Goal: Task Accomplishment & Management: Use online tool/utility

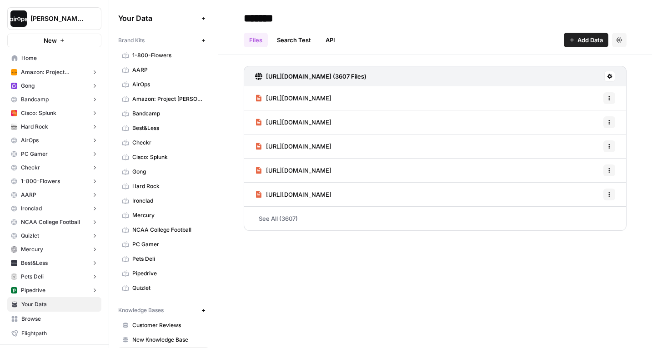
scroll to position [39, 0]
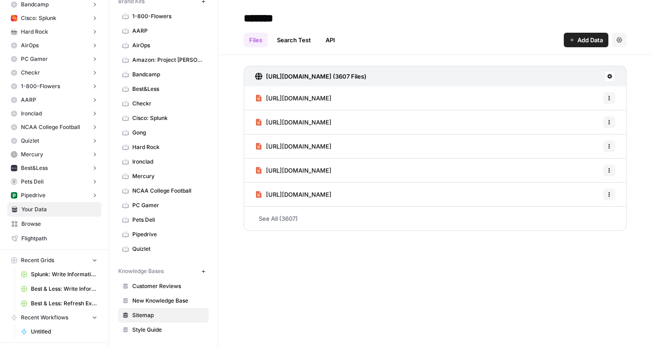
click at [350, 11] on input "*******" at bounding box center [312, 18] width 145 height 18
click at [446, 20] on h2 "*******" at bounding box center [435, 18] width 383 height 15
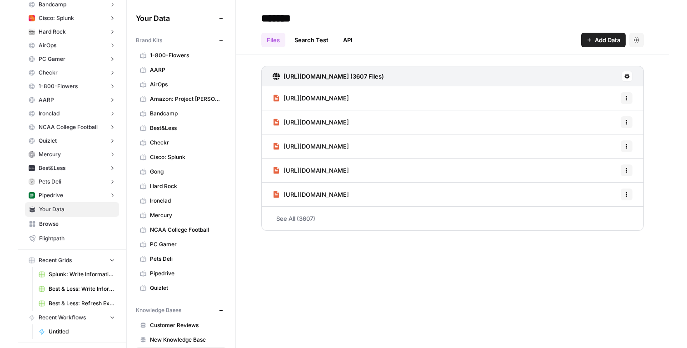
scroll to position [0, 0]
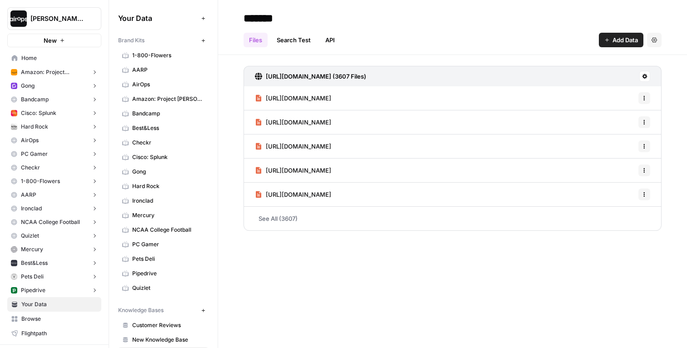
click at [44, 228] on button "NCAA College Football" at bounding box center [54, 222] width 94 height 14
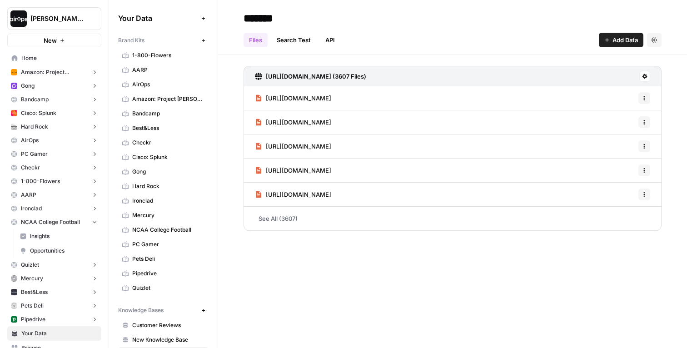
click at [44, 228] on button "NCAA College Football" at bounding box center [54, 222] width 94 height 14
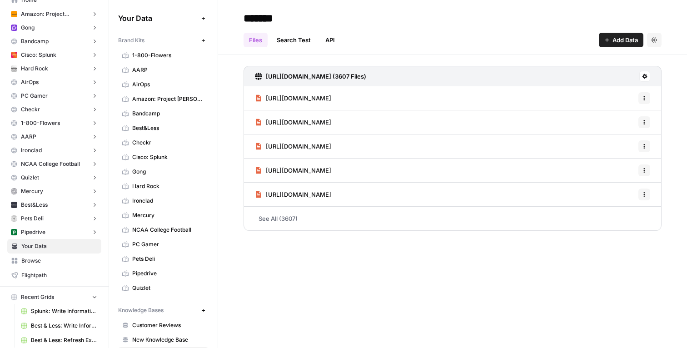
scroll to position [70, 0]
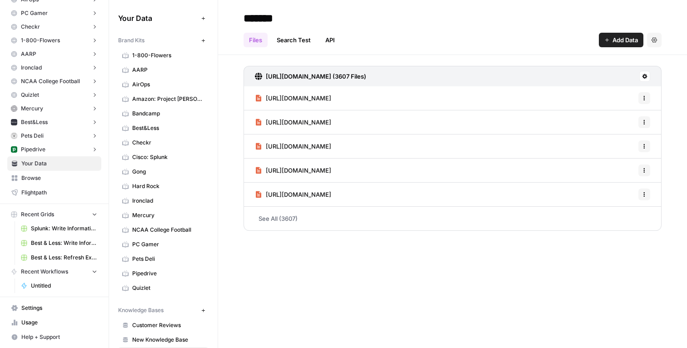
click at [73, 217] on button "Recent Grids" at bounding box center [54, 215] width 94 height 14
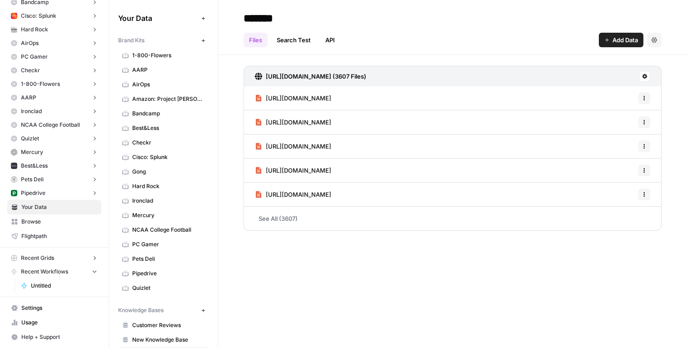
scroll to position [97, 0]
click at [46, 207] on span "Your Data" at bounding box center [59, 207] width 76 height 8
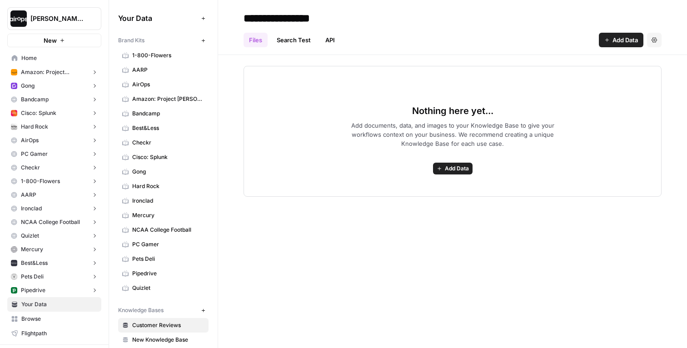
click at [40, 59] on span "Home" at bounding box center [59, 58] width 76 height 8
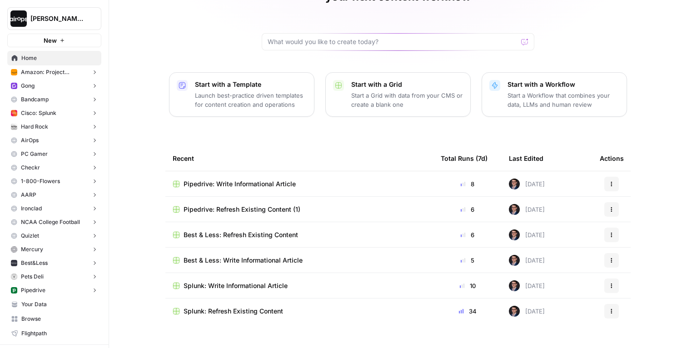
scroll to position [70, 0]
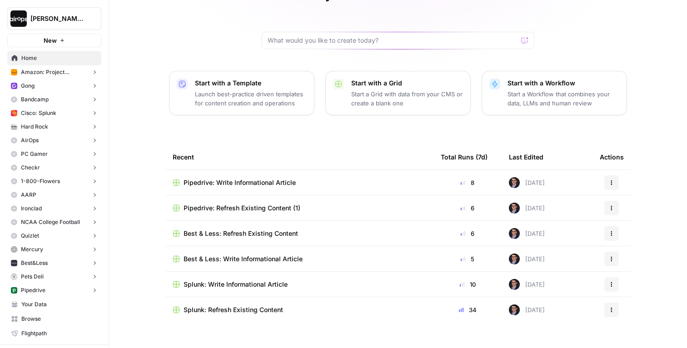
click at [50, 58] on span "Home" at bounding box center [59, 58] width 76 height 8
click at [334, 36] on input "text" at bounding box center [393, 40] width 250 height 9
type input "college"
click button "Send" at bounding box center [525, 41] width 12 height 12
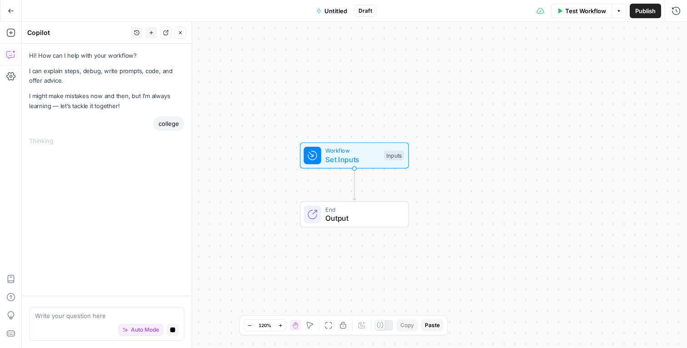
click at [6, 8] on button "Go Back" at bounding box center [11, 11] width 16 height 16
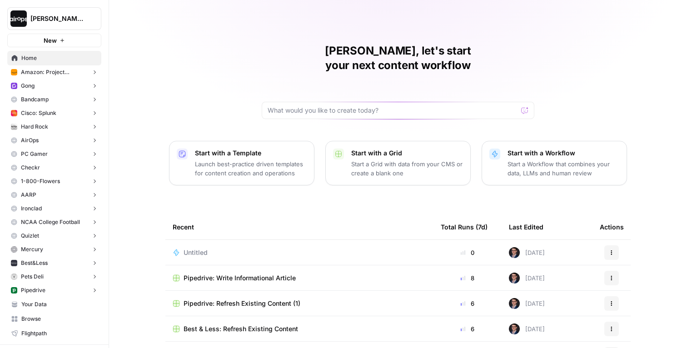
click at [138, 136] on div "Mike, let's start your next content workflow Start with a Template Launch best-…" at bounding box center [398, 216] width 578 height 433
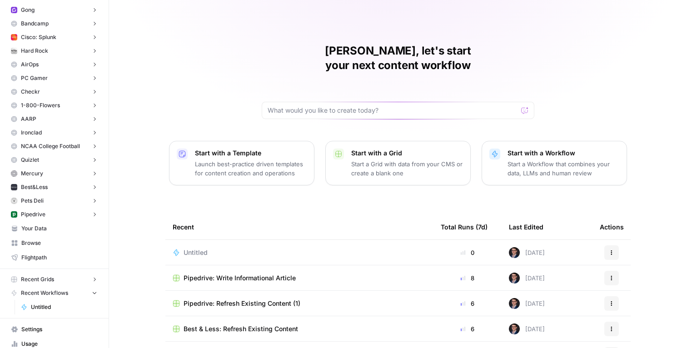
scroll to position [97, 0]
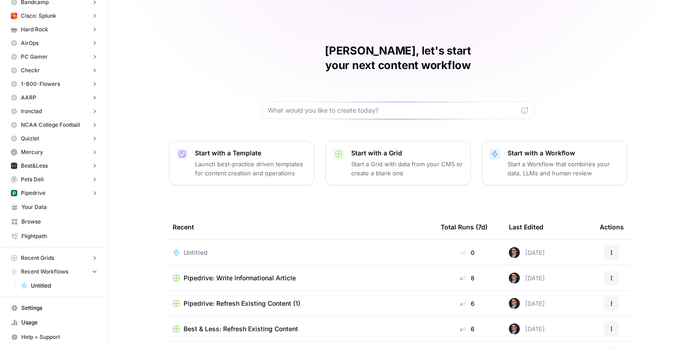
click at [84, 269] on button "Recent Workflows" at bounding box center [54, 272] width 94 height 14
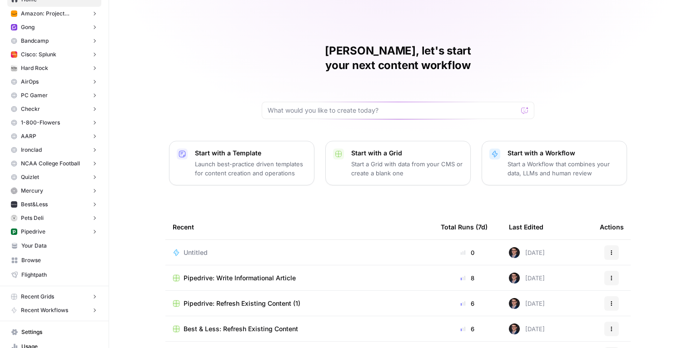
scroll to position [63, 0]
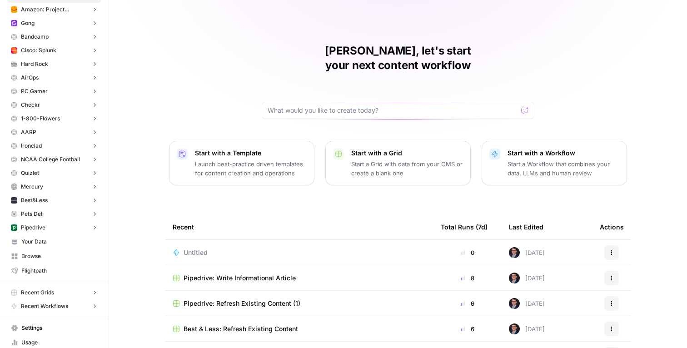
click at [44, 252] on span "Browse" at bounding box center [59, 256] width 76 height 8
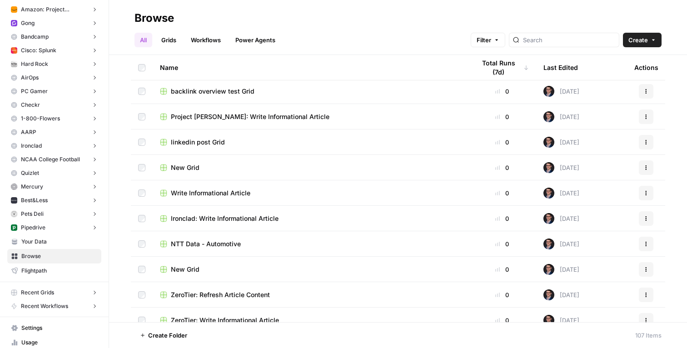
scroll to position [593, 0]
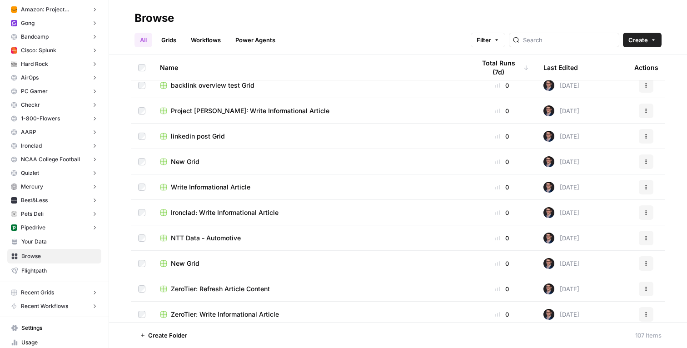
click at [558, 31] on div "All Grids Workflows Power Agents Filter Create" at bounding box center [397, 36] width 527 height 22
click at [557, 36] on input "search" at bounding box center [569, 39] width 92 height 9
type input "college"
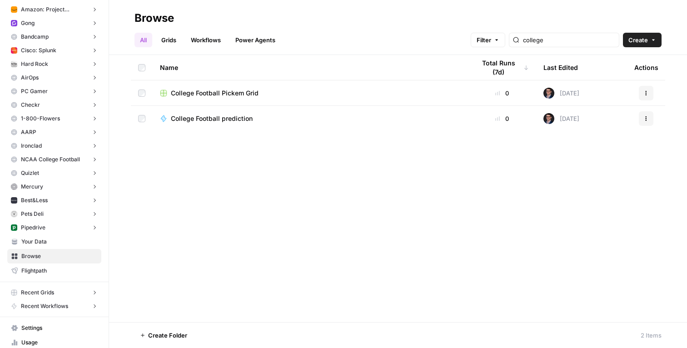
click at [233, 95] on span "College Football Pickem Grid" at bounding box center [215, 93] width 88 height 9
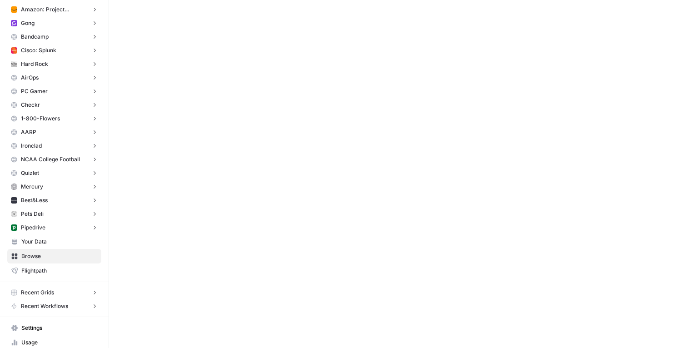
click at [233, 95] on div at bounding box center [398, 174] width 578 height 348
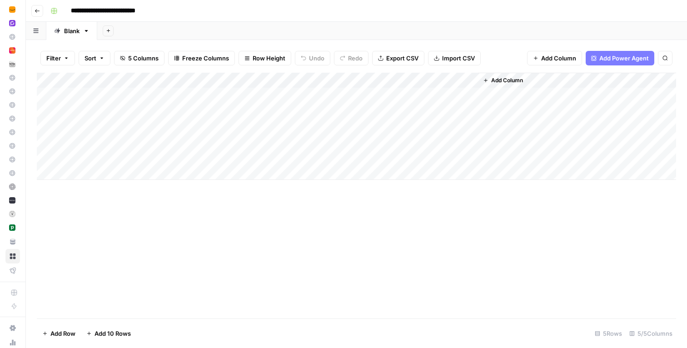
click at [347, 89] on div "Add Column" at bounding box center [356, 126] width 639 height 107
click at [349, 80] on div "Add Column" at bounding box center [356, 126] width 639 height 107
click at [289, 110] on div "Add Column" at bounding box center [356, 126] width 639 height 107
click at [288, 90] on div "Add Column" at bounding box center [356, 126] width 639 height 107
click at [211, 27] on div "Add Sheet" at bounding box center [392, 31] width 590 height 18
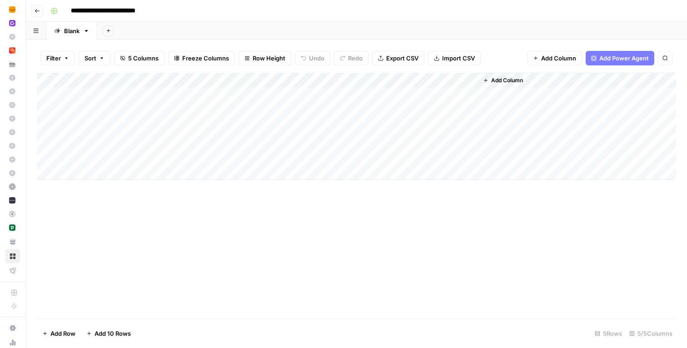
click at [211, 27] on div "Add Sheet" at bounding box center [392, 31] width 590 height 18
click at [514, 83] on span "Add Column" at bounding box center [507, 80] width 32 height 8
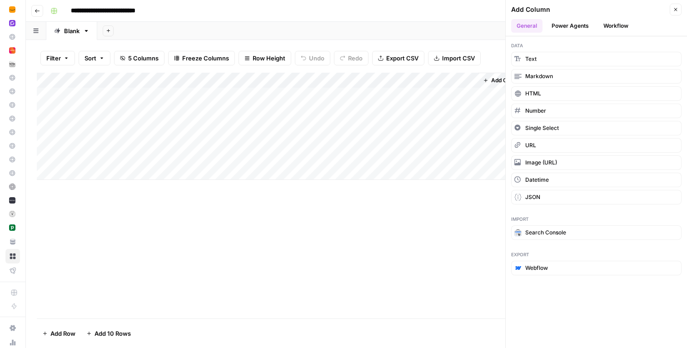
click at [418, 235] on div "Add Column" at bounding box center [356, 196] width 639 height 246
click at [403, 200] on div "Add Column" at bounding box center [356, 196] width 639 height 246
click at [651, 11] on button "Close" at bounding box center [676, 10] width 12 height 12
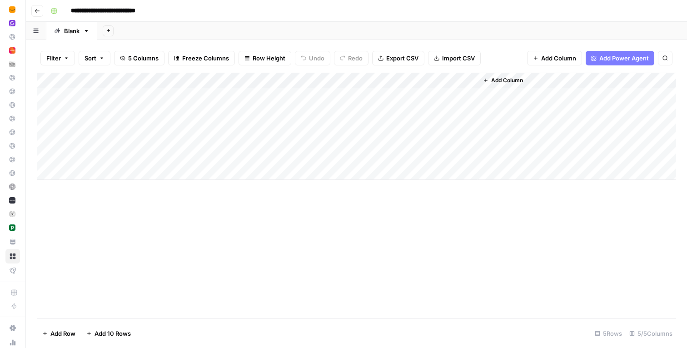
click at [370, 99] on div "Add Column" at bounding box center [356, 126] width 639 height 107
click at [459, 79] on div "Add Column" at bounding box center [356, 126] width 639 height 107
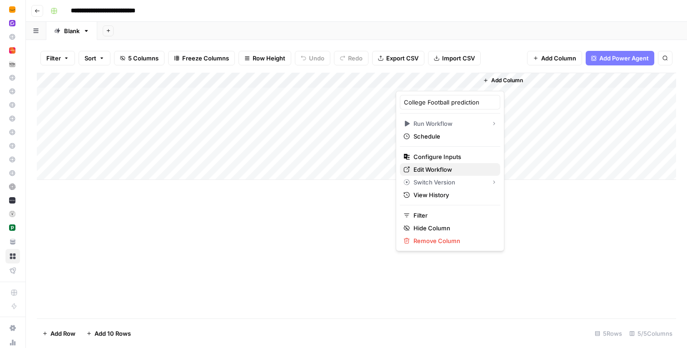
click at [433, 171] on span "Edit Workflow" at bounding box center [453, 169] width 80 height 9
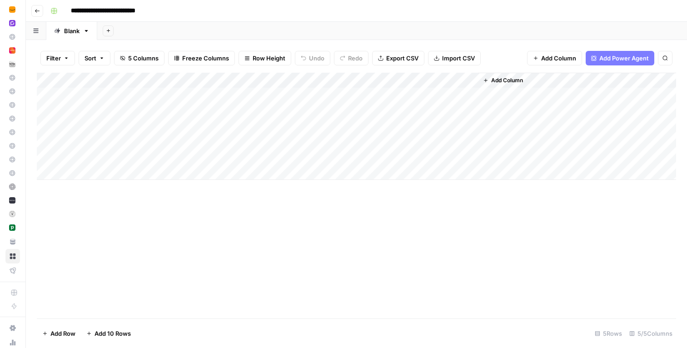
click at [502, 99] on div "Add Column" at bounding box center [577, 126] width 198 height 107
click at [435, 94] on div "Add Column" at bounding box center [356, 126] width 639 height 107
click at [289, 31] on div "Add Sheet" at bounding box center [392, 31] width 590 height 18
click at [137, 92] on div "Add Column" at bounding box center [356, 126] width 639 height 107
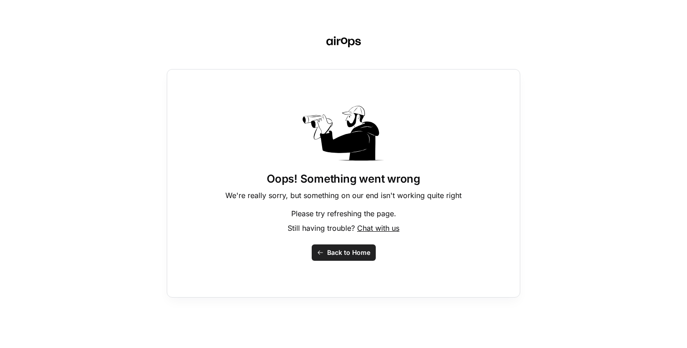
click at [352, 260] on button "Back to Home" at bounding box center [344, 252] width 64 height 16
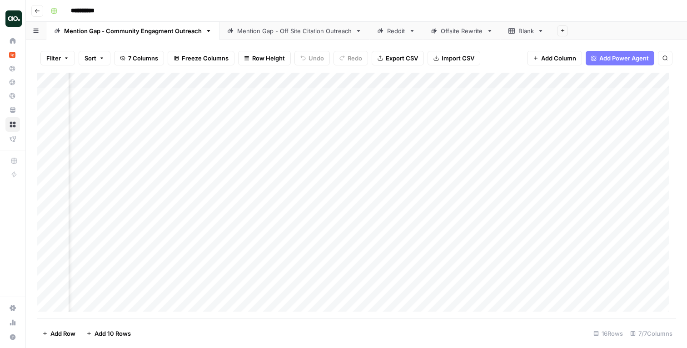
scroll to position [0, 502]
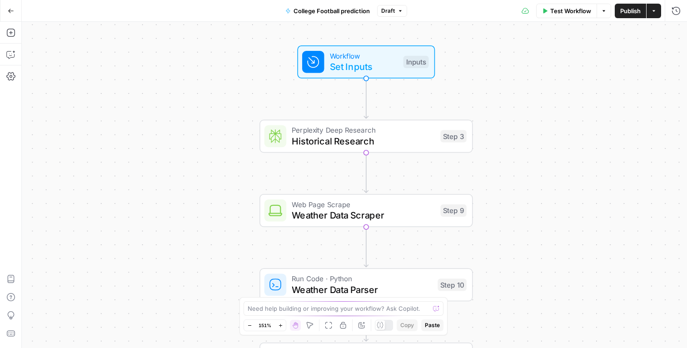
drag, startPoint x: 459, startPoint y: 129, endPoint x: 549, endPoint y: 184, distance: 105.7
click at [549, 184] on div "Workflow Set Inputs Inputs Perplexity Deep Research Historical Research Step 3 …" at bounding box center [354, 185] width 665 height 326
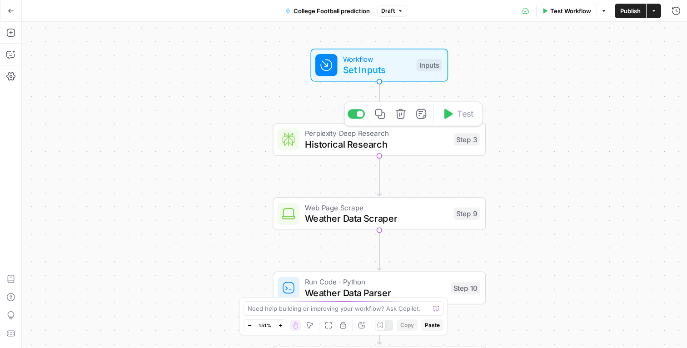
click at [377, 140] on span "Historical Research" at bounding box center [376, 144] width 143 height 14
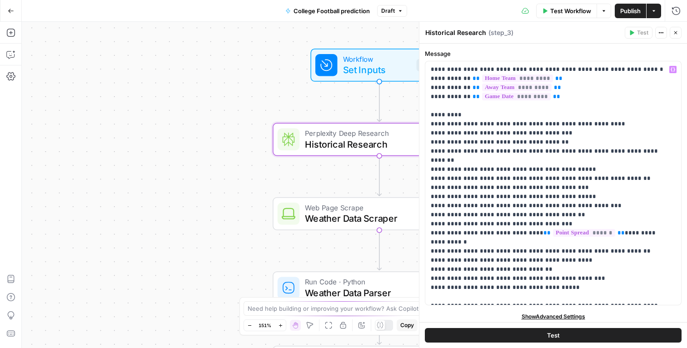
scroll to position [4, 0]
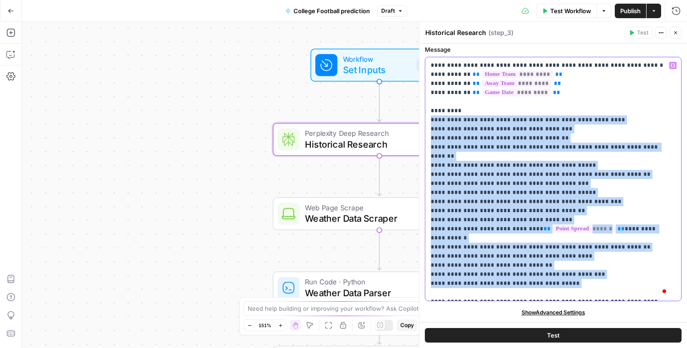
drag, startPoint x: 576, startPoint y: 274, endPoint x: 403, endPoint y: 96, distance: 248.7
click at [403, 96] on body "Dille-Sandbox New Home Amazon: Project Kuiper Insights Opportunities Gong Insig…" at bounding box center [343, 174] width 687 height 348
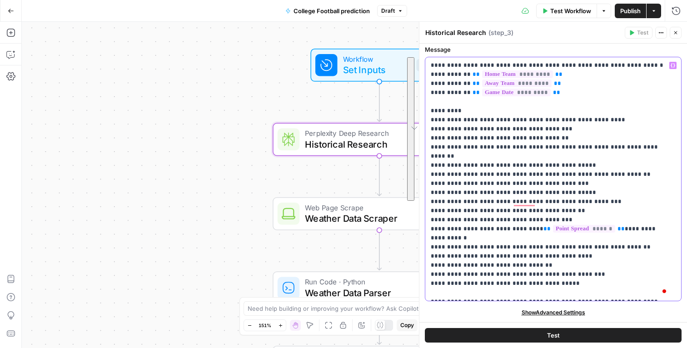
click at [503, 158] on p "**********" at bounding box center [550, 179] width 238 height 236
drag, startPoint x: 564, startPoint y: 257, endPoint x: 472, endPoint y: 262, distance: 92.4
click at [472, 261] on p "**********" at bounding box center [550, 179] width 238 height 236
click at [507, 230] on p "**********" at bounding box center [550, 179] width 238 height 236
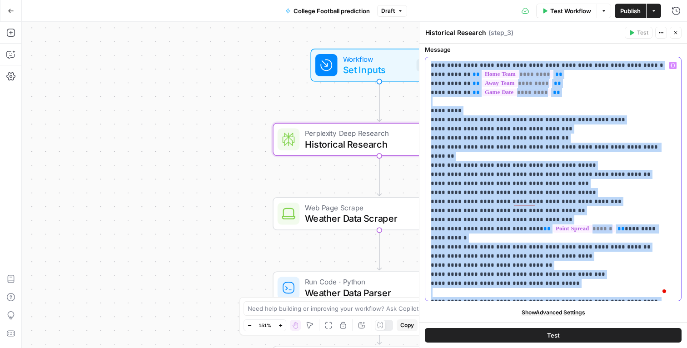
click at [507, 230] on p "**********" at bounding box center [550, 179] width 238 height 236
click at [675, 35] on button "Close" at bounding box center [676, 33] width 12 height 12
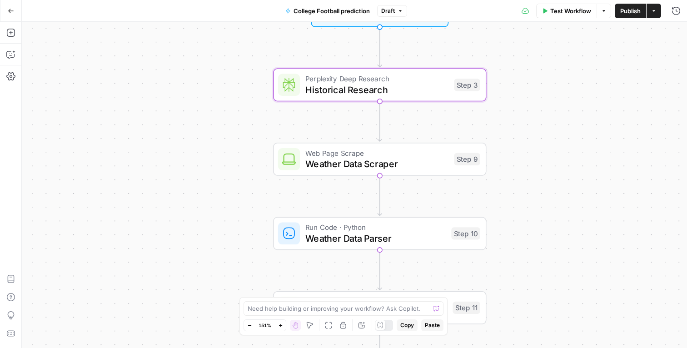
drag, startPoint x: 549, startPoint y: 210, endPoint x: 549, endPoint y: 147, distance: 63.6
click at [549, 147] on div "Workflow Set Inputs Inputs Perplexity Deep Research Historical Research Step 3 …" at bounding box center [354, 185] width 665 height 326
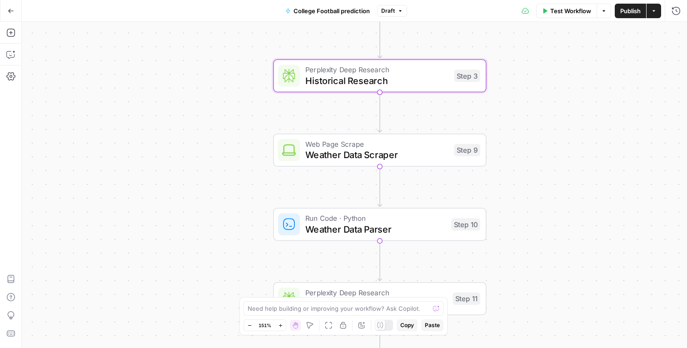
click at [411, 162] on div "Web Page Scrape Weather Data Scraper Step 9 Copy step Delete step Add Note Test" at bounding box center [379, 150] width 213 height 33
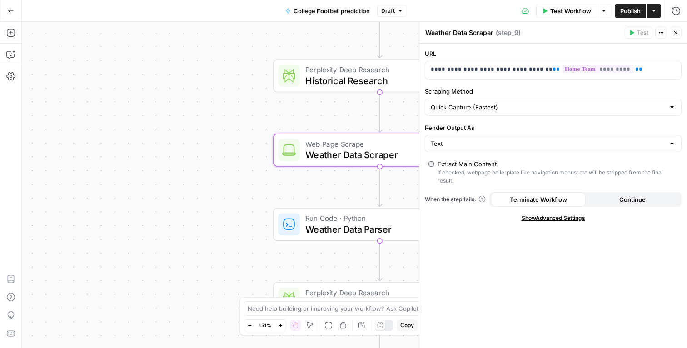
click at [679, 31] on button "Close" at bounding box center [676, 33] width 12 height 12
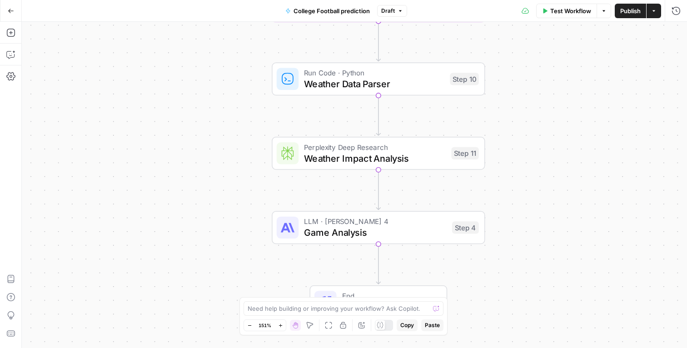
drag, startPoint x: 551, startPoint y: 266, endPoint x: 550, endPoint y: 119, distance: 146.8
click at [550, 119] on div "Workflow Set Inputs Inputs Perplexity Deep Research Historical Research Step 3 …" at bounding box center [354, 185] width 665 height 326
click at [386, 86] on span "Weather Data Parser" at bounding box center [374, 82] width 140 height 14
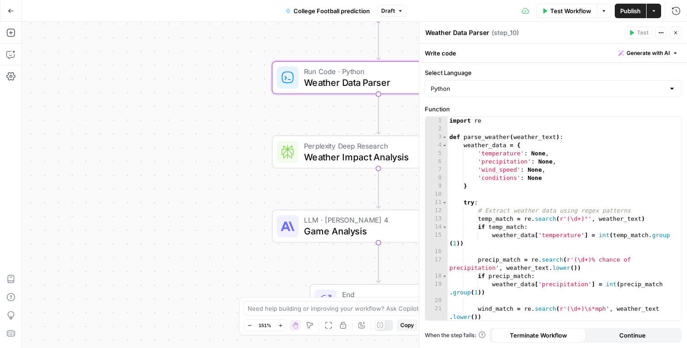
click at [676, 32] on div "Run History E" at bounding box center [657, 30] width 52 height 16
click at [676, 35] on icon "button" at bounding box center [675, 32] width 5 height 5
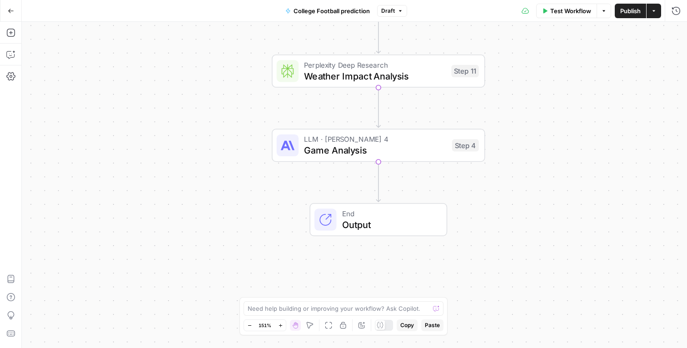
drag, startPoint x: 573, startPoint y: 178, endPoint x: 573, endPoint y: 97, distance: 80.9
click at [573, 97] on div "Workflow Set Inputs Inputs Perplexity Deep Research Historical Research Step 3 …" at bounding box center [354, 185] width 665 height 326
click at [415, 149] on span "Game Analysis" at bounding box center [375, 150] width 142 height 14
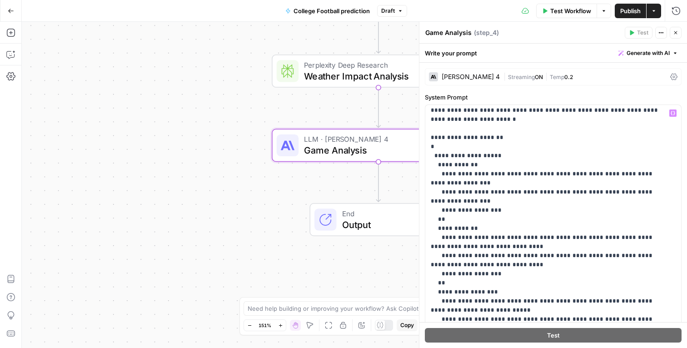
scroll to position [224, 0]
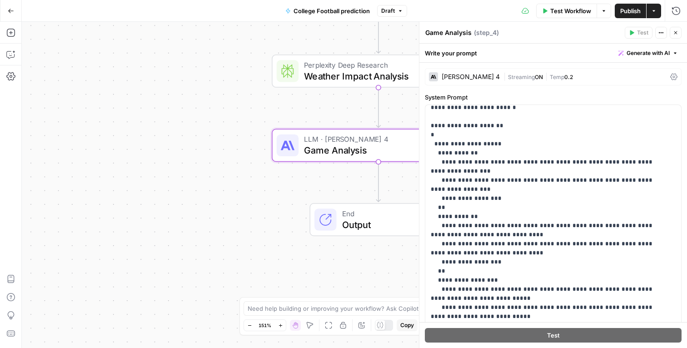
click at [679, 31] on button "Close" at bounding box center [676, 33] width 12 height 12
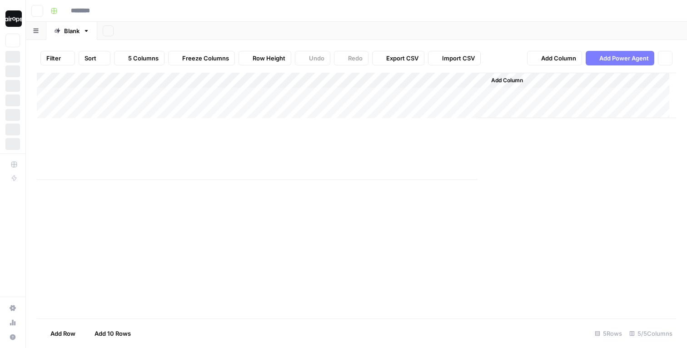
type input "**********"
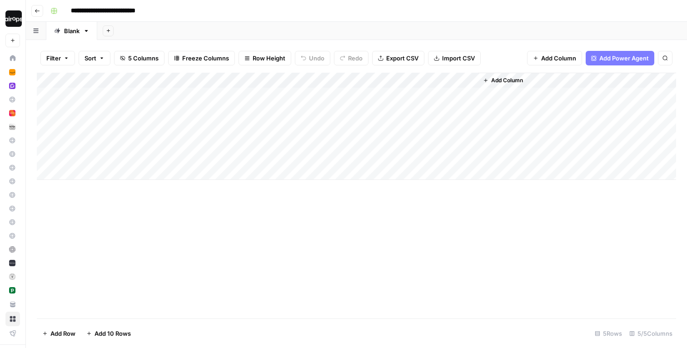
click at [237, 27] on div "Add Sheet" at bounding box center [392, 31] width 590 height 18
click at [99, 96] on div "Add Column" at bounding box center [356, 126] width 639 height 107
type textarea "*********"
click at [228, 96] on div "Add Column" at bounding box center [356, 126] width 639 height 107
type textarea "********"
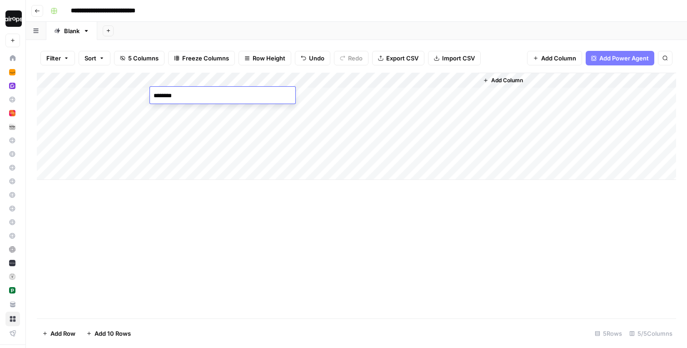
click at [96, 111] on div "Add Column" at bounding box center [356, 126] width 639 height 107
type textarea "*******"
click at [230, 111] on div "Add Column" at bounding box center [356, 126] width 639 height 107
type textarea "*****"
click at [115, 124] on div "Add Column" at bounding box center [356, 126] width 639 height 107
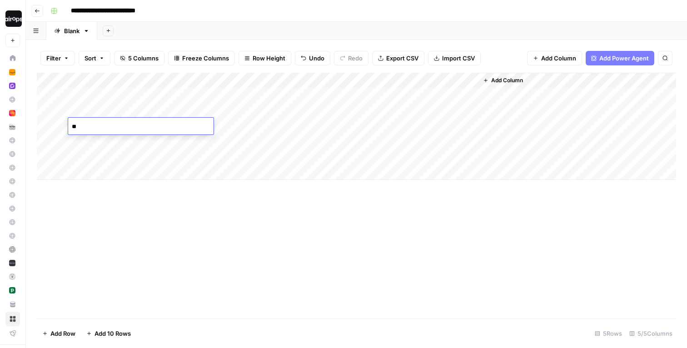
type textarea "*"
click at [299, 94] on div "Add Column" at bounding box center [356, 126] width 639 height 107
click at [335, 94] on div "Add Column" at bounding box center [356, 126] width 639 height 107
type textarea "*****"
click at [332, 109] on div "Add Column" at bounding box center [356, 126] width 639 height 107
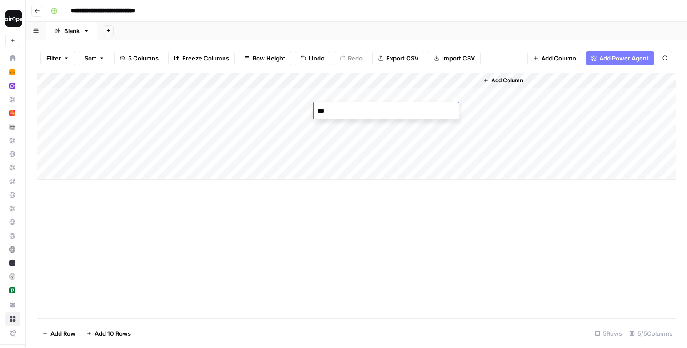
type textarea "****"
click at [322, 126] on div "Add Column" at bounding box center [356, 126] width 639 height 107
click at [125, 126] on div "Add Column" at bounding box center [356, 126] width 639 height 107
type textarea "******"
type textarea "**********"
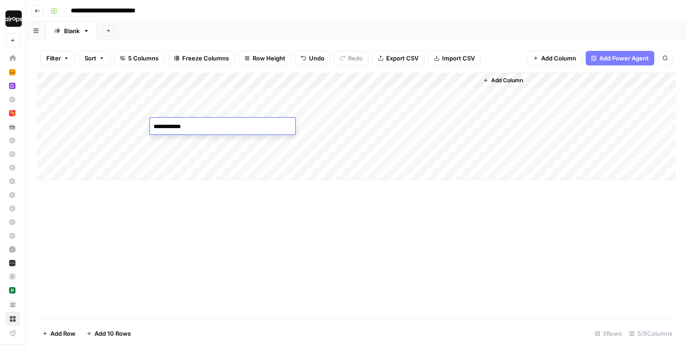
click at [345, 126] on div "Add Column" at bounding box center [356, 126] width 639 height 107
type textarea "****"
click at [191, 139] on div "Add Column" at bounding box center [356, 126] width 639 height 107
type textarea "*******"
click at [105, 140] on div "Add Column" at bounding box center [356, 126] width 639 height 107
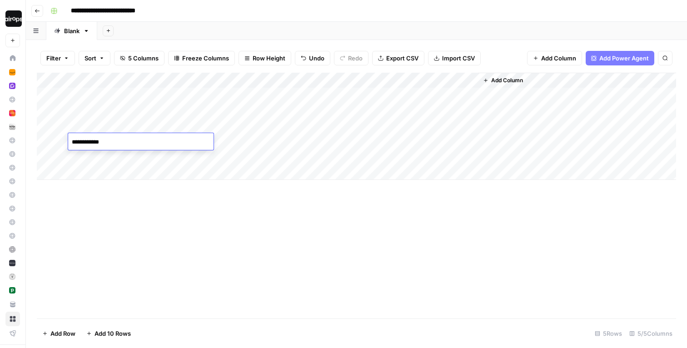
type textarea "**********"
click at [98, 142] on textarea "**********" at bounding box center [140, 142] width 145 height 13
click at [234, 236] on div "Add Column" at bounding box center [356, 196] width 639 height 246
click at [100, 144] on div "Add Column" at bounding box center [356, 126] width 639 height 107
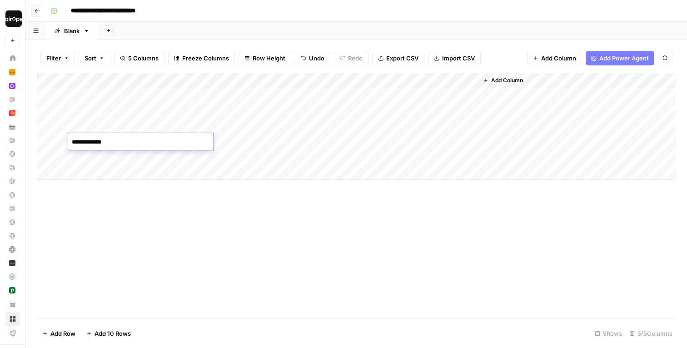
click at [100, 144] on textarea "**********" at bounding box center [140, 142] width 145 height 13
click at [324, 139] on div "Add Column" at bounding box center [356, 126] width 639 height 107
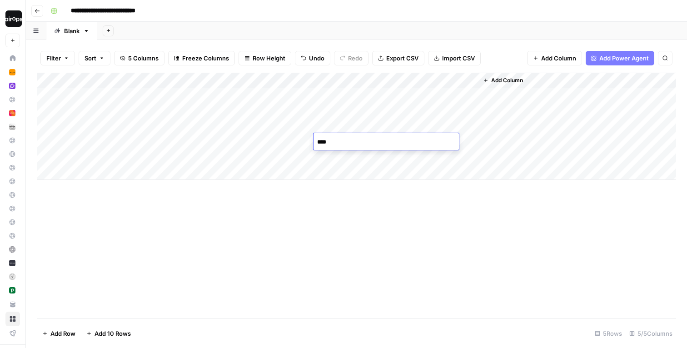
type textarea "*****"
click at [118, 157] on div "Add Column" at bounding box center [356, 126] width 639 height 107
click at [109, 157] on div "Add Column" at bounding box center [356, 126] width 639 height 107
click at [222, 158] on div "Add Column" at bounding box center [356, 126] width 639 height 107
type textarea "*******"
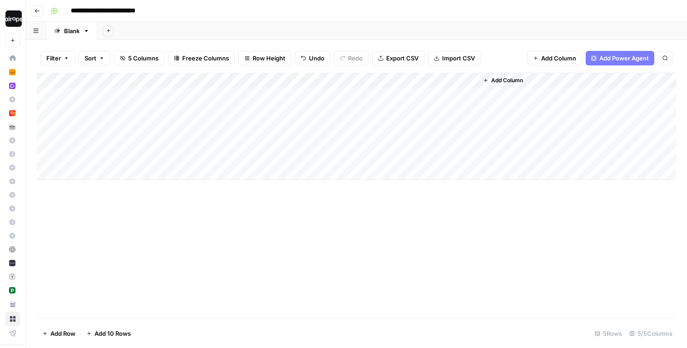
click at [123, 159] on div "Add Column" at bounding box center [356, 126] width 639 height 107
type textarea "*******"
click at [357, 157] on div "Add Column" at bounding box center [356, 126] width 639 height 107
type textarea "*****"
click at [194, 155] on div "Add Column" at bounding box center [356, 126] width 639 height 107
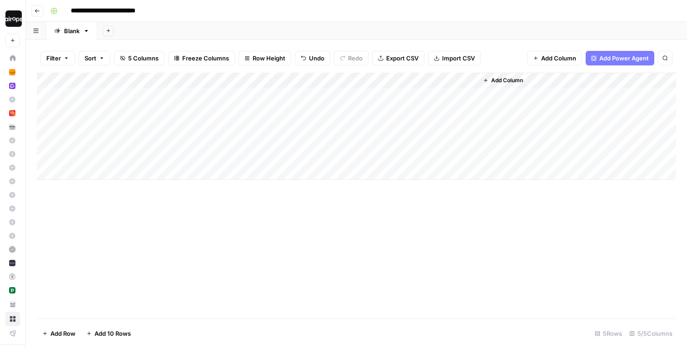
click at [103, 172] on div "Add Column" at bounding box center [356, 126] width 639 height 107
click at [209, 159] on div "Add Column" at bounding box center [356, 134] width 639 height 123
click at [198, 156] on div "Add Column" at bounding box center [356, 134] width 639 height 123
click at [198, 156] on textarea "*******" at bounding box center [222, 157] width 145 height 13
click at [198, 158] on textarea "*******" at bounding box center [222, 157] width 145 height 13
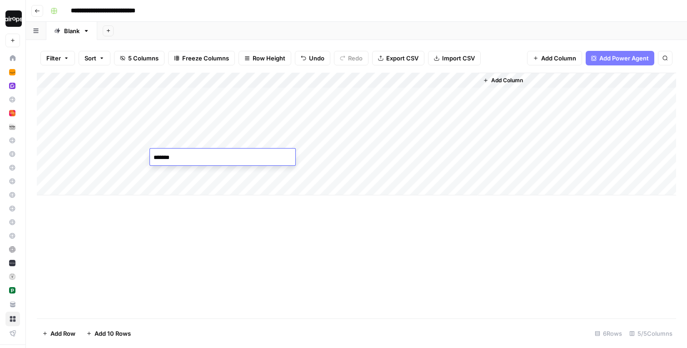
type textarea "********"
click at [93, 173] on div "Add Column" at bounding box center [356, 134] width 639 height 123
click at [168, 170] on div "Add Column" at bounding box center [356, 134] width 639 height 123
type textarea "*******"
click at [104, 171] on div "Add Column" at bounding box center [356, 134] width 639 height 123
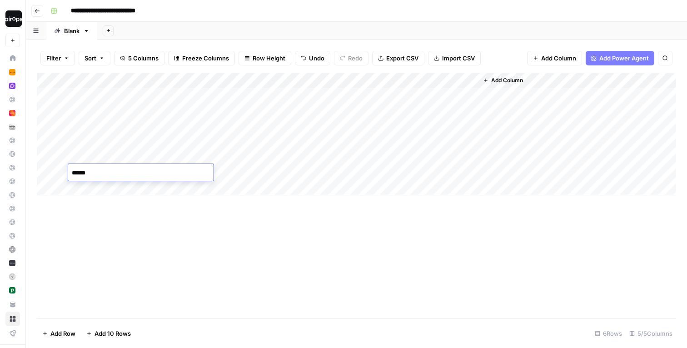
type textarea "*******"
click at [348, 165] on div "Add Column" at bounding box center [356, 134] width 639 height 123
type textarea "*****"
click at [85, 188] on div "Add Column" at bounding box center [356, 134] width 639 height 123
click at [222, 188] on div "Add Column" at bounding box center [356, 142] width 639 height 138
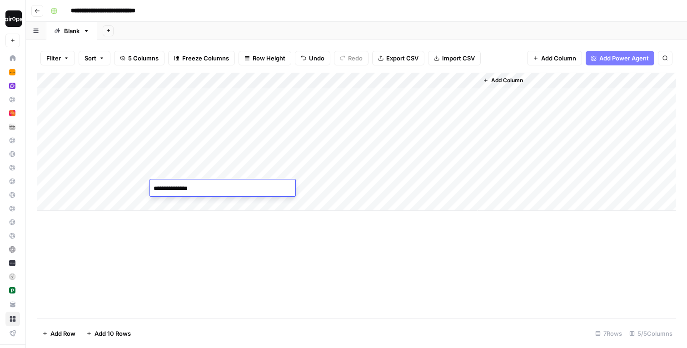
type textarea "**********"
click at [108, 194] on div "Add Column" at bounding box center [356, 142] width 639 height 138
type textarea "********"
click at [369, 184] on div "Add Column" at bounding box center [356, 142] width 639 height 138
type textarea "*****"
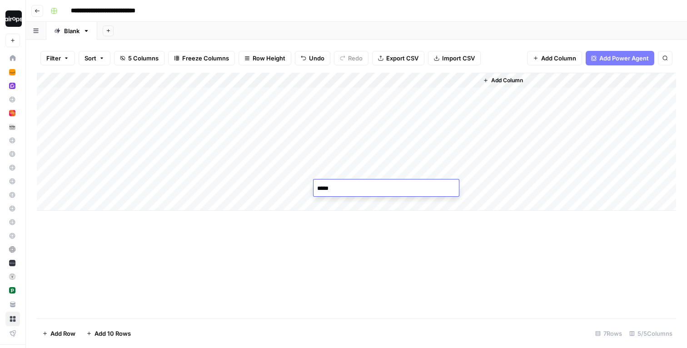
click at [114, 203] on div "Add Column" at bounding box center [356, 142] width 639 height 138
click at [223, 207] on div "Add Column" at bounding box center [356, 150] width 639 height 154
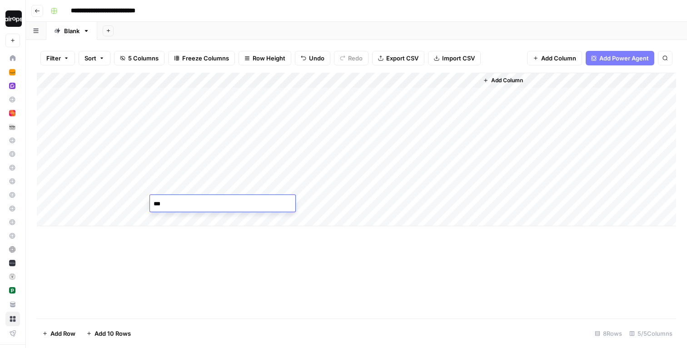
type textarea "****"
click at [103, 201] on div "Add Column" at bounding box center [356, 150] width 639 height 154
type textarea "*********"
click at [333, 208] on div "Add Column" at bounding box center [356, 150] width 639 height 154
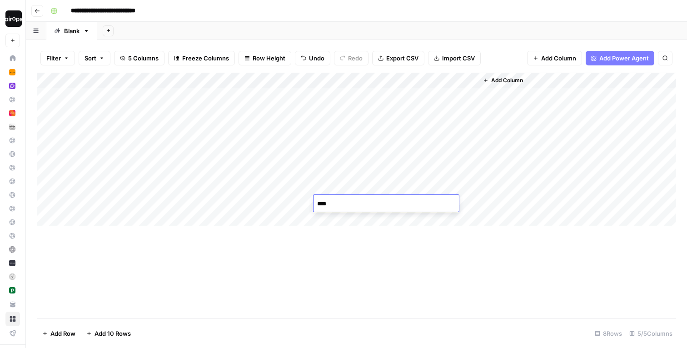
type textarea "*****"
click at [124, 210] on div "Add Column" at bounding box center [356, 150] width 639 height 154
click at [118, 221] on div "Add Column" at bounding box center [356, 150] width 639 height 154
click at [228, 218] on div "Add Column" at bounding box center [356, 157] width 639 height 169
type textarea "**********"
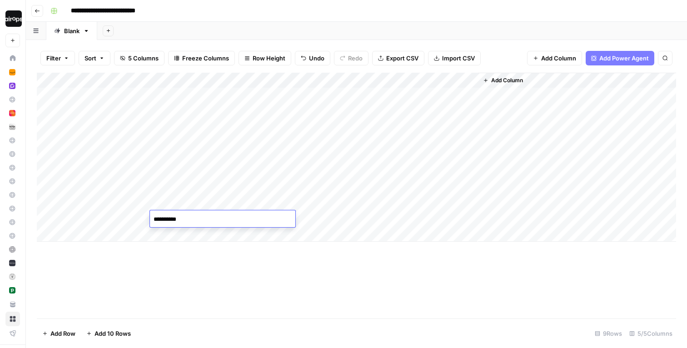
click at [124, 223] on div "Add Column" at bounding box center [356, 157] width 639 height 169
type textarea "********"
click at [326, 219] on div "Add Column" at bounding box center [356, 157] width 639 height 169
type textarea "****"
click at [92, 237] on div "Add Column" at bounding box center [356, 157] width 639 height 169
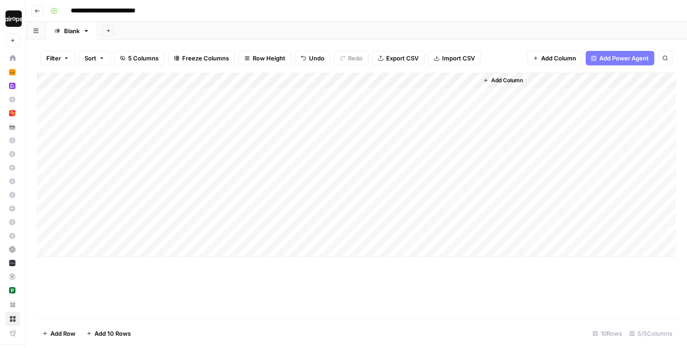
click at [224, 239] on div "Add Column" at bounding box center [356, 165] width 639 height 184
type textarea "***"
click at [92, 235] on div "Add Column" at bounding box center [356, 165] width 639 height 184
type textarea "*******"
click at [334, 233] on div "Add Column" at bounding box center [356, 165] width 639 height 184
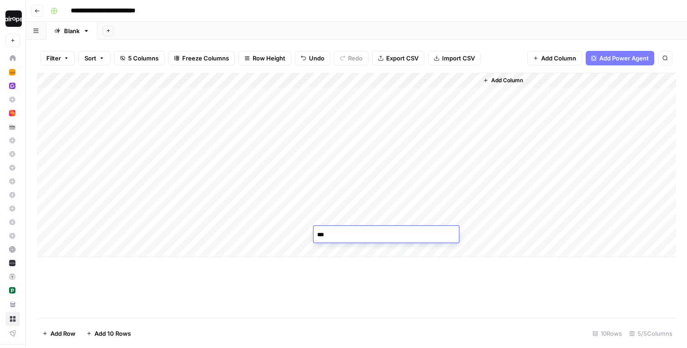
type textarea "****"
click at [112, 252] on div "Add Column" at bounding box center [356, 165] width 639 height 184
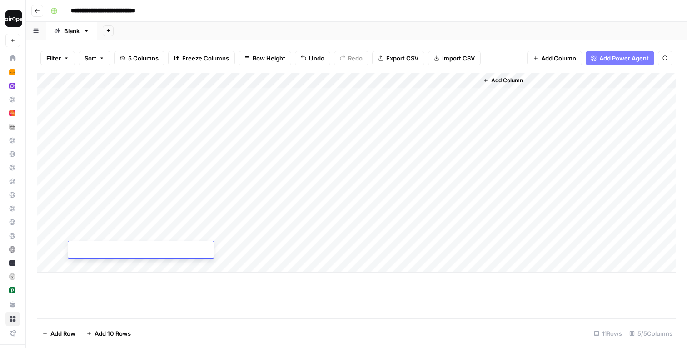
click at [228, 250] on div "Add Column" at bounding box center [356, 173] width 639 height 200
type textarea "***"
click at [126, 250] on div "Add Column" at bounding box center [356, 173] width 639 height 200
type textarea "**********"
click at [363, 249] on div "Add Column" at bounding box center [356, 173] width 639 height 200
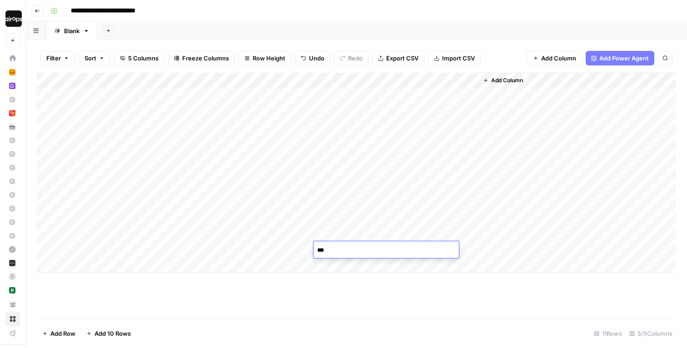
type textarea "****"
click at [105, 305] on div "Add Column" at bounding box center [356, 196] width 639 height 246
click at [115, 266] on div "Add Column" at bounding box center [356, 173] width 639 height 200
click at [234, 265] on div "Add Column" at bounding box center [356, 180] width 639 height 215
click at [207, 274] on div "Add Column" at bounding box center [356, 180] width 639 height 215
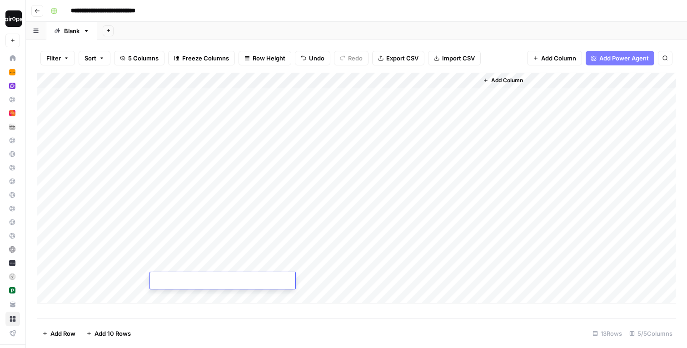
click at [212, 263] on div "Add Column" at bounding box center [356, 188] width 639 height 231
type textarea "****"
click at [138, 266] on div "Add Column" at bounding box center [356, 188] width 639 height 231
type textarea "****"
click at [344, 265] on div "Add Column" at bounding box center [356, 188] width 639 height 231
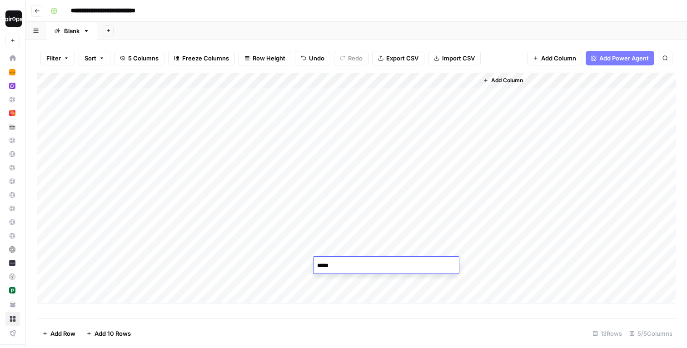
type textarea "****"
click at [99, 279] on div "Add Column" at bounding box center [356, 188] width 639 height 231
click at [182, 283] on div "Add Column" at bounding box center [356, 188] width 639 height 231
type textarea "********"
click at [118, 282] on div "Add Column" at bounding box center [356, 188] width 639 height 231
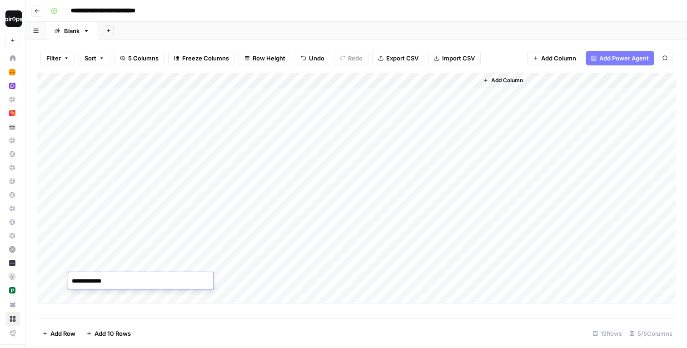
type textarea "**********"
click at [325, 280] on div "Add Column" at bounding box center [356, 188] width 639 height 231
type textarea "****"
click at [165, 298] on div "Add Column" at bounding box center [356, 188] width 639 height 231
click at [191, 297] on textarea at bounding box center [222, 296] width 145 height 13
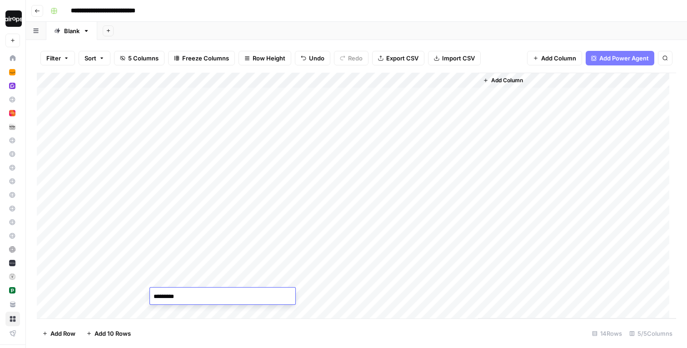
type textarea "**********"
click at [118, 296] on div "Add Column" at bounding box center [356, 196] width 639 height 246
type textarea "**********"
click at [368, 295] on div "Add Column" at bounding box center [356, 196] width 639 height 246
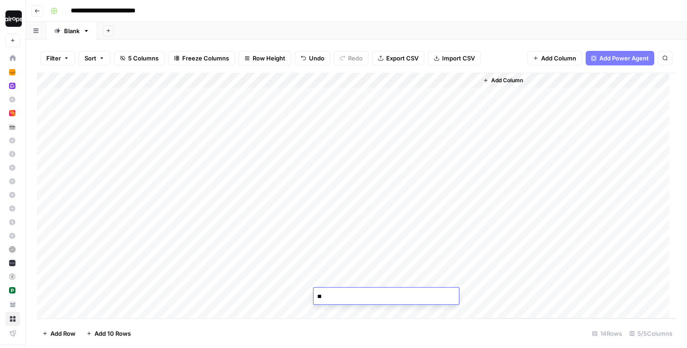
type textarea "***"
click at [109, 312] on div "Add Column" at bounding box center [356, 196] width 639 height 246
click at [224, 309] on div "Add Column" at bounding box center [356, 196] width 639 height 246
type textarea "***"
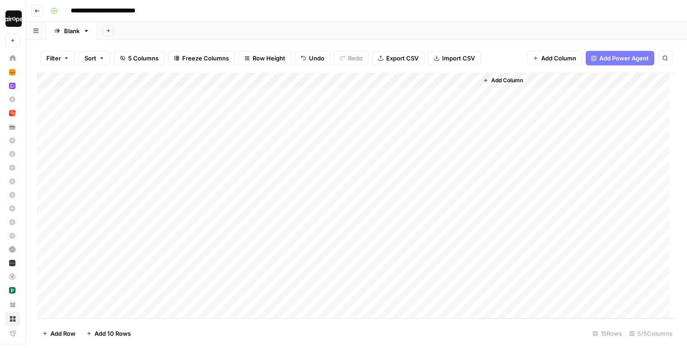
click at [119, 315] on div "Add Column" at bounding box center [356, 196] width 639 height 246
type textarea "**********"
click at [333, 313] on div "Add Column" at bounding box center [356, 196] width 639 height 246
type textarea "****"
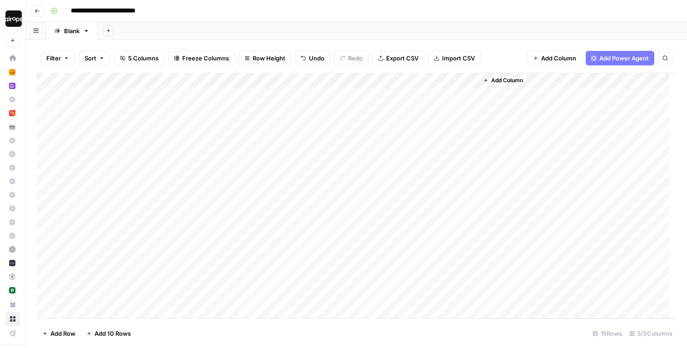
click at [435, 95] on div "Add Column" at bounding box center [356, 196] width 639 height 246
click at [270, 95] on div "Add Column" at bounding box center [356, 196] width 639 height 246
type textarea "*********"
click at [262, 109] on div "Add Column" at bounding box center [356, 196] width 639 height 246
click at [260, 92] on div "Add Column" at bounding box center [356, 196] width 639 height 246
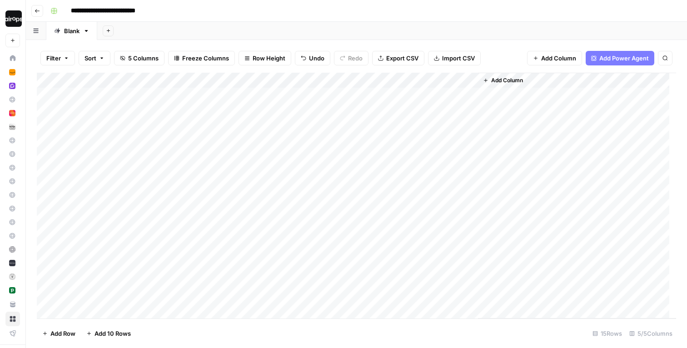
click at [260, 92] on div "Add Column" at bounding box center [356, 196] width 639 height 246
click at [291, 99] on textarea "*********" at bounding box center [304, 96] width 145 height 13
click at [280, 121] on div "Add Column" at bounding box center [356, 196] width 639 height 246
drag, startPoint x: 313, startPoint y: 102, endPoint x: 297, endPoint y: 284, distance: 182.5
click at [297, 284] on div "Add Column" at bounding box center [356, 196] width 639 height 246
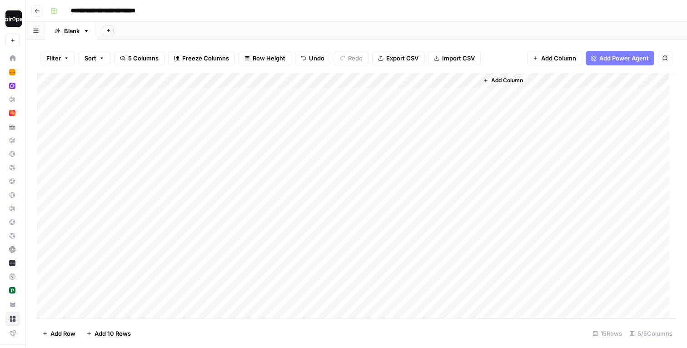
click at [283, 218] on div "Add Column" at bounding box center [356, 196] width 639 height 246
click at [258, 99] on div "Add Column" at bounding box center [356, 196] width 639 height 246
click at [258, 99] on textarea "*********" at bounding box center [304, 96] width 145 height 13
click at [254, 110] on div "Add Column" at bounding box center [356, 196] width 639 height 246
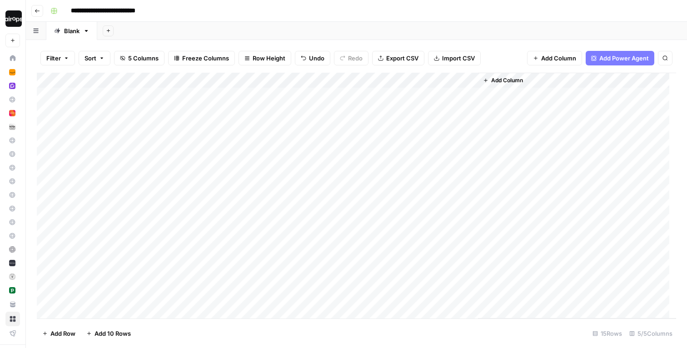
click at [254, 110] on div "Add Column" at bounding box center [356, 196] width 639 height 246
type textarea "*********"
click at [247, 127] on div "Add Column" at bounding box center [356, 196] width 639 height 246
type textarea "*********"
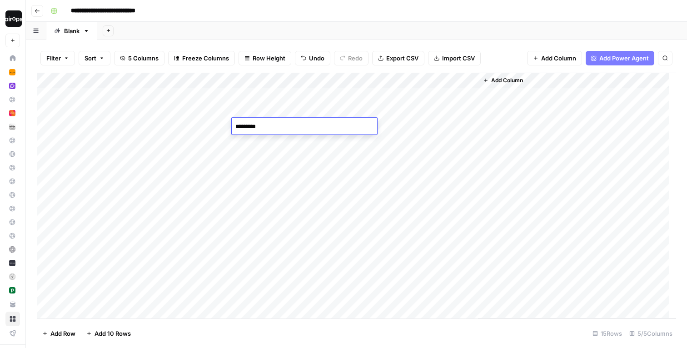
click at [248, 142] on div "Add Column" at bounding box center [356, 196] width 639 height 246
type textarea "*********"
click at [244, 159] on div "Add Column" at bounding box center [356, 196] width 639 height 246
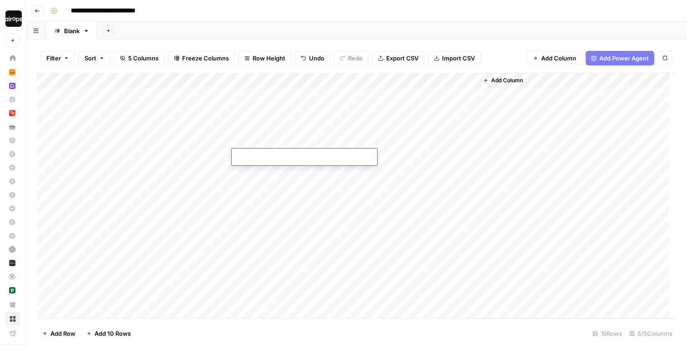
type textarea "*********"
click at [244, 172] on div "Add Column" at bounding box center [356, 196] width 639 height 246
type textarea "*********"
click at [247, 189] on div "Add Column" at bounding box center [356, 196] width 639 height 246
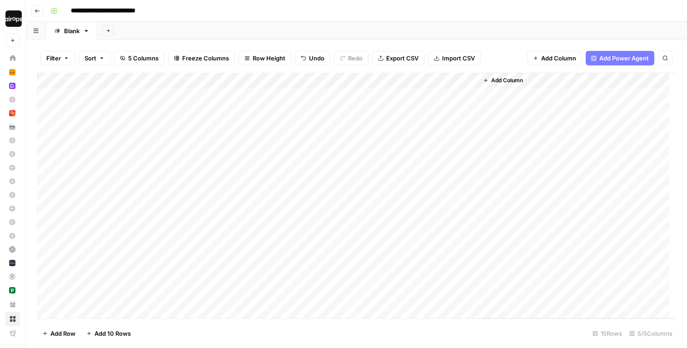
click at [247, 189] on div "Add Column" at bounding box center [356, 196] width 639 height 246
type textarea "*********"
click at [246, 201] on div "Add Column" at bounding box center [356, 196] width 639 height 246
type textarea "*********"
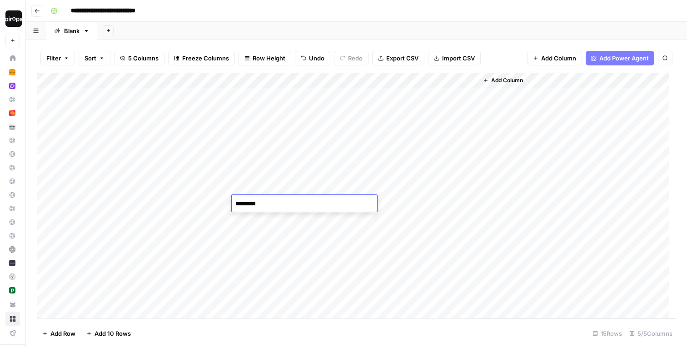
scroll to position [16, 0]
click at [251, 249] on div "Add Column" at bounding box center [356, 196] width 639 height 246
click at [253, 247] on div "Add Column" at bounding box center [356, 196] width 639 height 246
click at [253, 247] on textarea at bounding box center [304, 250] width 145 height 13
type textarea "*********"
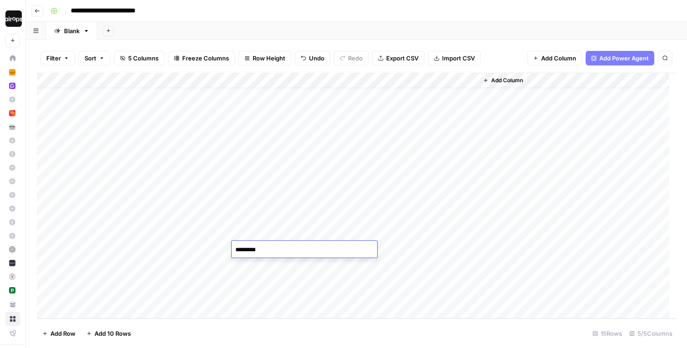
click at [250, 236] on div "Add Column" at bounding box center [356, 196] width 639 height 246
type textarea "*********"
click at [250, 215] on div "Add Column" at bounding box center [356, 196] width 639 height 246
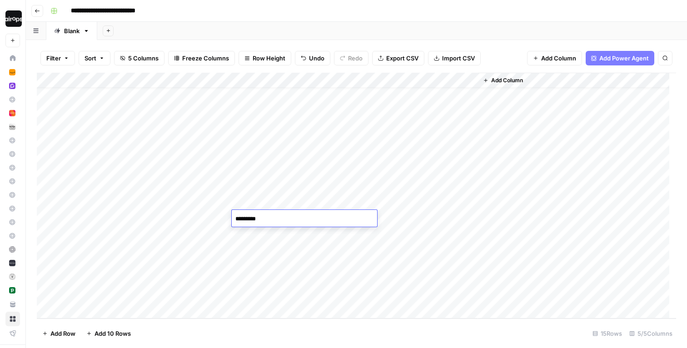
click at [252, 195] on div "Add Column" at bounding box center [356, 196] width 639 height 246
click at [261, 266] on div "Add Column" at bounding box center [356, 196] width 639 height 246
type textarea "*********"
click at [255, 282] on div "Add Column" at bounding box center [356, 196] width 639 height 246
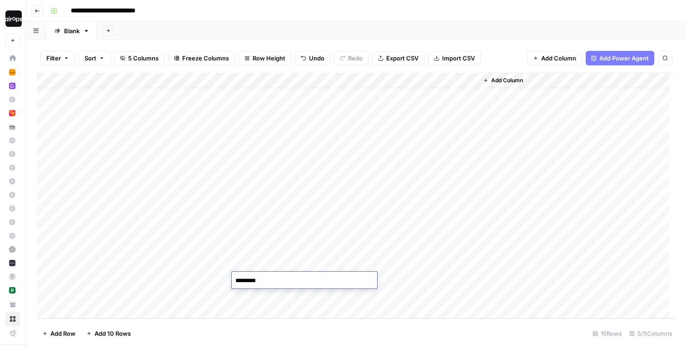
type textarea "*********"
click at [245, 288] on div "8/31/2025 *********" at bounding box center [304, 280] width 145 height 17
click at [244, 297] on div "Add Column" at bounding box center [356, 196] width 639 height 246
type textarea "********"
click at [237, 332] on footer "Add Row Add 10 Rows 15 Rows 5/5 Columns" at bounding box center [356, 333] width 639 height 30
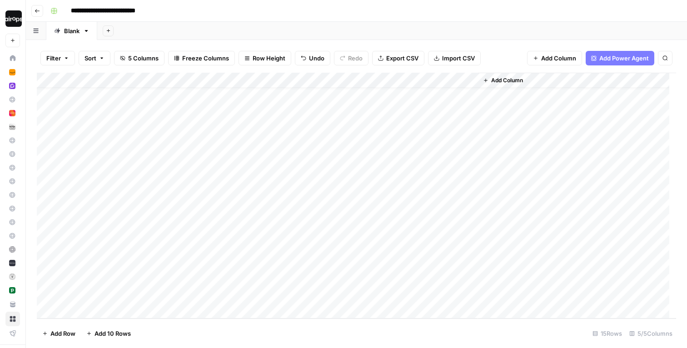
click at [436, 96] on div "Add Column" at bounding box center [356, 196] width 639 height 246
click at [433, 92] on div "Add Column" at bounding box center [356, 196] width 639 height 246
click at [440, 94] on div "Add Column" at bounding box center [356, 196] width 639 height 246
click at [440, 94] on div at bounding box center [436, 95] width 83 height 17
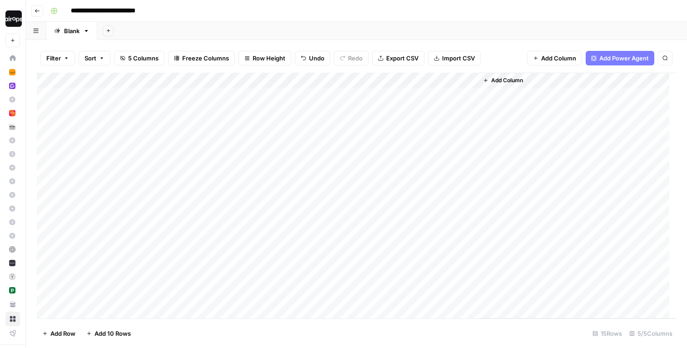
click at [440, 94] on div at bounding box center [436, 95] width 83 height 17
click at [437, 95] on div at bounding box center [436, 95] width 83 height 17
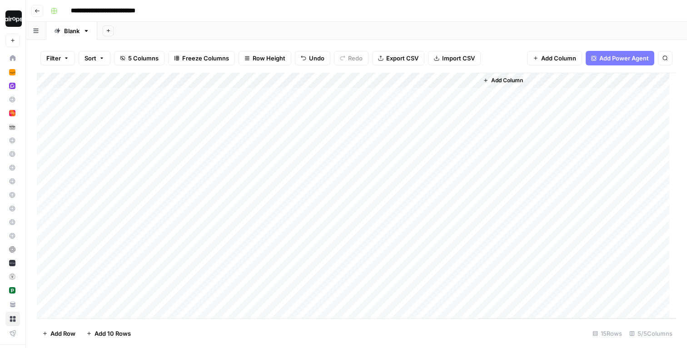
click at [360, 100] on div "Add Column" at bounding box center [356, 196] width 639 height 246
click at [432, 96] on div "Add Column" at bounding box center [356, 196] width 639 height 246
click at [438, 83] on div "Add Column" at bounding box center [356, 196] width 639 height 246
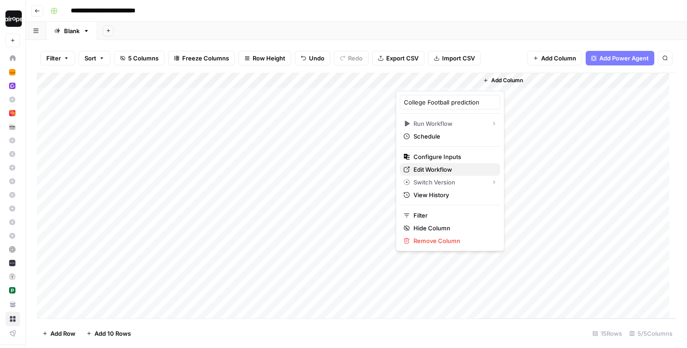
click at [431, 168] on span "Edit Workflow" at bounding box center [453, 169] width 80 height 9
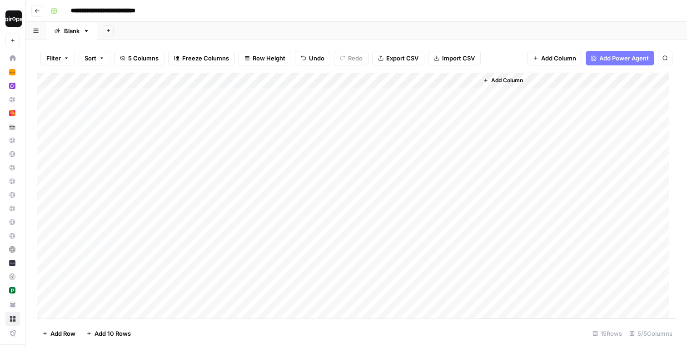
click at [167, 92] on div "Add Column" at bounding box center [356, 196] width 639 height 246
click at [167, 94] on textarea "********" at bounding box center [222, 96] width 145 height 13
click at [207, 219] on div "Add Column" at bounding box center [356, 196] width 639 height 246
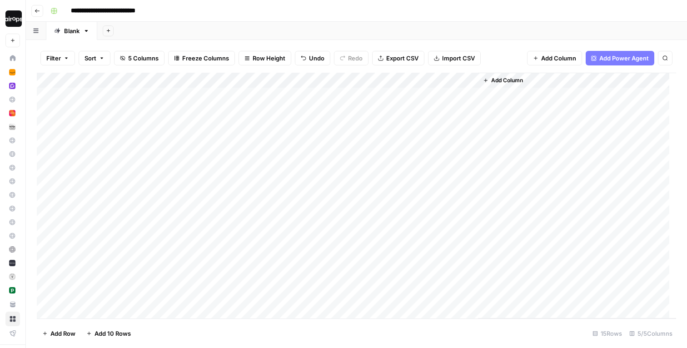
click at [118, 96] on div "Add Column" at bounding box center [356, 196] width 639 height 246
click at [118, 96] on textarea "*********" at bounding box center [140, 96] width 145 height 13
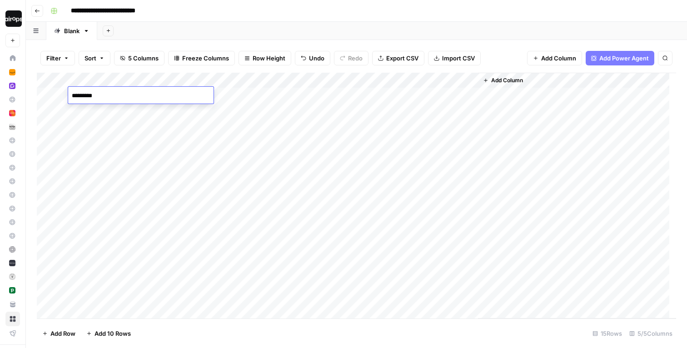
click at [386, 26] on div "Add Sheet" at bounding box center [392, 31] width 590 height 18
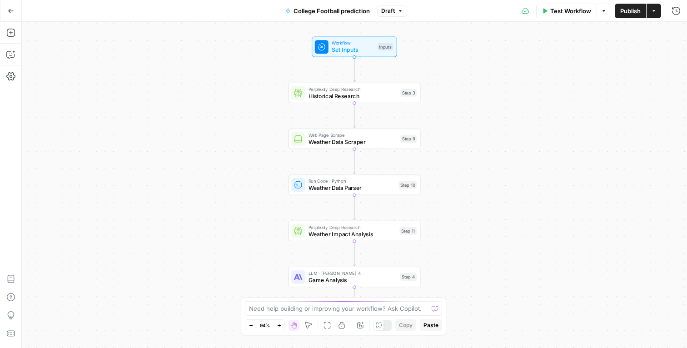
click at [581, 15] on button "Test Workflow" at bounding box center [566, 11] width 61 height 15
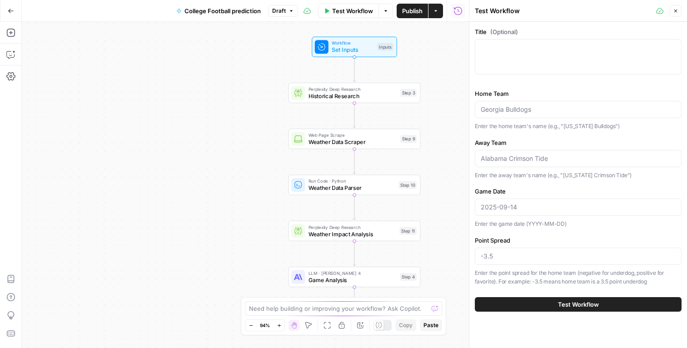
click at [526, 174] on p "Enter the away team's name (e.g., "[US_STATE] Crimson Tide")" at bounding box center [578, 175] width 207 height 9
click at [512, 209] on input "Game Date" at bounding box center [578, 207] width 195 height 9
click at [519, 306] on button "Test Workflow" at bounding box center [578, 304] width 207 height 15
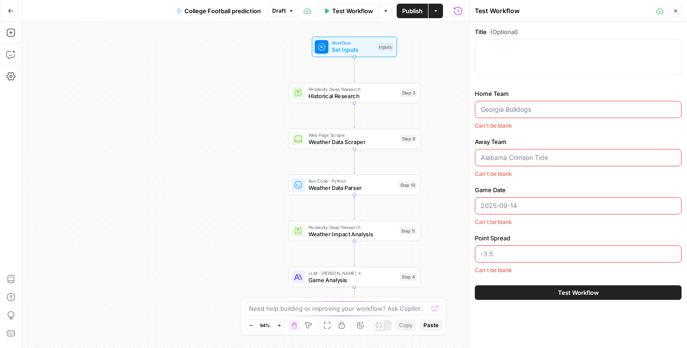
click at [522, 112] on input "Home Team" at bounding box center [578, 109] width 195 height 9
click at [509, 199] on div at bounding box center [578, 205] width 207 height 17
paste input "[DATE]"
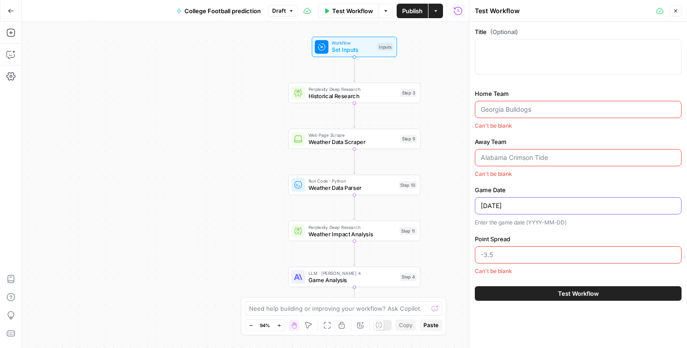
type input "[DATE]"
click at [509, 154] on input "Away Team" at bounding box center [578, 157] width 195 height 9
paste input "[GEOGRAPHIC_DATA]"
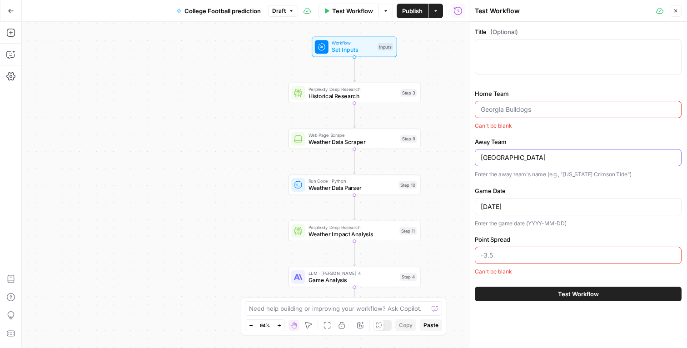
type input "[GEOGRAPHIC_DATA]"
click at [503, 112] on input "Home Team" at bounding box center [578, 109] width 195 height 9
paste input "[US_STATE]"
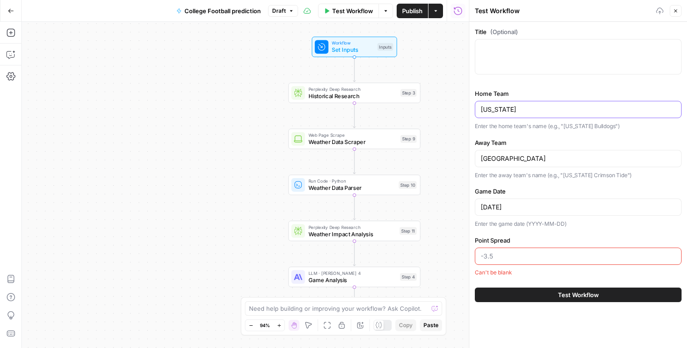
type input "[US_STATE]"
click at [513, 129] on p "Enter the home team's name (e.g., "[US_STATE] Bulldogs")" at bounding box center [578, 126] width 207 height 9
click at [505, 252] on input "Point Spread" at bounding box center [578, 256] width 195 height 9
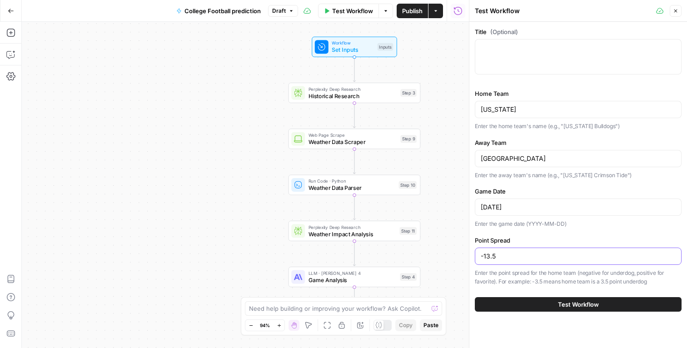
type input "-13.5"
click at [548, 303] on button "Test Workflow" at bounding box center [578, 304] width 207 height 15
click at [549, 301] on button "Test Workflow" at bounding box center [578, 304] width 207 height 15
click at [586, 303] on span "Test Workflow" at bounding box center [578, 304] width 41 height 9
click at [677, 10] on icon "button" at bounding box center [675, 10] width 5 height 5
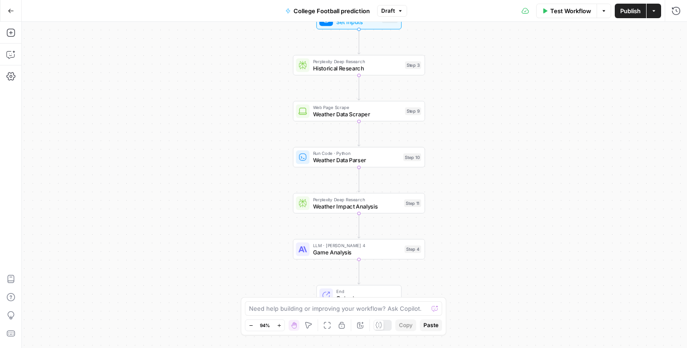
drag, startPoint x: 482, startPoint y: 210, endPoint x: 489, endPoint y: 171, distance: 40.3
click at [489, 171] on div "Workflow Set Inputs Inputs Perplexity Deep Research Historical Research Step 3 …" at bounding box center [354, 185] width 665 height 326
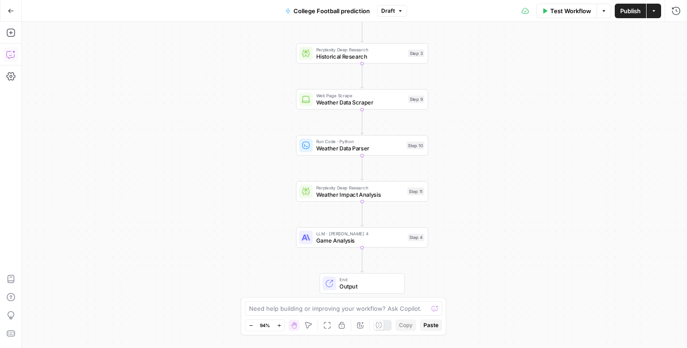
click at [10, 53] on icon "button" at bounding box center [10, 54] width 9 height 9
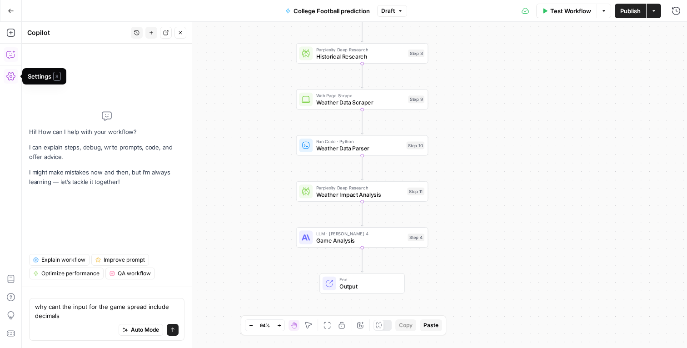
type textarea "why cant the input for the game spread include decimals"
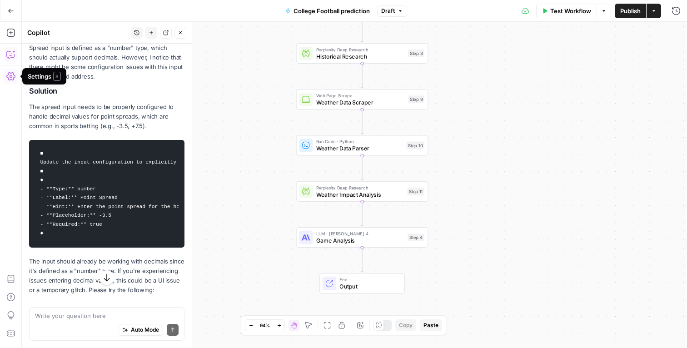
scroll to position [120, 0]
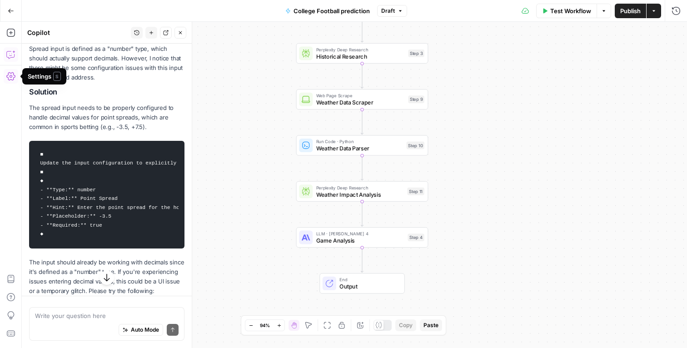
click at [125, 217] on code "■ Update the input configuration to explicitly support decimal values for the p…" at bounding box center [107, 194] width 144 height 99
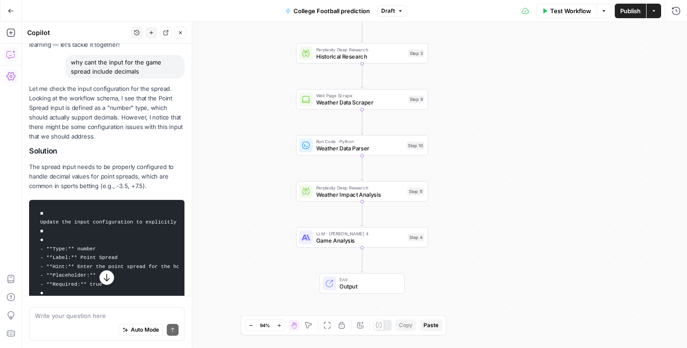
scroll to position [58, 0]
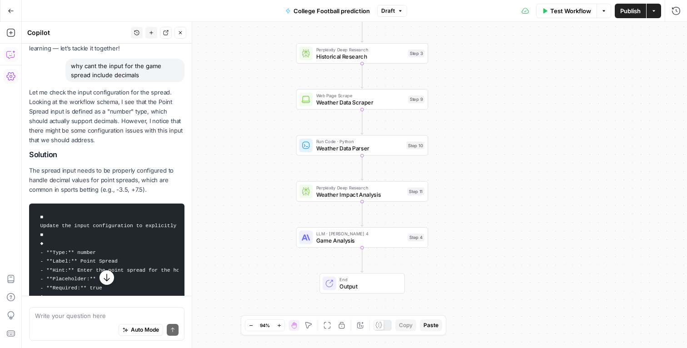
click at [127, 180] on p "The spread input needs to be properly configured to handle decimal values for p…" at bounding box center [106, 180] width 155 height 29
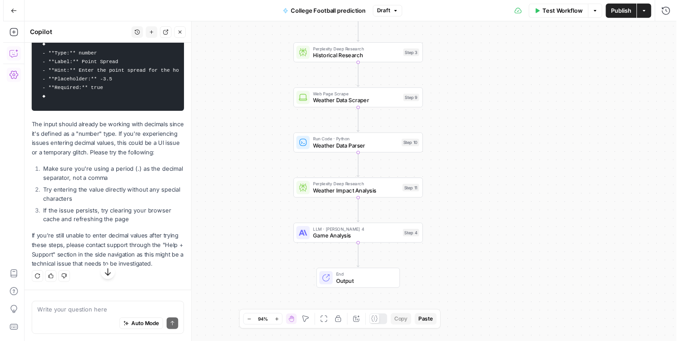
scroll to position [272, 0]
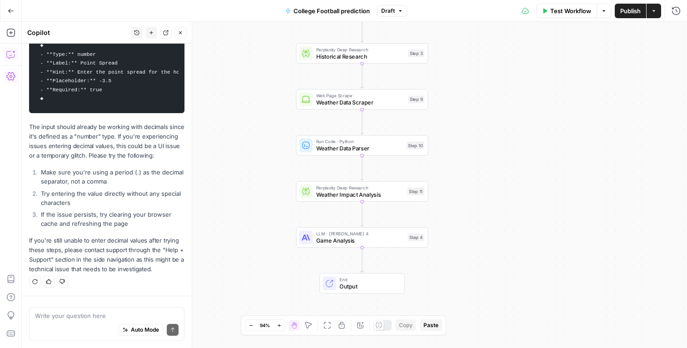
click at [119, 157] on p "The input should already be working with decimals since it's defined as a "numb…" at bounding box center [106, 141] width 155 height 39
click at [93, 313] on textarea at bounding box center [107, 315] width 144 height 9
click at [560, 16] on button "Test Workflow" at bounding box center [566, 11] width 61 height 15
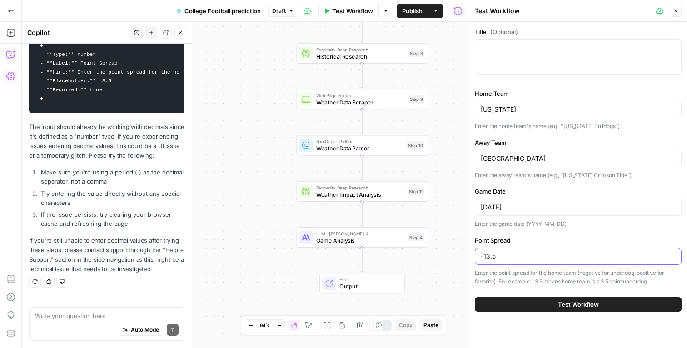
click at [528, 257] on input "-13.5" at bounding box center [578, 256] width 195 height 9
click at [485, 259] on input "-13.5" at bounding box center [578, 256] width 195 height 9
type input "13.5"
click at [608, 306] on button "Test Workflow" at bounding box center [578, 304] width 207 height 15
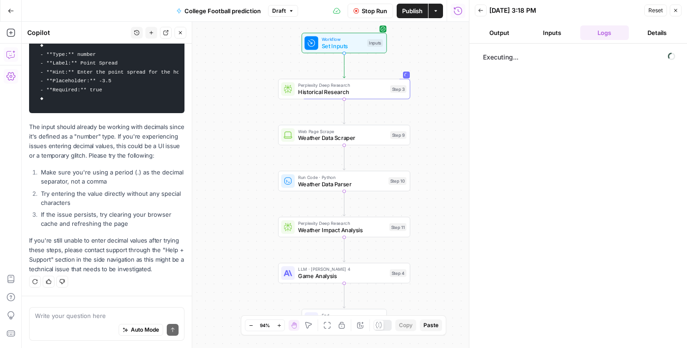
drag, startPoint x: 453, startPoint y: 139, endPoint x: 428, endPoint y: 105, distance: 41.8
click at [428, 105] on div "Workflow Set Inputs Inputs Perplexity Deep Research Historical Research Step 3 …" at bounding box center [245, 185] width 447 height 326
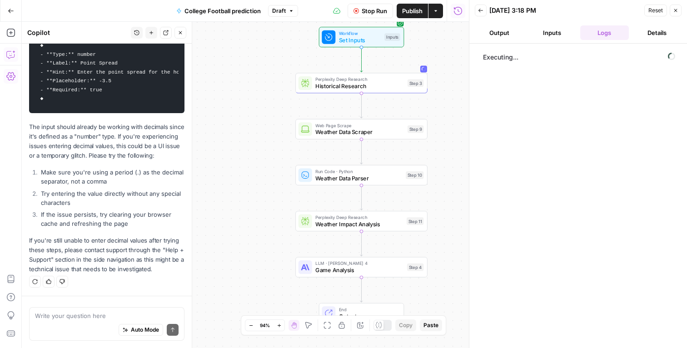
drag, startPoint x: 426, startPoint y: 142, endPoint x: 444, endPoint y: 135, distance: 19.4
click at [444, 135] on div "Workflow Set Inputs Inputs Perplexity Deep Research Historical Research Step 3 …" at bounding box center [245, 185] width 447 height 326
click at [134, 4] on div "Go Back College Football prediction Draft Stop Run Publish Actions Run History" at bounding box center [234, 10] width 469 height 21
click at [78, 323] on div "Auto Mode Send" at bounding box center [107, 330] width 144 height 20
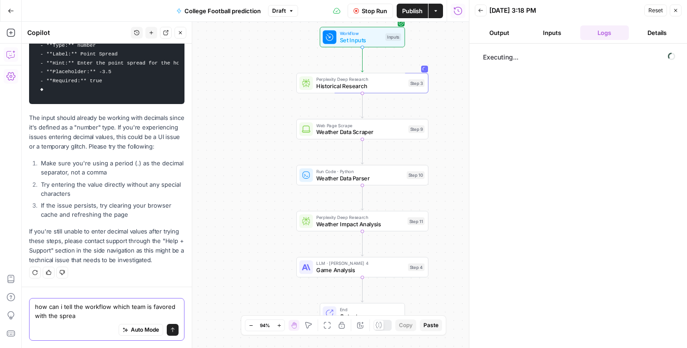
type textarea "how can i tell the workflow which team is favored with the spread"
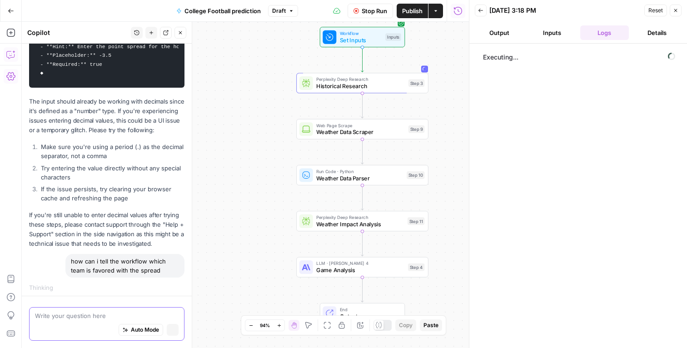
scroll to position [301, 0]
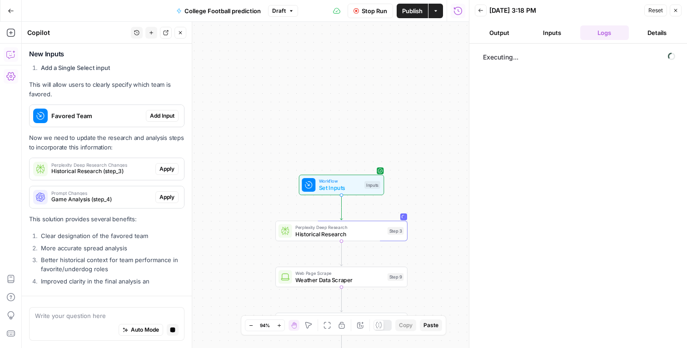
click at [676, 13] on icon "button" at bounding box center [675, 10] width 5 height 5
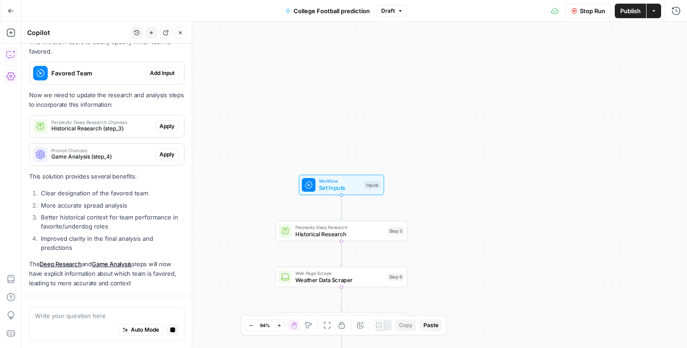
click at [586, 20] on div "Stop Run Publish Actions Run History" at bounding box center [547, 10] width 280 height 21
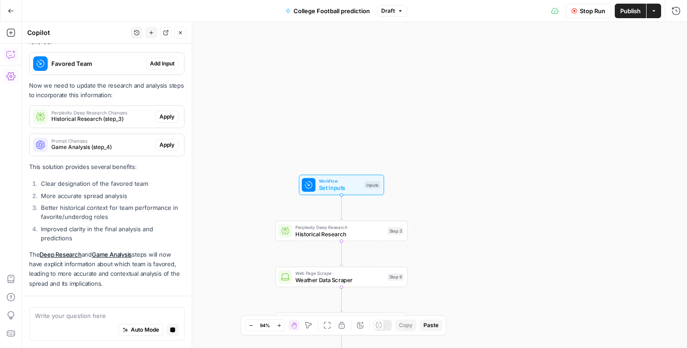
click at [586, 13] on span "Stop Run" at bounding box center [592, 10] width 25 height 9
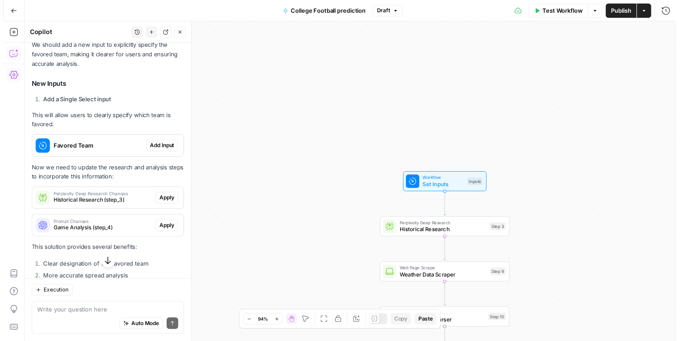
scroll to position [606, 0]
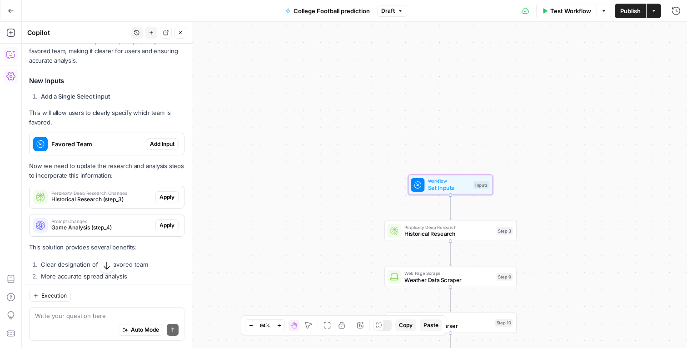
click at [151, 148] on span "Add Input" at bounding box center [162, 144] width 25 height 8
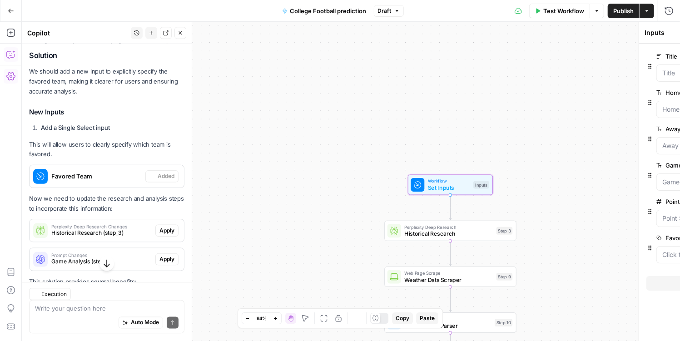
scroll to position [635, 0]
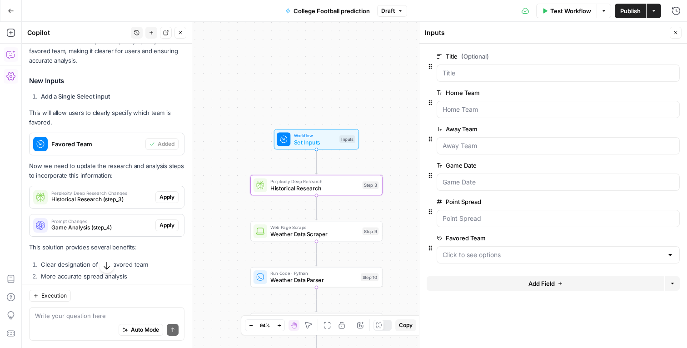
click at [159, 201] on span "Apply" at bounding box center [166, 197] width 15 height 8
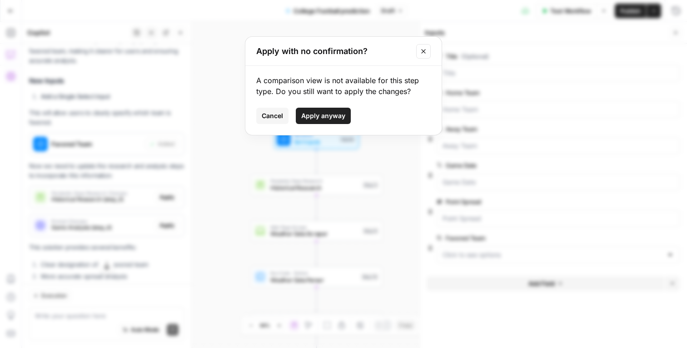
click at [308, 117] on span "Apply anyway" at bounding box center [323, 115] width 44 height 9
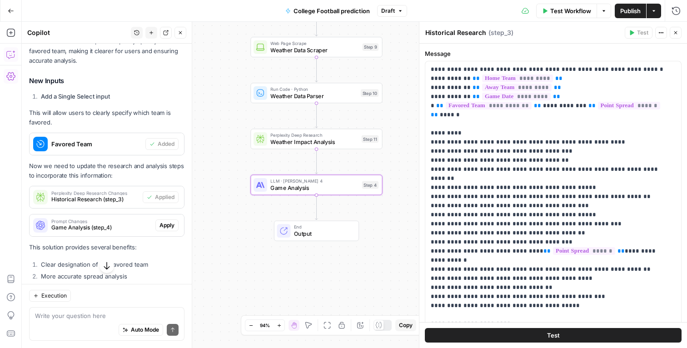
click at [159, 229] on span "Apply" at bounding box center [166, 225] width 15 height 8
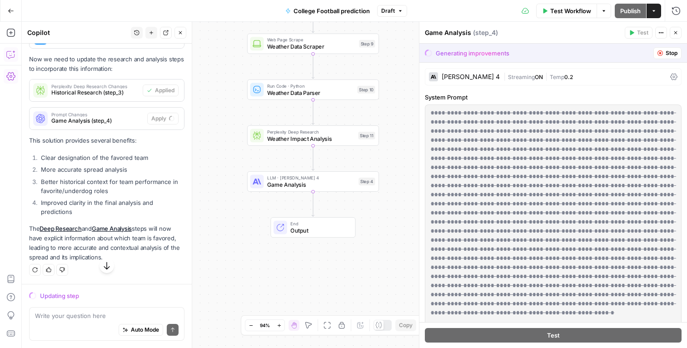
scroll to position [729, 0]
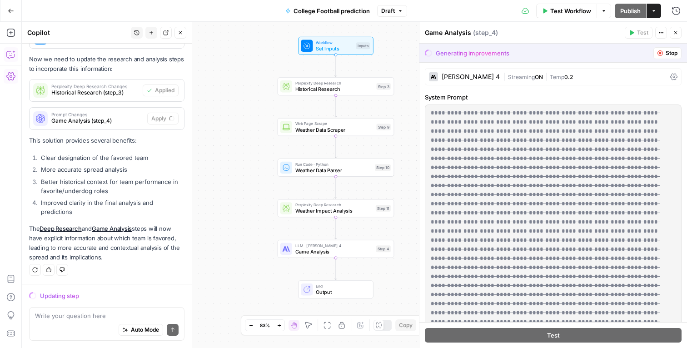
drag, startPoint x: 394, startPoint y: 146, endPoint x: 405, endPoint y: 146, distance: 10.9
click at [405, 146] on div "Workflow Set Inputs Inputs Perplexity Deep Research Historical Research Step 3 …" at bounding box center [354, 185] width 665 height 326
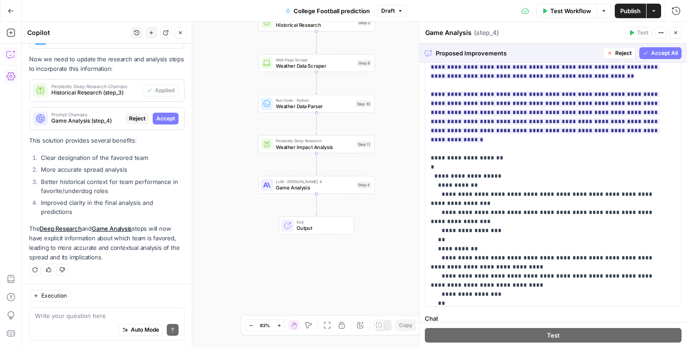
scroll to position [0, 0]
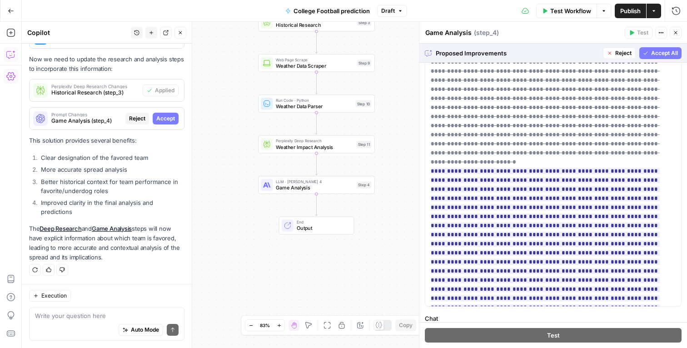
click at [658, 52] on span "Accept All" at bounding box center [664, 53] width 27 height 8
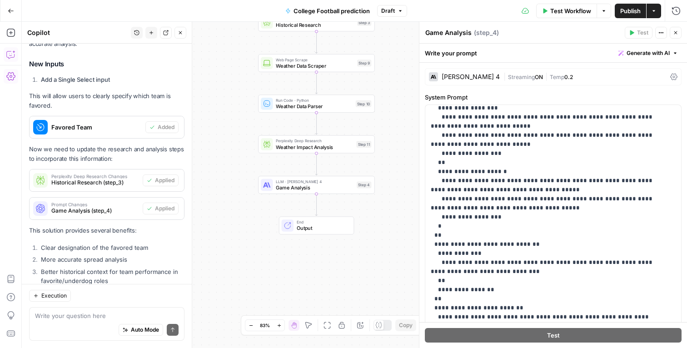
scroll to position [616, 0]
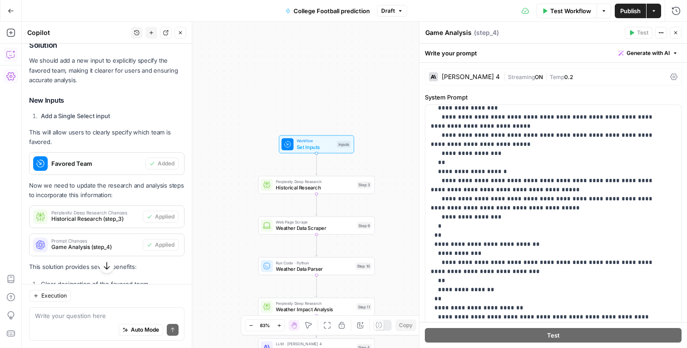
click at [179, 34] on icon "button" at bounding box center [180, 32] width 5 height 5
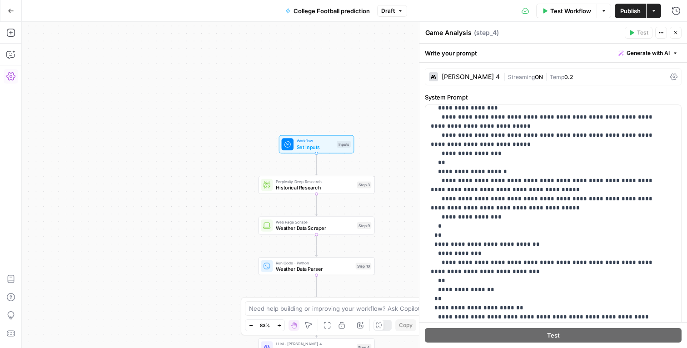
click at [676, 31] on icon "button" at bounding box center [675, 32] width 5 height 5
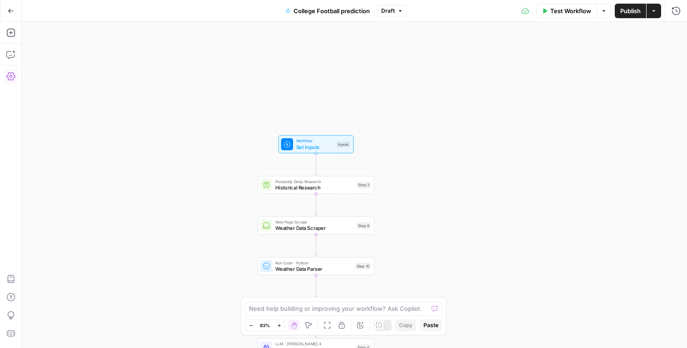
click at [331, 141] on span "Workflow" at bounding box center [314, 141] width 37 height 6
click at [327, 148] on span "Set Inputs" at bounding box center [314, 147] width 37 height 8
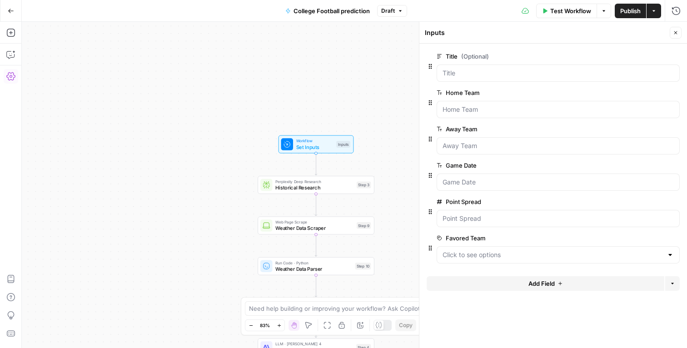
click at [678, 30] on button "Close" at bounding box center [676, 33] width 12 height 12
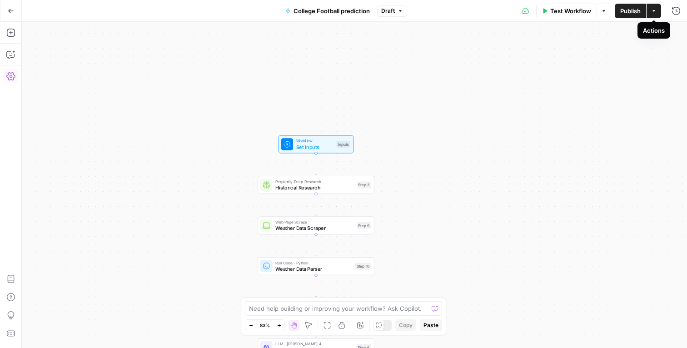
click at [632, 12] on span "Publish" at bounding box center [630, 10] width 20 height 9
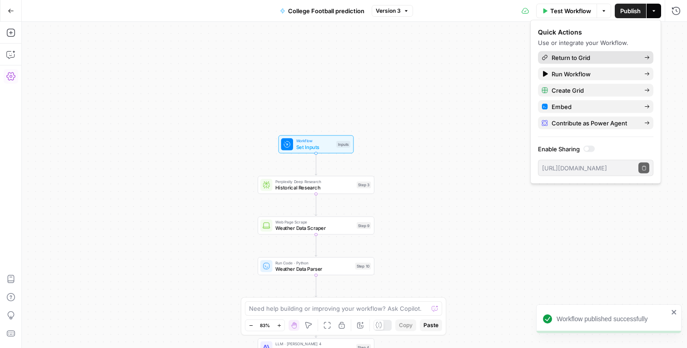
click at [589, 60] on span "Return to Grid" at bounding box center [594, 57] width 85 height 9
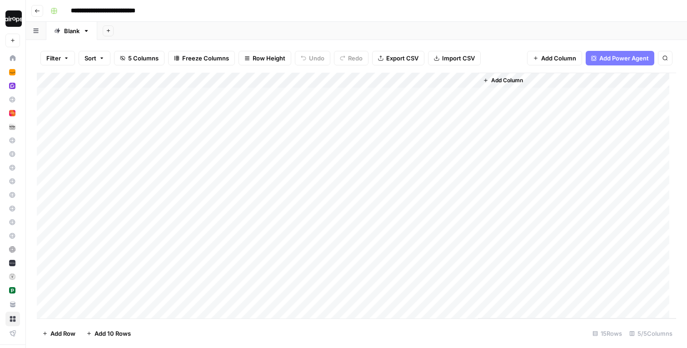
click at [459, 80] on div "Add Column" at bounding box center [356, 196] width 639 height 246
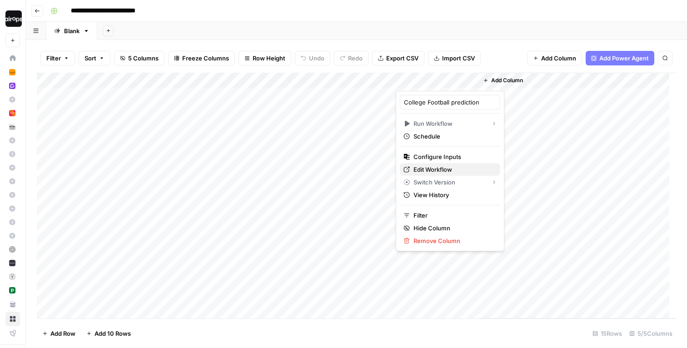
click at [429, 169] on span "Edit Workflow" at bounding box center [453, 169] width 80 height 9
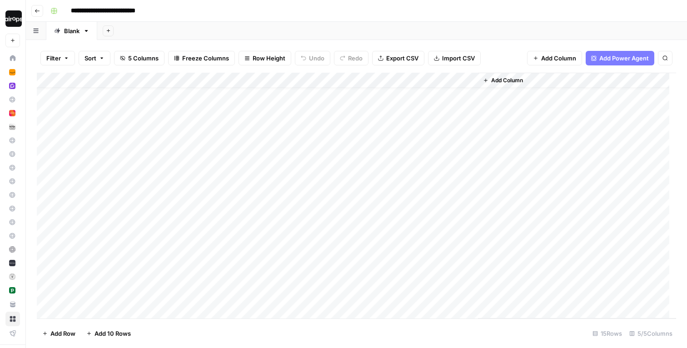
scroll to position [16, 0]
drag, startPoint x: 184, startPoint y: 94, endPoint x: 179, endPoint y: 293, distance: 199.5
click at [179, 293] on div "Add Column" at bounding box center [356, 196] width 639 height 246
drag, startPoint x: 210, startPoint y: 79, endPoint x: 120, endPoint y: 82, distance: 90.0
click at [120, 82] on div "Add Column" at bounding box center [356, 196] width 639 height 246
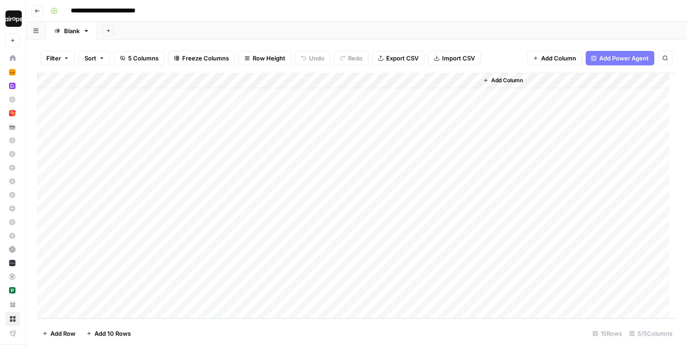
click at [123, 131] on div "Add Column" at bounding box center [356, 196] width 639 height 246
drag, startPoint x: 124, startPoint y: 96, endPoint x: 98, endPoint y: 298, distance: 203.8
click at [99, 298] on div "Add Column" at bounding box center [356, 196] width 639 height 246
click at [109, 242] on div "Add Column" at bounding box center [356, 196] width 639 height 246
drag, startPoint x: 118, startPoint y: 94, endPoint x: 110, endPoint y: 298, distance: 204.1
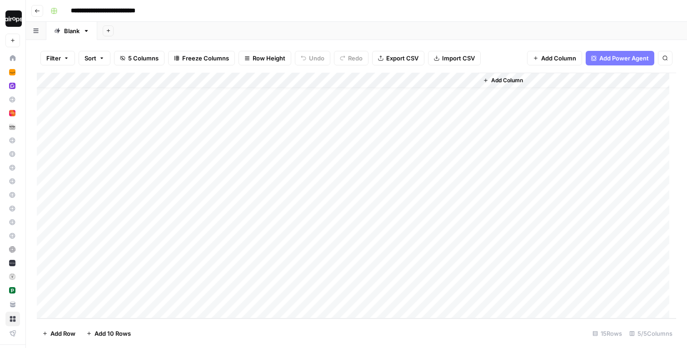
click at [110, 298] on div "Add Column" at bounding box center [356, 196] width 639 height 246
click at [332, 19] on header "**********" at bounding box center [356, 11] width 661 height 22
click at [328, 30] on div "Add Sheet" at bounding box center [392, 31] width 590 height 18
click at [99, 90] on div "Add Column" at bounding box center [356, 196] width 639 height 246
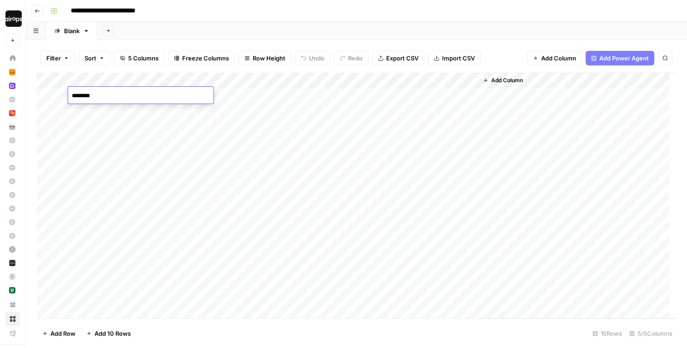
click at [100, 92] on textarea "********" at bounding box center [140, 96] width 145 height 13
click at [99, 112] on div "Add Column" at bounding box center [356, 196] width 639 height 246
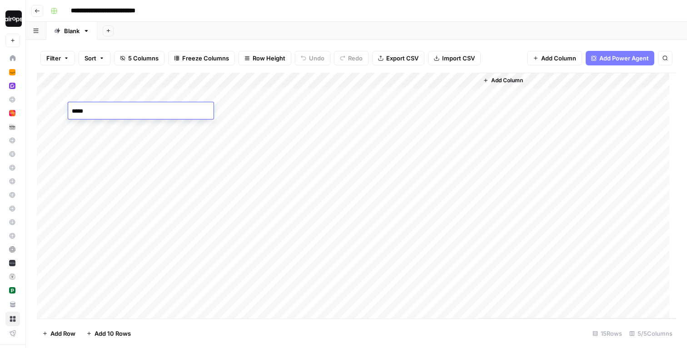
click at [99, 112] on textarea "*****" at bounding box center [140, 111] width 145 height 13
click at [93, 127] on div "Add Column" at bounding box center [356, 196] width 639 height 246
click at [106, 145] on div "Add Column" at bounding box center [356, 196] width 639 height 246
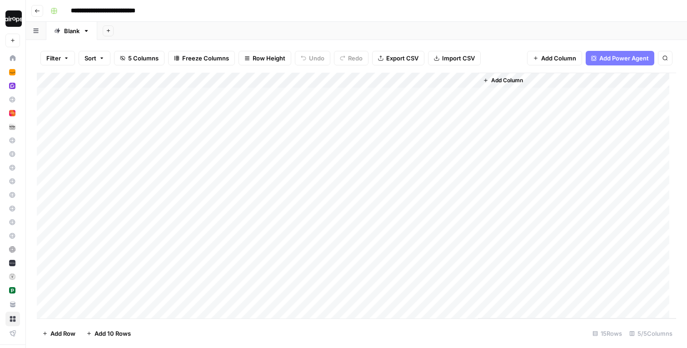
click at [106, 145] on div "Add Column" at bounding box center [356, 196] width 639 height 246
click at [106, 145] on textarea "*******" at bounding box center [140, 142] width 145 height 13
click at [98, 159] on div "Add Column" at bounding box center [356, 196] width 639 height 246
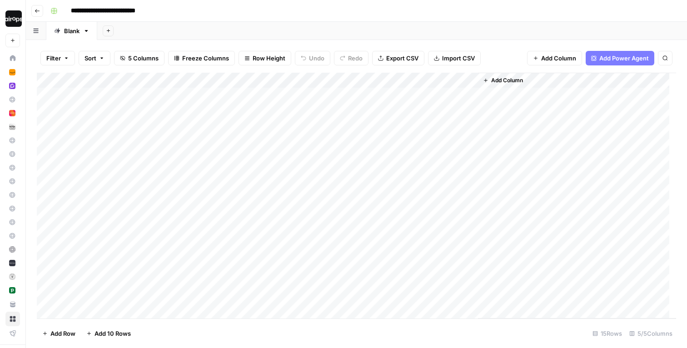
click at [98, 159] on div "Add Column" at bounding box center [356, 196] width 639 height 246
click at [104, 169] on div "Add Column" at bounding box center [356, 196] width 639 height 246
click at [99, 190] on div "Add Column" at bounding box center [356, 196] width 639 height 246
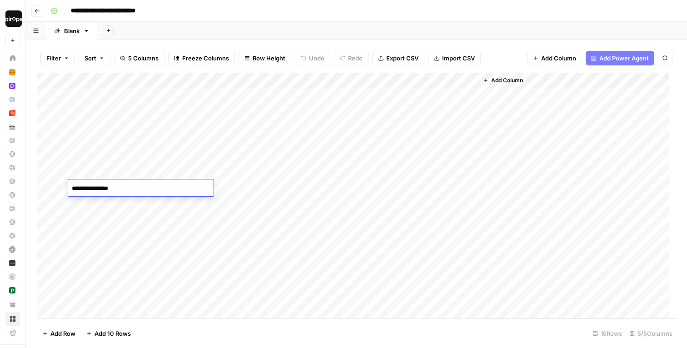
click at [99, 190] on textarea "**********" at bounding box center [140, 188] width 145 height 13
click at [109, 206] on div "Add Column" at bounding box center [356, 196] width 639 height 246
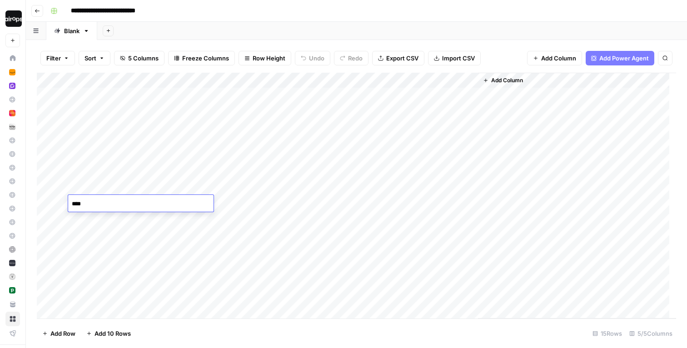
click at [109, 206] on textarea "****" at bounding box center [140, 204] width 145 height 13
click at [106, 221] on div "Add Column" at bounding box center [356, 196] width 639 height 246
click at [99, 239] on div "Add Column" at bounding box center [356, 196] width 639 height 246
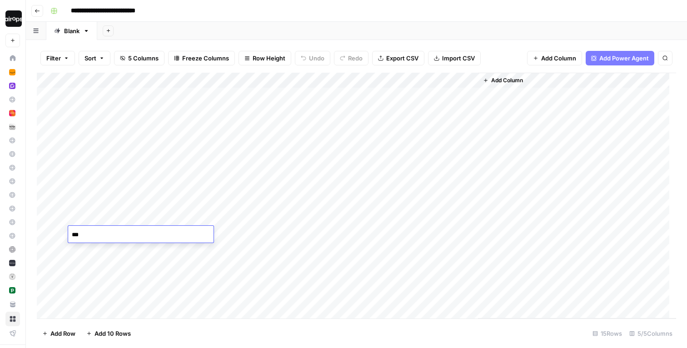
click at [99, 239] on textarea "***" at bounding box center [140, 235] width 145 height 13
click at [97, 253] on div "Add Column" at bounding box center [356, 196] width 639 height 246
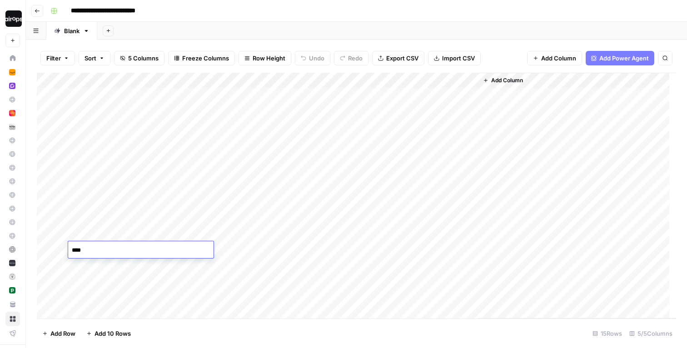
click at [99, 270] on div "Add Column" at bounding box center [356, 196] width 639 height 246
click at [90, 278] on div "Add Column" at bounding box center [356, 196] width 639 height 246
click at [90, 278] on textarea "********" at bounding box center [140, 281] width 145 height 13
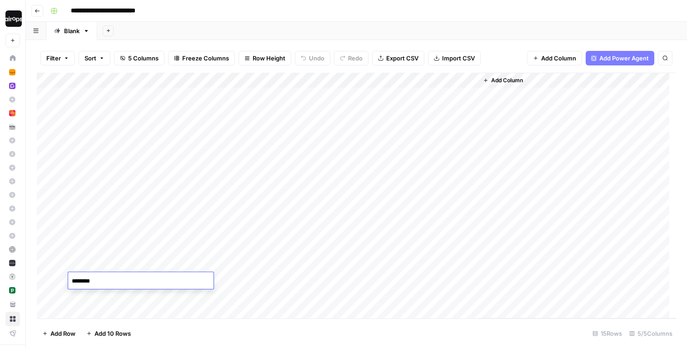
click at [99, 296] on div "Add Column" at bounding box center [356, 196] width 639 height 246
click at [93, 313] on div "Add Column" at bounding box center [356, 196] width 639 height 246
click at [93, 313] on textarea "***" at bounding box center [140, 312] width 145 height 13
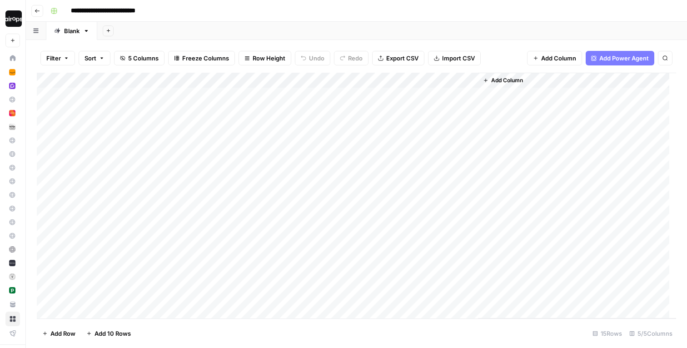
click at [188, 99] on div "Add Column" at bounding box center [356, 196] width 639 height 246
click at [183, 94] on textarea "*********" at bounding box center [222, 96] width 145 height 13
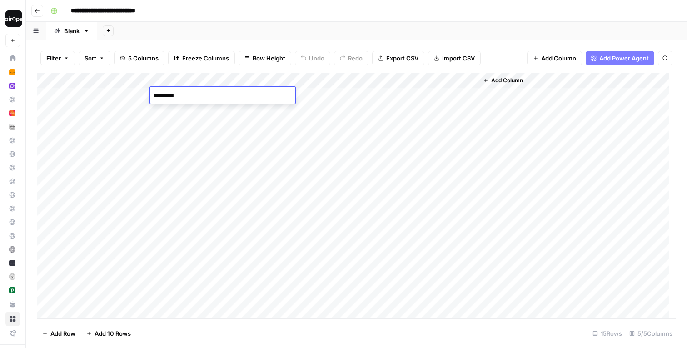
click at [196, 111] on div "Add Column" at bounding box center [356, 196] width 639 height 246
click at [196, 111] on textarea "*******" at bounding box center [222, 111] width 145 height 13
click at [225, 81] on div "Add Column" at bounding box center [356, 196] width 639 height 246
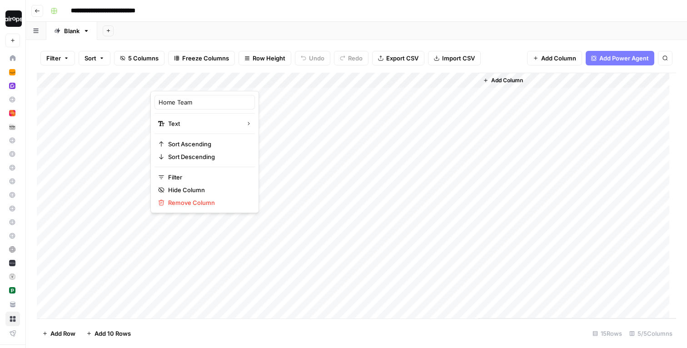
click at [129, 136] on div "Add Column" at bounding box center [356, 196] width 639 height 246
click at [179, 107] on div "Add Column" at bounding box center [356, 196] width 639 height 246
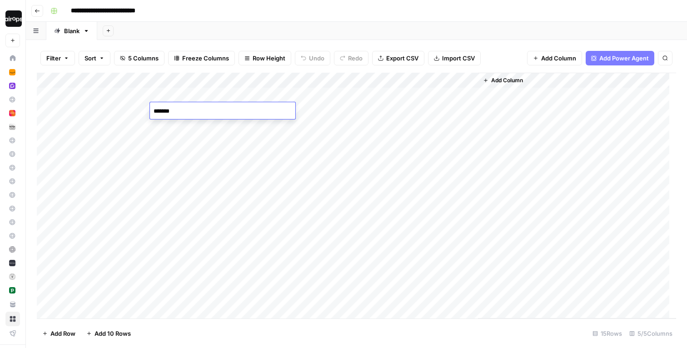
click at [179, 107] on textarea "*******" at bounding box center [222, 111] width 145 height 13
click at [179, 123] on div "Add Column" at bounding box center [356, 196] width 639 height 246
click at [179, 123] on textarea "******" at bounding box center [222, 126] width 145 height 13
click at [185, 142] on div "Add Column" at bounding box center [356, 196] width 639 height 246
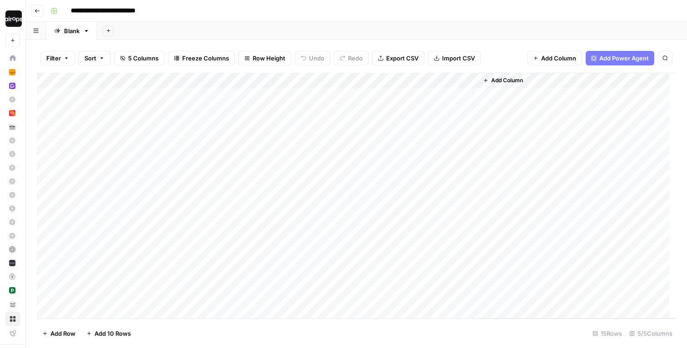
click at [185, 142] on div "Add Column" at bounding box center [356, 196] width 639 height 246
click at [189, 159] on div "Add Column" at bounding box center [356, 196] width 639 height 246
click at [189, 159] on textarea "*******" at bounding box center [222, 157] width 145 height 13
click at [182, 174] on div "Add Column" at bounding box center [356, 196] width 639 height 246
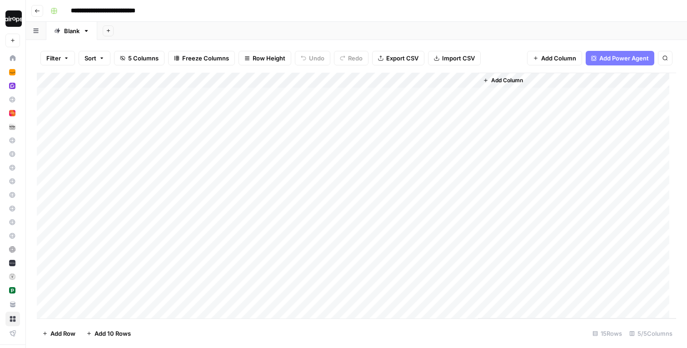
click at [182, 174] on div "Add Column" at bounding box center [356, 196] width 639 height 246
click at [182, 189] on div "Add Column" at bounding box center [356, 196] width 639 height 246
click at [182, 189] on textarea "********" at bounding box center [222, 188] width 145 height 13
click at [188, 209] on div "Add Column" at bounding box center [356, 196] width 639 height 246
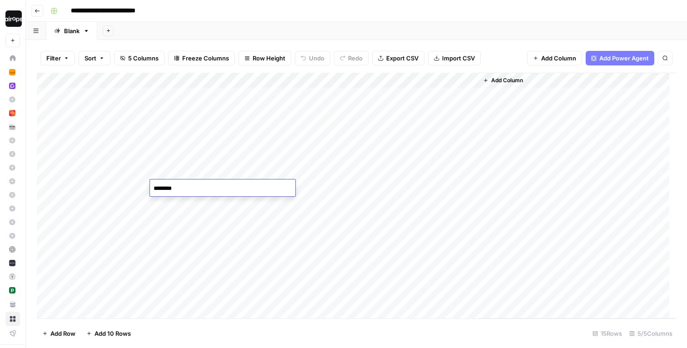
click at [188, 209] on div "Add Column" at bounding box center [356, 196] width 639 height 246
click at [188, 209] on textarea "*********" at bounding box center [222, 204] width 145 height 13
click at [188, 220] on div "Add Column" at bounding box center [356, 196] width 639 height 246
click at [185, 239] on div "Add Column" at bounding box center [356, 196] width 639 height 246
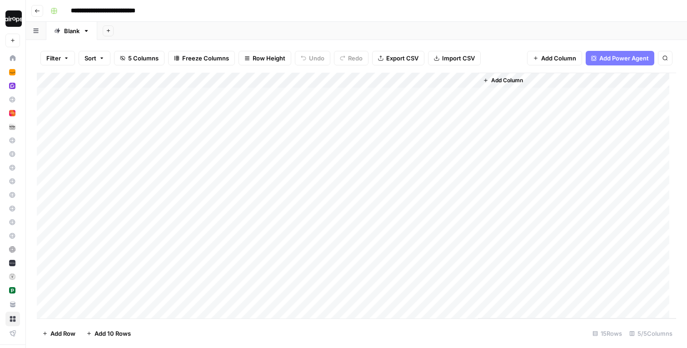
click at [185, 239] on div "Add Column" at bounding box center [356, 196] width 639 height 246
click at [182, 243] on div "Add Column" at bounding box center [356, 196] width 639 height 246
click at [182, 243] on div "**********" at bounding box center [222, 249] width 145 height 17
click at [174, 251] on textarea "**********" at bounding box center [222, 250] width 145 height 13
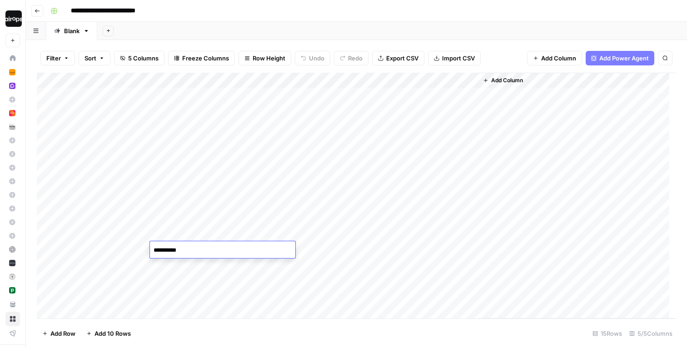
click at [174, 251] on textarea "**********" at bounding box center [222, 250] width 145 height 13
click at [175, 269] on div "Add Column" at bounding box center [356, 196] width 639 height 246
click at [175, 269] on textarea "****" at bounding box center [222, 265] width 145 height 13
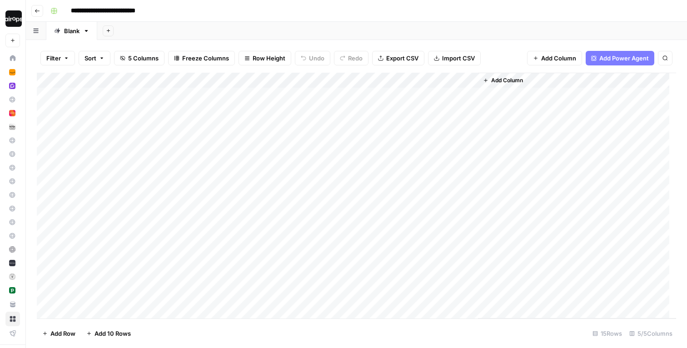
click at [173, 286] on div "Add Column" at bounding box center [356, 196] width 639 height 246
click at [173, 286] on textarea "**********" at bounding box center [222, 281] width 145 height 13
click at [190, 298] on div "Add Column" at bounding box center [356, 196] width 639 height 246
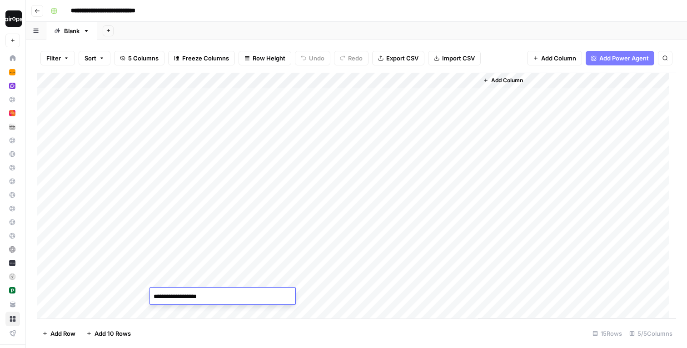
click at [177, 313] on div "Add Column" at bounding box center [356, 196] width 639 height 246
click at [223, 228] on div "Add Column" at bounding box center [356, 196] width 639 height 246
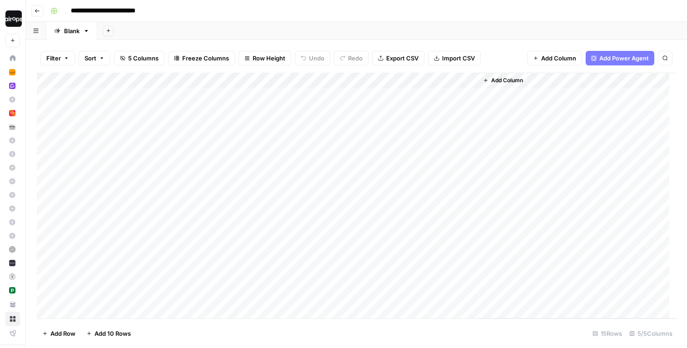
drag, startPoint x: 270, startPoint y: 94, endPoint x: 273, endPoint y: 373, distance: 279.0
click at [273, 348] on html "**********" at bounding box center [343, 174] width 687 height 348
click at [254, 124] on div "Add Column" at bounding box center [356, 196] width 639 height 246
click at [256, 249] on div "Add Column" at bounding box center [356, 196] width 639 height 246
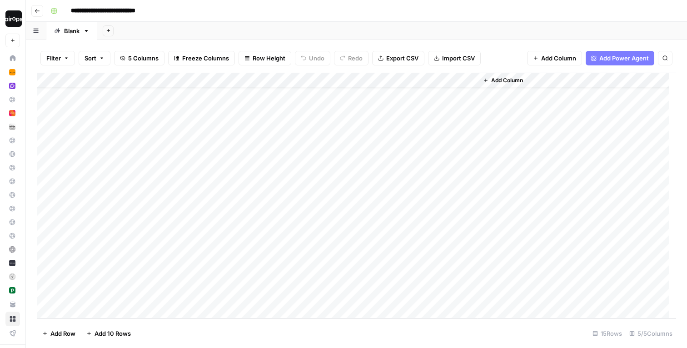
click at [256, 249] on div "Add Column" at bounding box center [356, 196] width 639 height 246
click at [256, 249] on textarea "*********" at bounding box center [304, 250] width 145 height 13
click at [254, 286] on div "Add Column" at bounding box center [356, 196] width 639 height 246
click at [259, 266] on div "Add Column" at bounding box center [356, 196] width 639 height 246
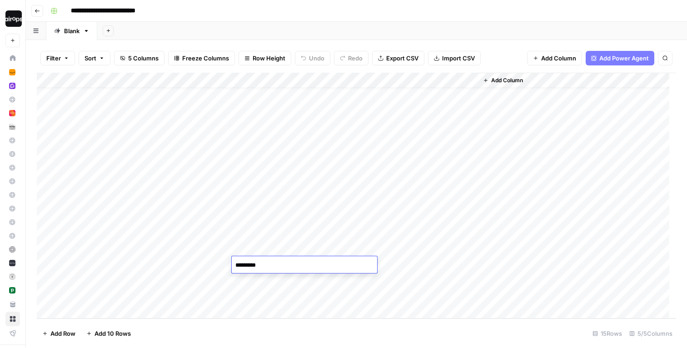
click at [257, 266] on textarea "*********" at bounding box center [304, 265] width 145 height 13
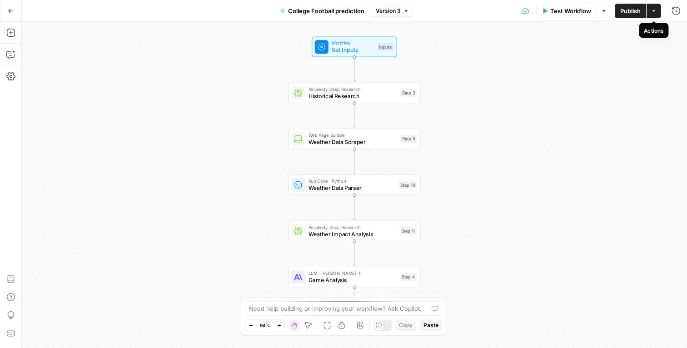
click at [657, 12] on button "Actions" at bounding box center [654, 11] width 15 height 15
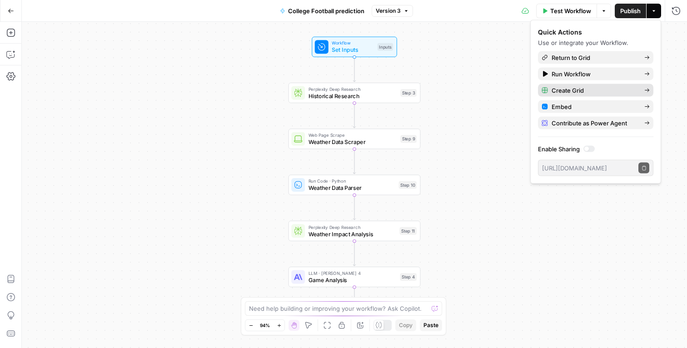
click at [588, 89] on span "Create Grid" at bounding box center [594, 90] width 85 height 9
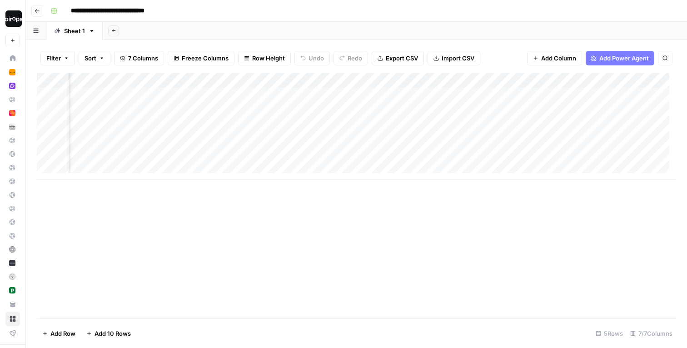
scroll to position [0, 241]
click at [439, 83] on div "Add Column" at bounding box center [356, 126] width 639 height 107
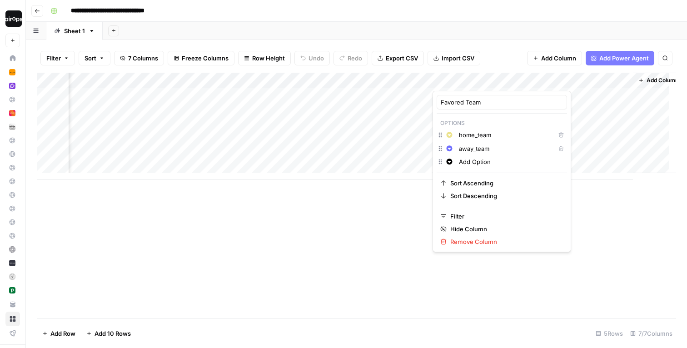
click at [445, 39] on div "Add Sheet" at bounding box center [395, 31] width 584 height 18
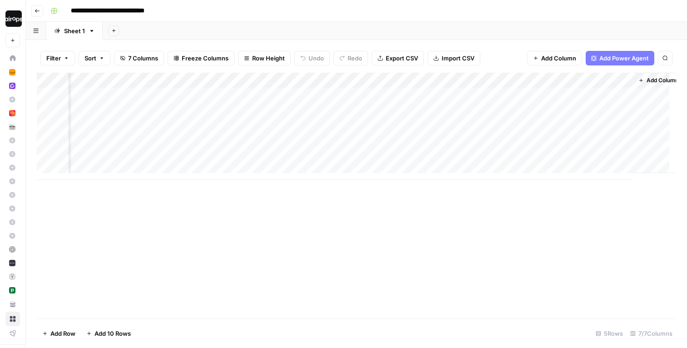
scroll to position [0, 0]
click at [70, 11] on input "**********" at bounding box center [119, 11] width 105 height 15
drag, startPoint x: 525, startPoint y: 80, endPoint x: 474, endPoint y: 80, distance: 51.3
click at [474, 80] on div "Add Column" at bounding box center [356, 126] width 639 height 107
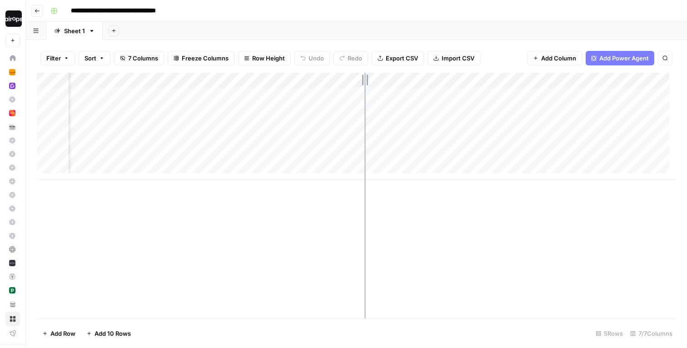
drag, startPoint x: 396, startPoint y: 80, endPoint x: 364, endPoint y: 80, distance: 31.8
click at [364, 80] on div "Add Column" at bounding box center [356, 126] width 639 height 107
drag, startPoint x: 264, startPoint y: 79, endPoint x: 231, endPoint y: 79, distance: 32.7
click at [231, 79] on div "Add Column" at bounding box center [356, 126] width 639 height 107
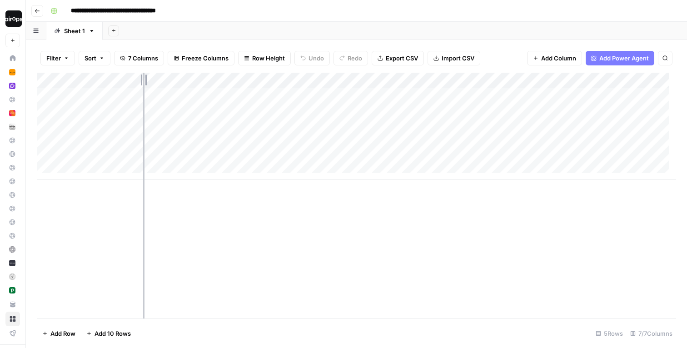
drag, startPoint x: 200, startPoint y: 77, endPoint x: 144, endPoint y: 77, distance: 56.8
click at [144, 77] on div "Add Column" at bounding box center [356, 126] width 639 height 107
type input "**********"
click at [632, 80] on div "Add Column" at bounding box center [356, 126] width 639 height 107
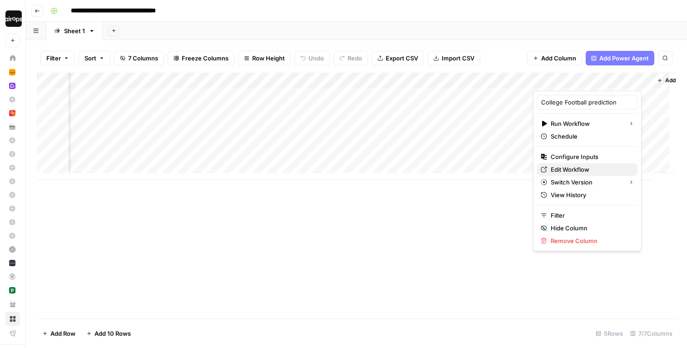
click at [560, 166] on span "Edit Workflow" at bounding box center [591, 169] width 80 height 9
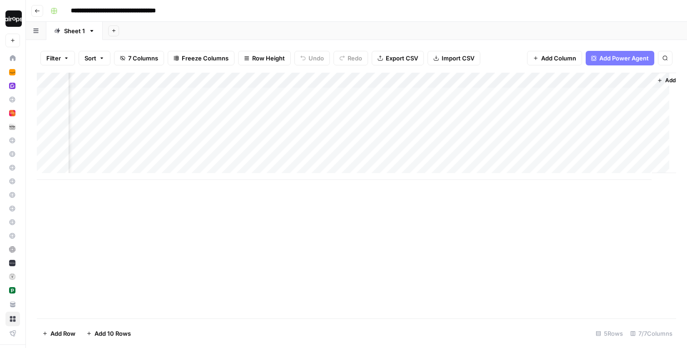
scroll to position [1, 0]
drag, startPoint x: 143, startPoint y: 80, endPoint x: 103, endPoint y: 80, distance: 40.0
click at [103, 80] on div "Add Column" at bounding box center [356, 126] width 639 height 107
click at [85, 172] on div "Add Column" at bounding box center [356, 126] width 639 height 107
click at [83, 187] on div "Add Column" at bounding box center [356, 134] width 639 height 123
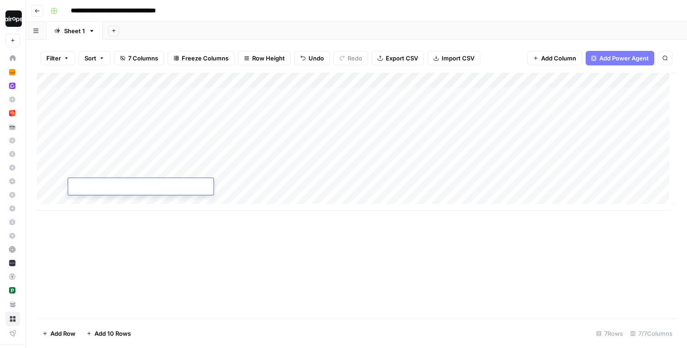
click at [89, 200] on div "Add Column" at bounding box center [356, 142] width 639 height 138
click at [86, 217] on div "Add Column" at bounding box center [356, 150] width 639 height 154
click at [84, 232] on div "Add Column" at bounding box center [356, 157] width 639 height 169
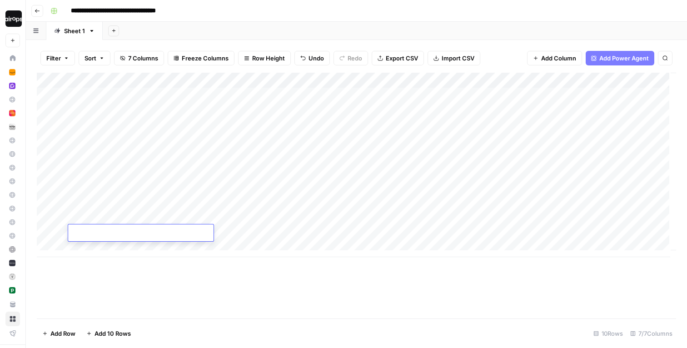
click at [82, 246] on div "Add Column" at bounding box center [356, 165] width 639 height 184
click at [81, 264] on div "Add Column" at bounding box center [356, 173] width 639 height 200
click at [85, 280] on div "Add Column" at bounding box center [356, 180] width 639 height 215
click at [88, 293] on div "Add Column" at bounding box center [356, 188] width 639 height 231
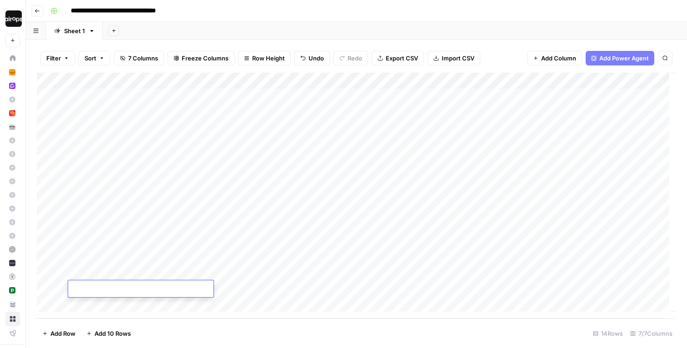
click at [89, 304] on div "Add Column" at bounding box center [356, 196] width 639 height 246
click at [90, 304] on div "Add Column" at bounding box center [356, 196] width 639 height 246
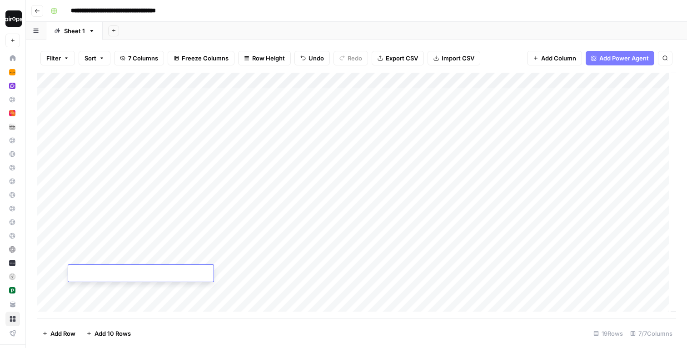
scroll to position [0, 0]
drag, startPoint x: 202, startPoint y: 79, endPoint x: 297, endPoint y: 80, distance: 94.5
click at [297, 80] on div "Add Column" at bounding box center [356, 196] width 639 height 246
click at [162, 95] on div "Add Column" at bounding box center [356, 196] width 639 height 246
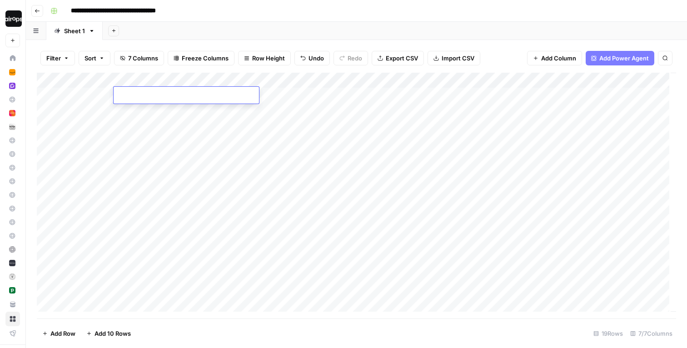
type textarea "**********"
click at [89, 187] on div "Add Column" at bounding box center [356, 196] width 639 height 246
click at [172, 101] on div "Add Column" at bounding box center [356, 196] width 639 height 246
click at [140, 118] on div "Add Column" at bounding box center [356, 196] width 639 height 246
click at [124, 92] on div "Add Column" at bounding box center [356, 196] width 639 height 246
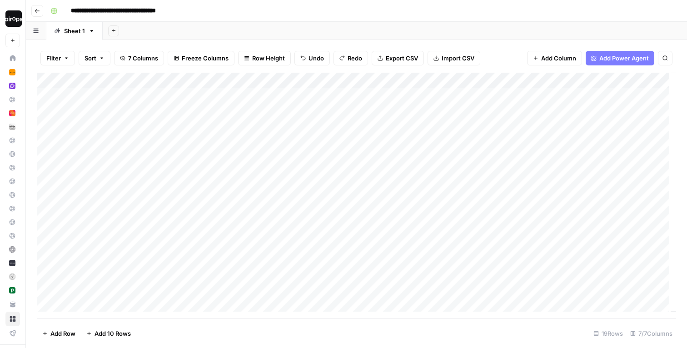
click at [141, 94] on div "Add Column" at bounding box center [356, 196] width 639 height 246
type textarea "**********"
click at [296, 26] on div "Add Sheet" at bounding box center [395, 31] width 584 height 18
click at [172, 85] on div "Add Column" at bounding box center [356, 196] width 639 height 246
click at [227, 17] on div "**********" at bounding box center [362, 11] width 631 height 15
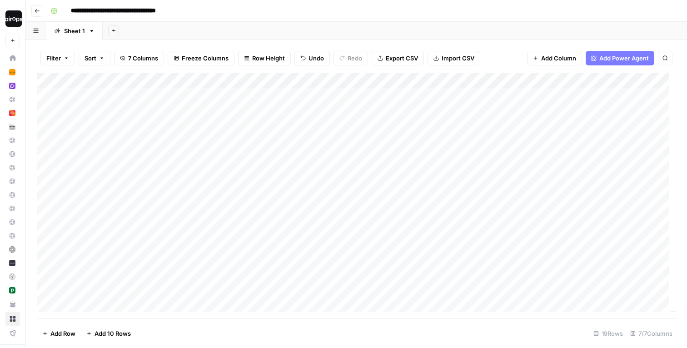
click at [184, 97] on div "Add Column" at bounding box center [356, 196] width 639 height 246
type textarea "********"
click at [158, 109] on div "Add Column" at bounding box center [356, 196] width 639 height 246
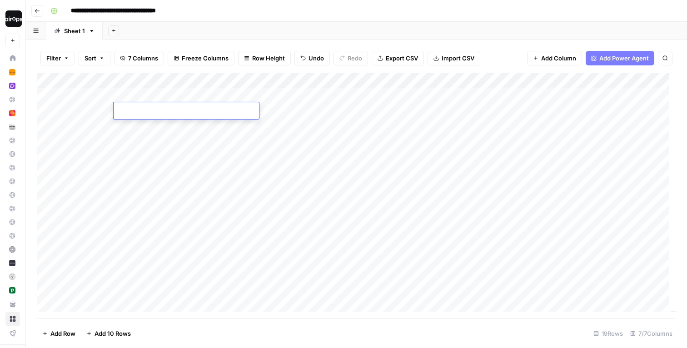
type textarea "*****"
click at [187, 42] on div "Filter Sort 7 Columns Freeze Columns Row Height Undo Redo Export CSV Import CSV…" at bounding box center [356, 194] width 661 height 308
click at [143, 131] on div "Add Column" at bounding box center [356, 196] width 639 height 246
type textarea "**********"
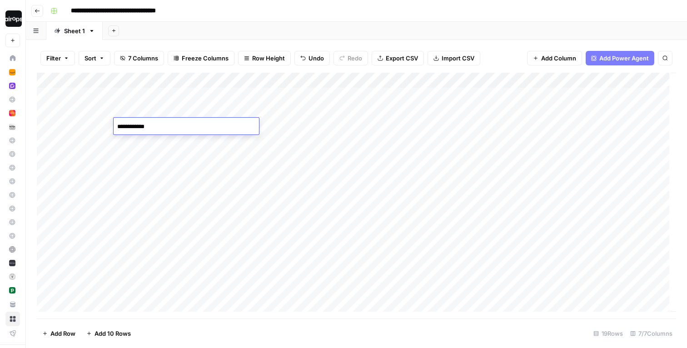
click at [150, 147] on div "Add Column" at bounding box center [356, 196] width 639 height 246
click at [150, 147] on textarea at bounding box center [186, 142] width 145 height 13
type textarea "*******"
click at [136, 158] on div "Add Column" at bounding box center [356, 196] width 639 height 246
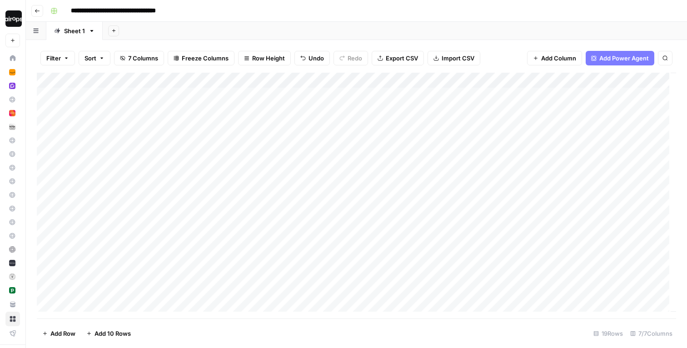
click at [136, 158] on div "Add Column" at bounding box center [356, 196] width 639 height 246
click at [136, 158] on textarea at bounding box center [186, 157] width 145 height 13
type textarea "********"
click at [133, 178] on div "Add Column" at bounding box center [356, 196] width 639 height 246
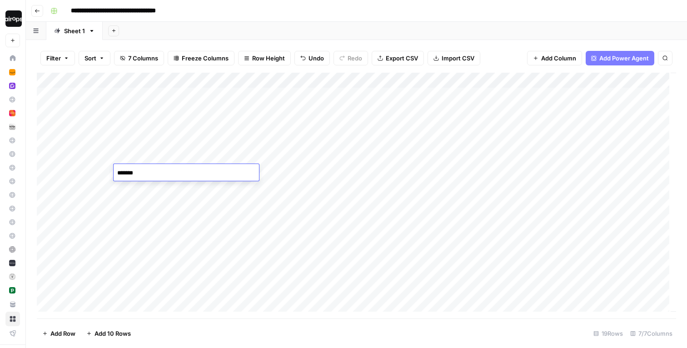
type textarea "*******"
click at [144, 188] on div "Add Column" at bounding box center [356, 196] width 639 height 246
click at [144, 188] on textarea at bounding box center [186, 188] width 145 height 13
type textarea "**********"
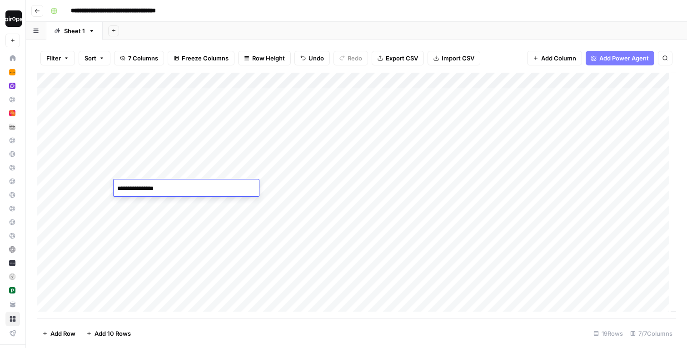
click at [147, 204] on div "Add Column" at bounding box center [356, 196] width 639 height 246
click at [147, 204] on textarea at bounding box center [186, 204] width 145 height 13
type textarea "****"
click at [132, 223] on div "Add Column" at bounding box center [356, 196] width 639 height 246
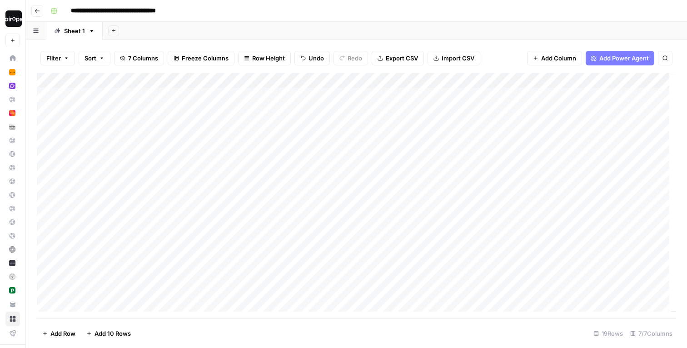
click at [132, 223] on div "Add Column" at bounding box center [356, 196] width 639 height 246
click at [132, 223] on textarea at bounding box center [186, 219] width 145 height 13
type textarea "**********"
click at [129, 241] on div "Add Column" at bounding box center [356, 196] width 639 height 246
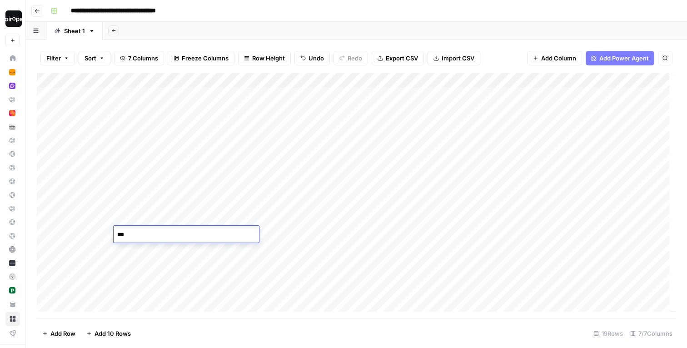
type textarea "***"
click at [137, 252] on div "Add Column" at bounding box center [356, 196] width 639 height 246
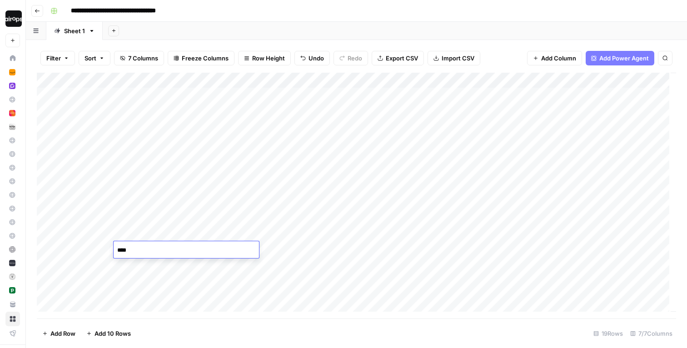
type textarea "***"
click at [129, 263] on div "Add Column" at bounding box center [356, 196] width 639 height 246
click at [129, 263] on textarea at bounding box center [186, 265] width 145 height 13
type textarea "****"
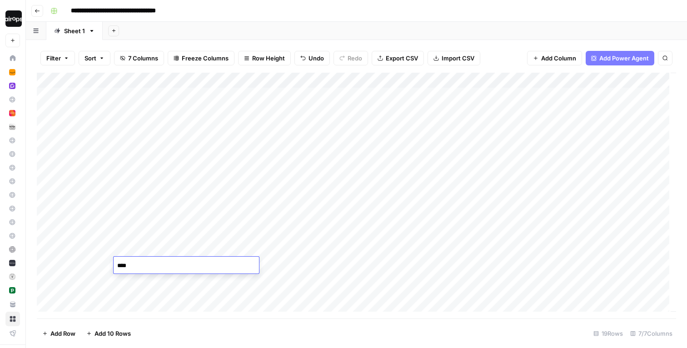
click at [122, 283] on div "Add Column" at bounding box center [356, 196] width 639 height 246
type textarea "********"
click at [139, 294] on div "Add Column" at bounding box center [356, 196] width 639 height 246
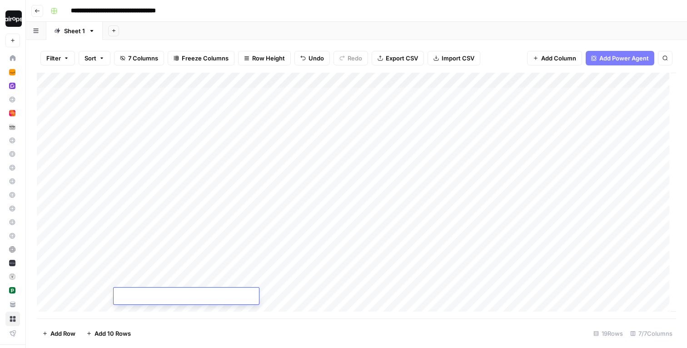
click at [139, 294] on textarea at bounding box center [186, 296] width 145 height 13
type textarea "**********"
click at [141, 227] on div "Add Column" at bounding box center [356, 196] width 639 height 246
click at [141, 227] on textarea "**********" at bounding box center [186, 227] width 145 height 13
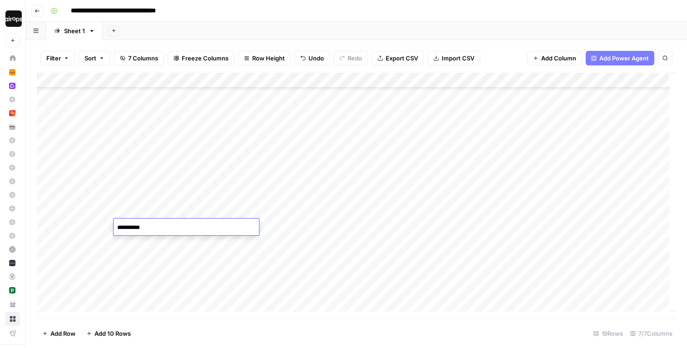
click at [136, 243] on div "Add Column" at bounding box center [356, 196] width 639 height 246
type textarea "***"
click at [94, 252] on div "Add Column" at bounding box center [356, 196] width 639 height 246
click at [98, 248] on div "Add Column" at bounding box center [356, 196] width 639 height 246
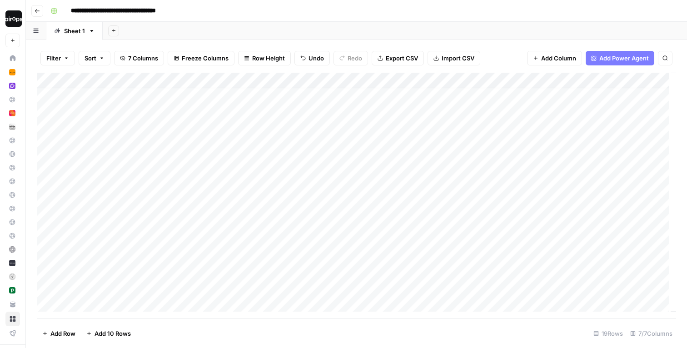
scroll to position [0, 0]
click at [238, 97] on div "Add Column" at bounding box center [356, 196] width 639 height 246
type textarea "*********"
click at [250, 114] on div "Add Column" at bounding box center [356, 196] width 639 height 246
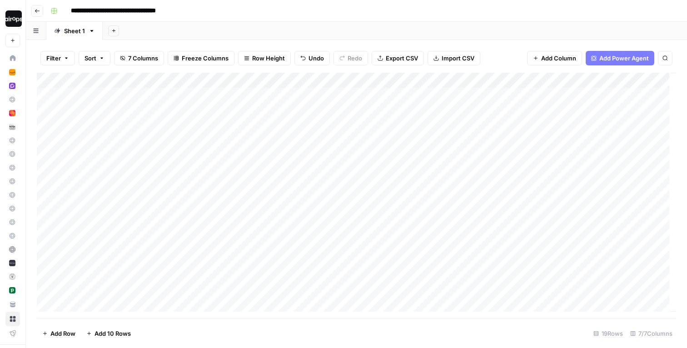
click at [250, 114] on div "Add Column" at bounding box center [356, 196] width 639 height 246
click at [250, 114] on textarea at bounding box center [285, 111] width 145 height 13
type textarea "*******"
click at [234, 131] on div "Add Column" at bounding box center [356, 196] width 639 height 246
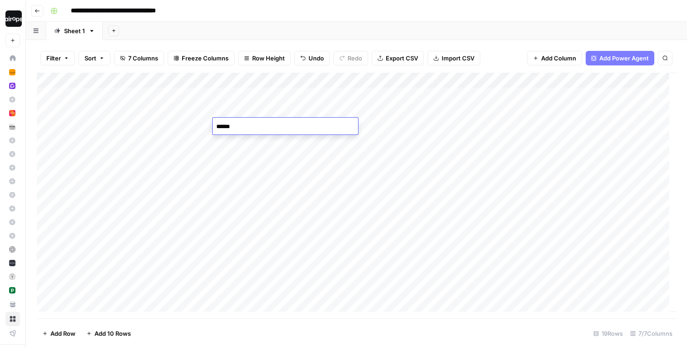
type textarea "******"
click at [228, 144] on div "Add Column" at bounding box center [356, 196] width 639 height 246
type textarea "**********"
click at [228, 159] on div "Add Column" at bounding box center [356, 196] width 639 height 246
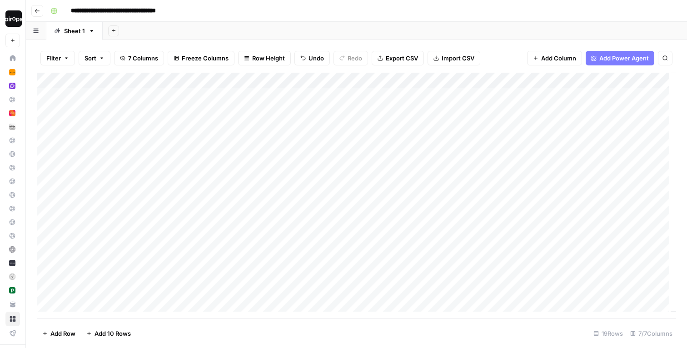
click at [228, 159] on div "Add Column" at bounding box center [356, 196] width 639 height 246
type textarea "*******"
click at [223, 169] on div "Add Column" at bounding box center [356, 196] width 639 height 246
type textarea "*******"
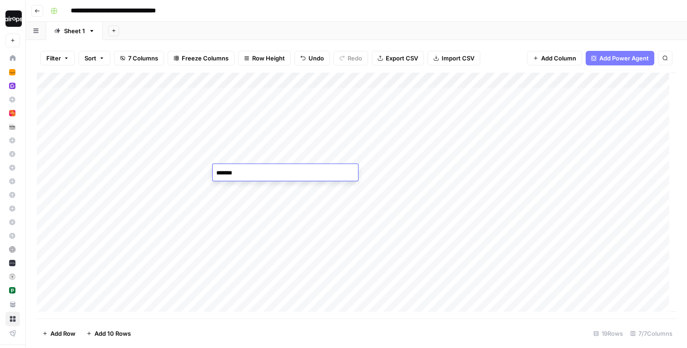
click at [229, 186] on div "Add Column" at bounding box center [356, 196] width 639 height 246
type textarea "********"
click at [222, 199] on div "Add Column" at bounding box center [356, 196] width 639 height 246
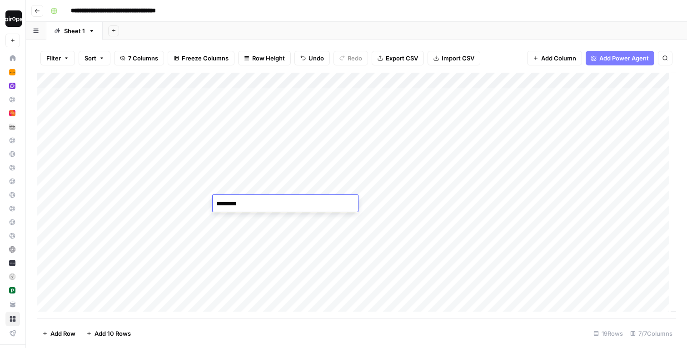
type textarea "*********"
click at [224, 214] on div "Add Column" at bounding box center [356, 196] width 639 height 246
type textarea "********"
click at [229, 239] on div "Add Column" at bounding box center [356, 196] width 639 height 246
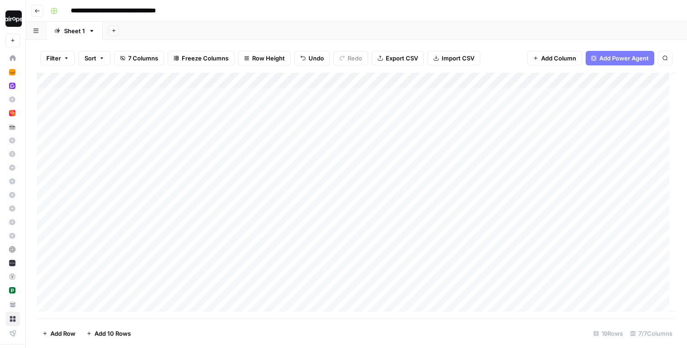
click at [229, 239] on div "Add Column" at bounding box center [356, 196] width 639 height 246
click at [229, 239] on textarea at bounding box center [285, 235] width 145 height 13
type textarea "*******"
click at [225, 254] on div "Add Column" at bounding box center [356, 196] width 639 height 246
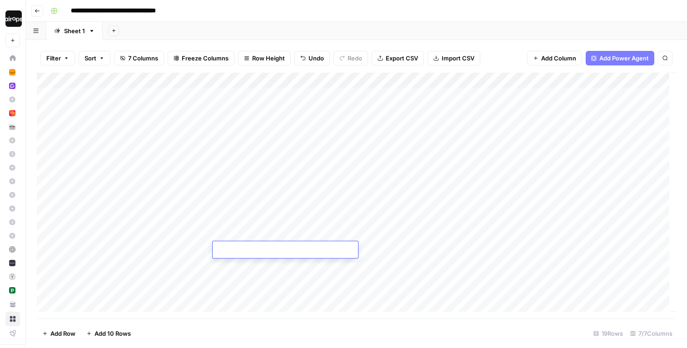
click at [225, 254] on textarea at bounding box center [285, 250] width 145 height 13
type textarea "**********"
click at [241, 264] on div "Add Column" at bounding box center [356, 196] width 639 height 246
type textarea "****"
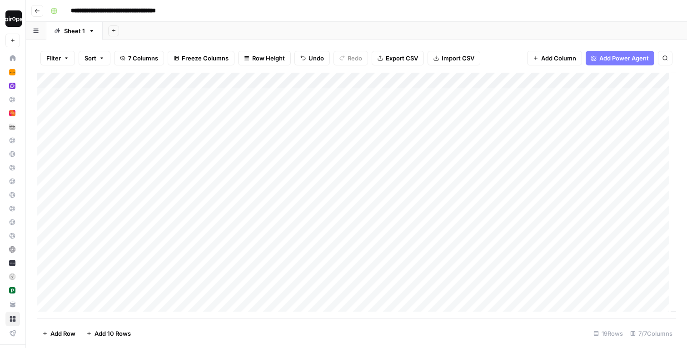
click at [239, 284] on div "Add Column" at bounding box center [356, 196] width 639 height 246
click at [239, 282] on div "Add Column" at bounding box center [356, 196] width 639 height 246
click at [239, 282] on textarea at bounding box center [285, 281] width 145 height 13
type textarea "**********"
click at [231, 296] on div "Add Column" at bounding box center [356, 196] width 639 height 246
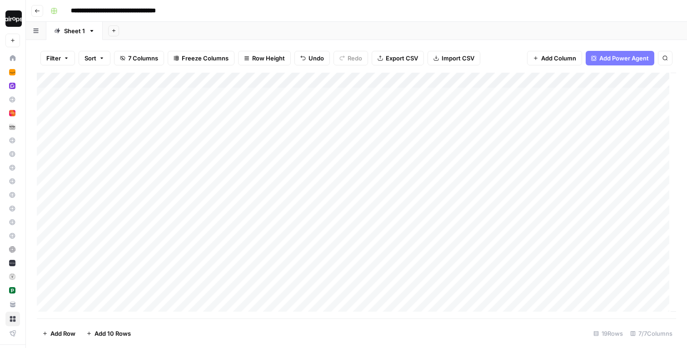
click at [231, 296] on div "Add Column" at bounding box center [356, 196] width 639 height 246
click at [231, 296] on textarea at bounding box center [285, 296] width 145 height 13
type textarea "**********"
click at [244, 214] on div "Add Column" at bounding box center [356, 196] width 639 height 246
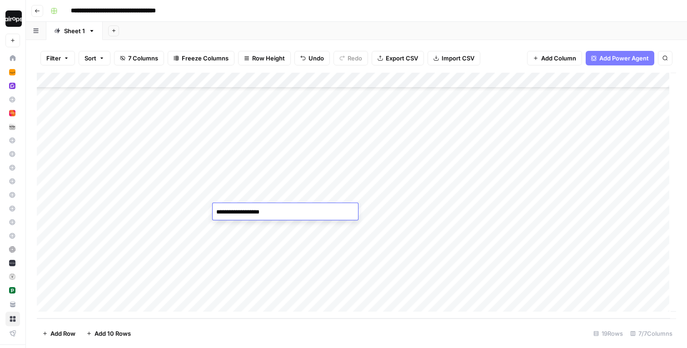
click at [244, 214] on textarea "**********" at bounding box center [285, 212] width 145 height 13
click at [237, 229] on div "Add Column" at bounding box center [356, 196] width 639 height 246
click at [237, 229] on textarea at bounding box center [285, 227] width 145 height 13
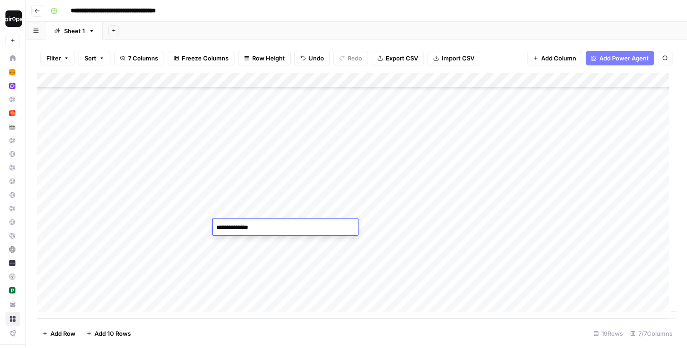
type textarea "**********"
click at [348, 90] on div "Add Column" at bounding box center [356, 196] width 639 height 246
click at [341, 91] on div "Add Column" at bounding box center [356, 196] width 639 height 246
click at [427, 92] on div "Add Column" at bounding box center [356, 196] width 639 height 246
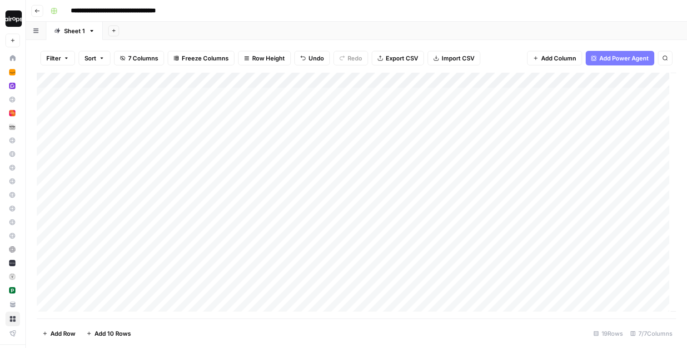
click at [442, 99] on div "Add Column" at bounding box center [356, 196] width 639 height 246
click at [442, 99] on input "text" at bounding box center [437, 96] width 92 height 9
type input "13.5"
type input "2.5"
type input "5.5"
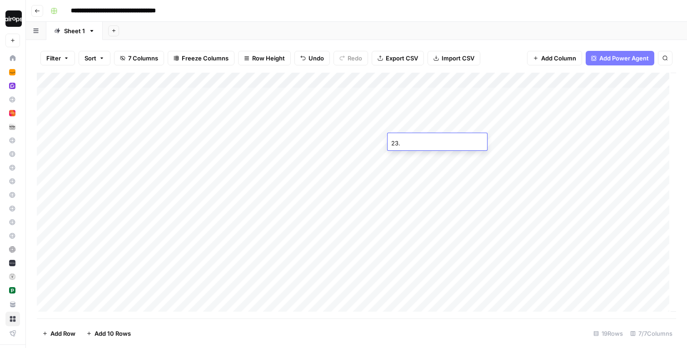
type input "23.5"
type input "39.5"
type input "13.5"
type input "11.5"
type input "24.5"
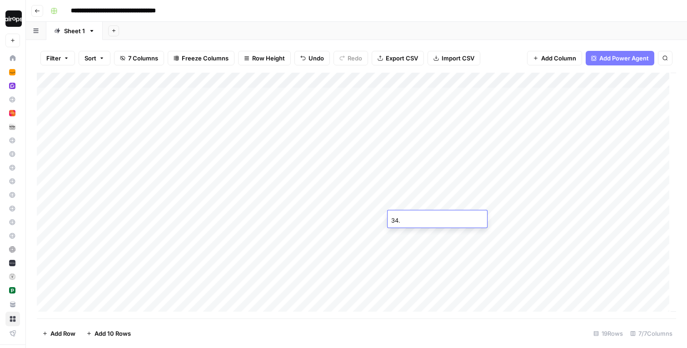
type input "34.5"
type input "3.5"
type input "2.5"
type input "6.5"
type input "7.5"
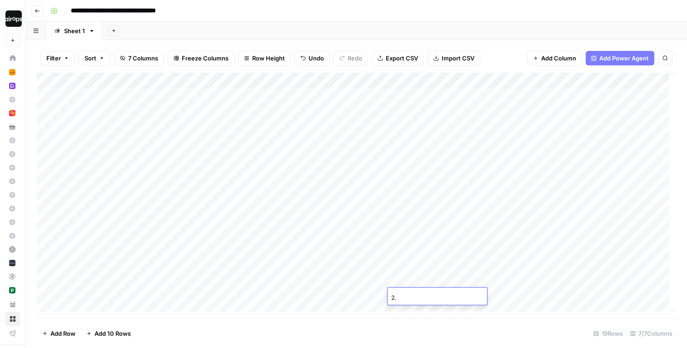
type input "2.5"
type input "3.5"
click at [504, 98] on div "Add Column" at bounding box center [356, 196] width 639 height 246
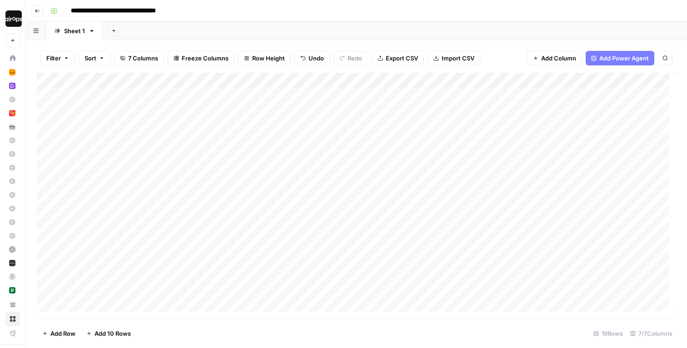
click at [504, 98] on div "Add Column" at bounding box center [356, 196] width 639 height 246
click at [504, 98] on input "text" at bounding box center [520, 98] width 79 height 8
click at [452, 140] on div "Add Column" at bounding box center [356, 196] width 639 height 246
click at [500, 95] on div "Add Column" at bounding box center [356, 196] width 639 height 246
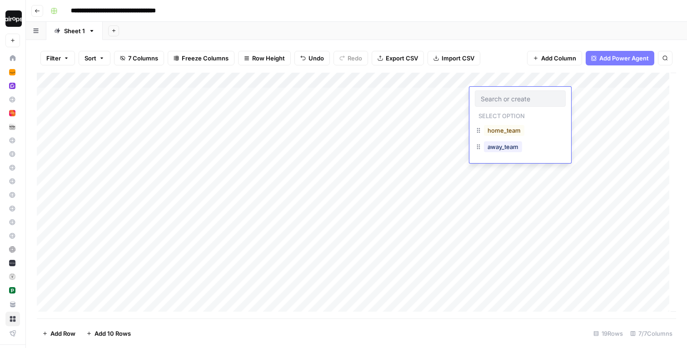
click at [459, 96] on div "Add Column" at bounding box center [356, 196] width 639 height 246
click at [505, 96] on div "Add Column" at bounding box center [356, 196] width 639 height 246
click at [499, 133] on button "home_team" at bounding box center [504, 130] width 40 height 11
click at [505, 114] on div "Add Column" at bounding box center [356, 196] width 639 height 246
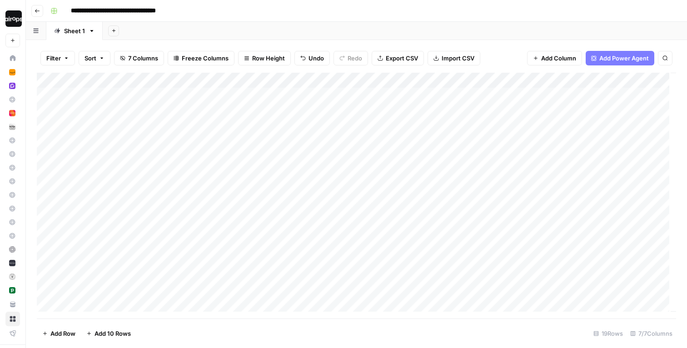
click at [505, 114] on div "Add Column" at bounding box center [356, 196] width 639 height 246
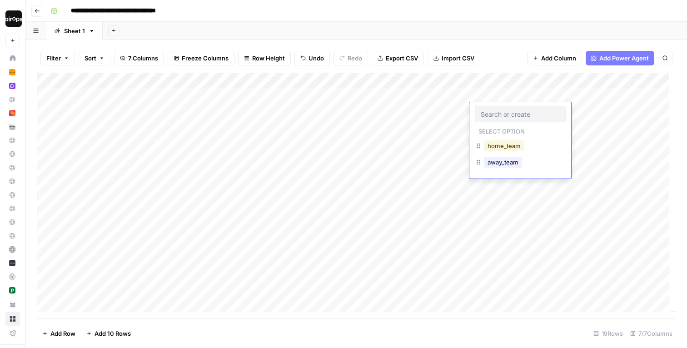
click at [505, 146] on button "home_team" at bounding box center [504, 145] width 40 height 11
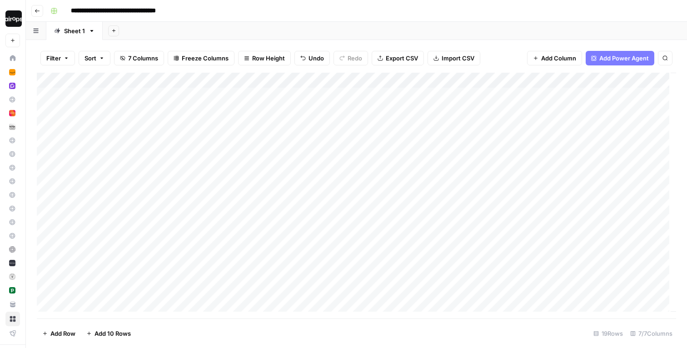
click at [503, 129] on div "Add Column" at bounding box center [356, 196] width 639 height 246
click at [502, 160] on button "home_team" at bounding box center [504, 161] width 40 height 11
click at [505, 135] on div "Add Column" at bounding box center [356, 196] width 639 height 246
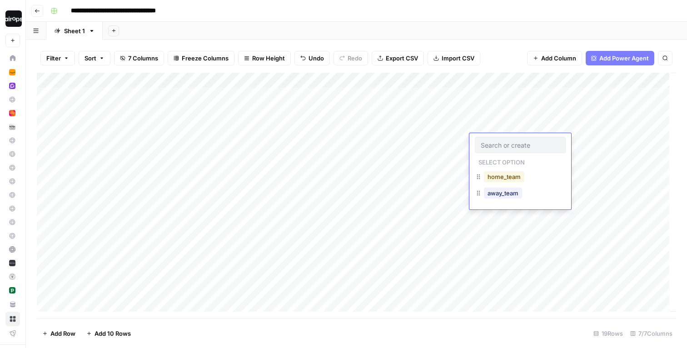
click at [501, 175] on button "home_team" at bounding box center [504, 176] width 40 height 11
click at [504, 157] on div "Add Column" at bounding box center [356, 196] width 639 height 246
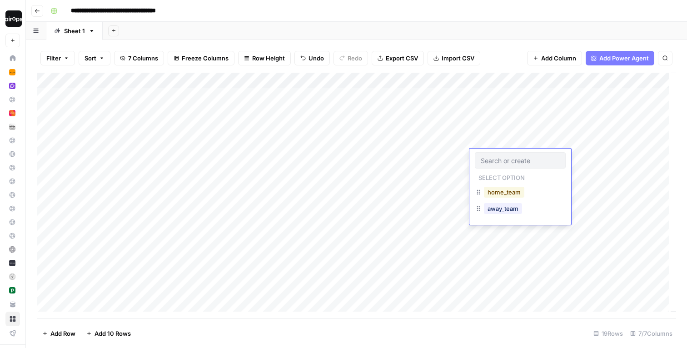
click at [501, 194] on button "home_team" at bounding box center [504, 192] width 40 height 11
click at [500, 174] on div "Add Column" at bounding box center [356, 196] width 639 height 246
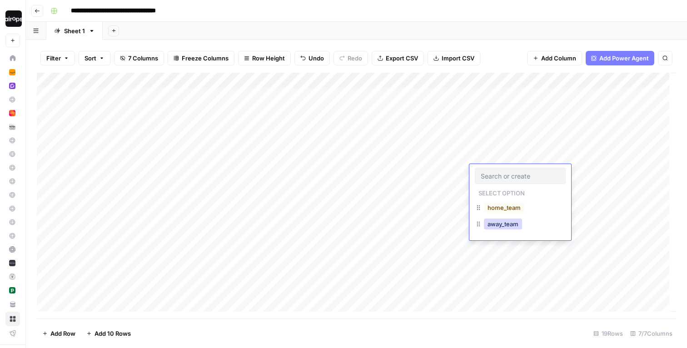
click at [503, 222] on button "away_team" at bounding box center [503, 224] width 38 height 11
click at [503, 192] on div "Add Column" at bounding box center [356, 196] width 639 height 246
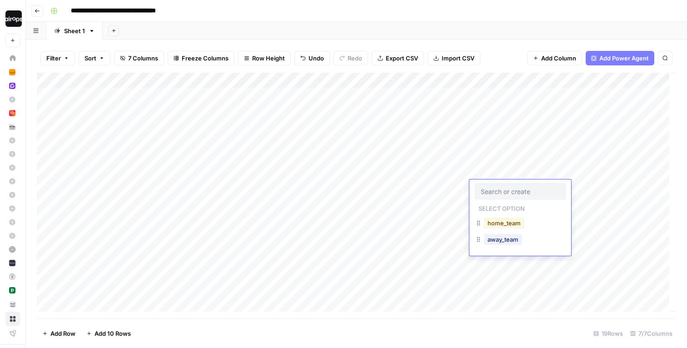
click at [505, 222] on button "home_team" at bounding box center [504, 223] width 40 height 11
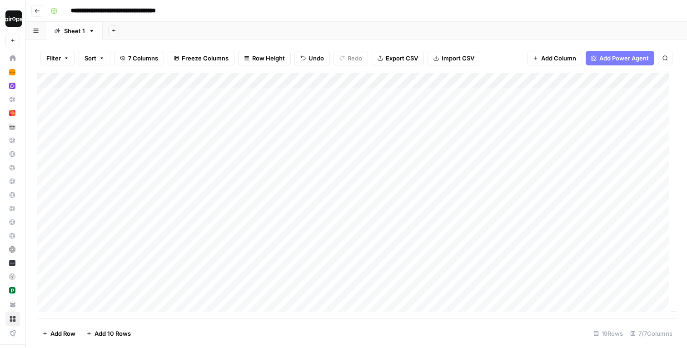
click at [504, 203] on div "Add Column" at bounding box center [356, 196] width 639 height 246
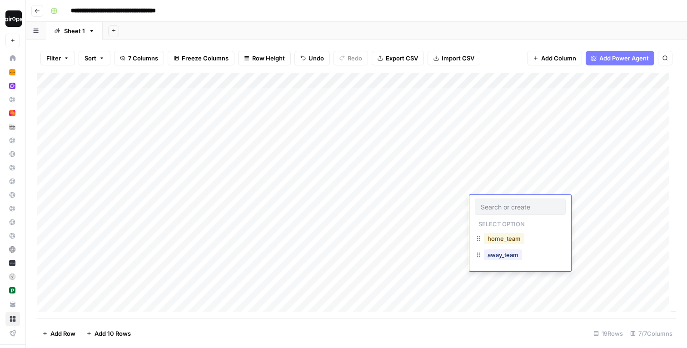
click at [504, 235] on button "home_team" at bounding box center [504, 238] width 40 height 11
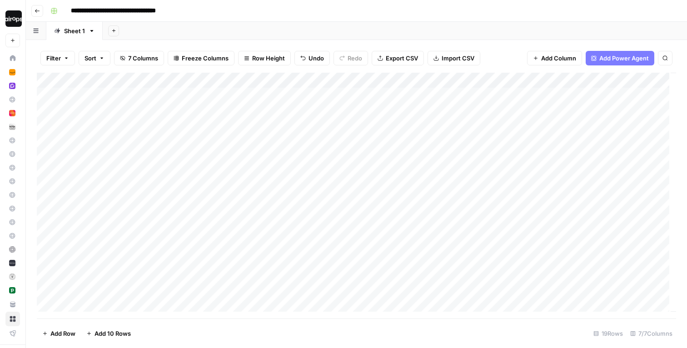
click at [503, 219] on div "Add Column" at bounding box center [356, 196] width 639 height 246
click at [500, 257] on button "home_team" at bounding box center [504, 254] width 40 height 11
click at [500, 235] on div "Add Column" at bounding box center [356, 196] width 639 height 246
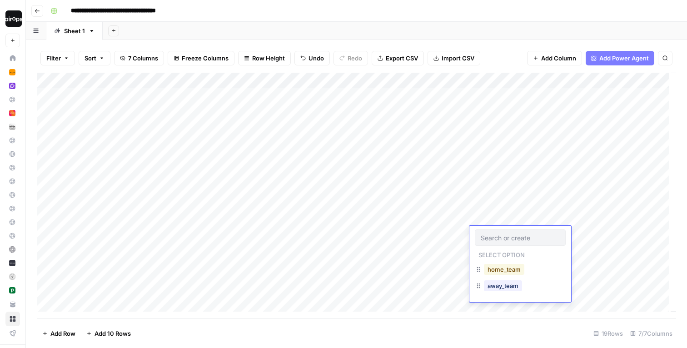
click at [501, 268] on button "home_team" at bounding box center [504, 269] width 40 height 11
click at [501, 249] on div "Add Column" at bounding box center [356, 196] width 639 height 246
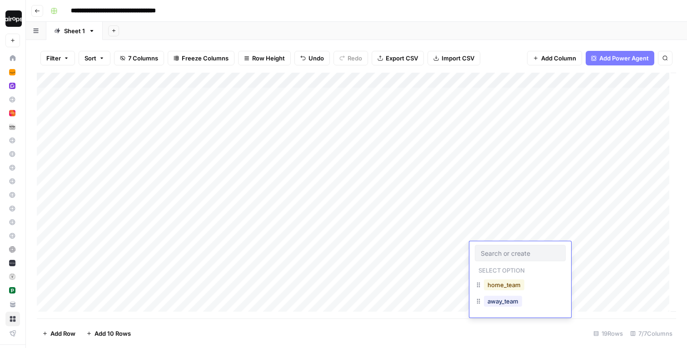
click at [500, 280] on button "home_team" at bounding box center [504, 284] width 40 height 11
click at [501, 269] on div "Add Column" at bounding box center [356, 196] width 639 height 246
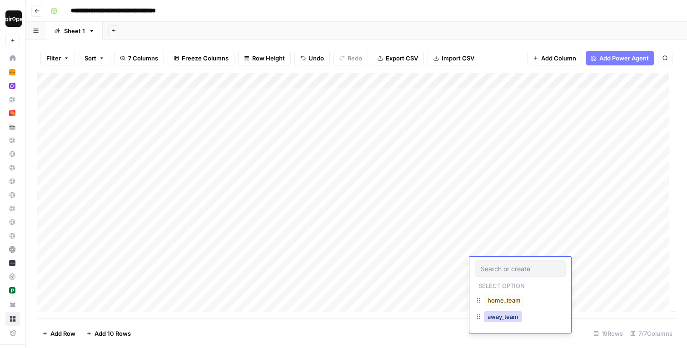
click at [499, 313] on button "away_team" at bounding box center [503, 316] width 38 height 11
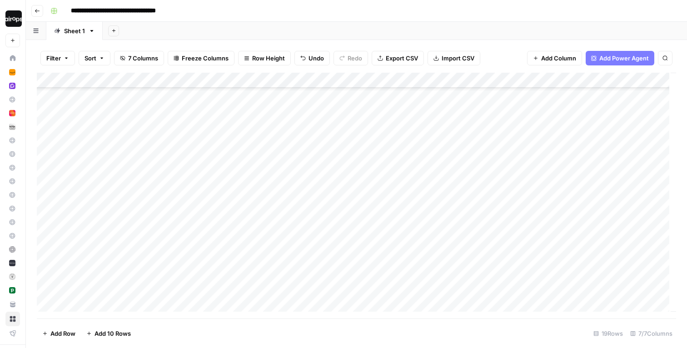
scroll to position [51, 0]
click at [502, 225] on div "Add Column" at bounding box center [356, 196] width 639 height 246
click at [503, 262] on button "home_team" at bounding box center [504, 264] width 40 height 11
click at [497, 241] on div "Add Column" at bounding box center [356, 196] width 639 height 246
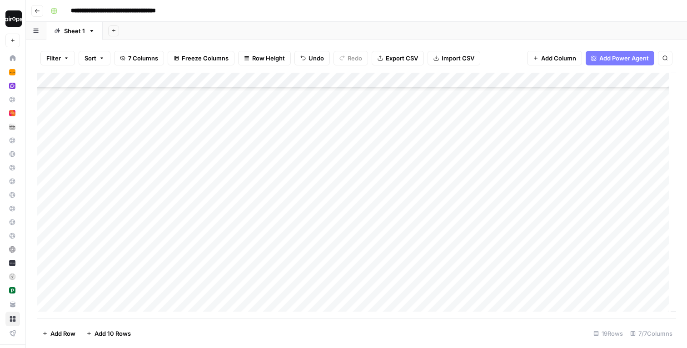
click at [497, 241] on div "Add Column" at bounding box center [356, 196] width 639 height 246
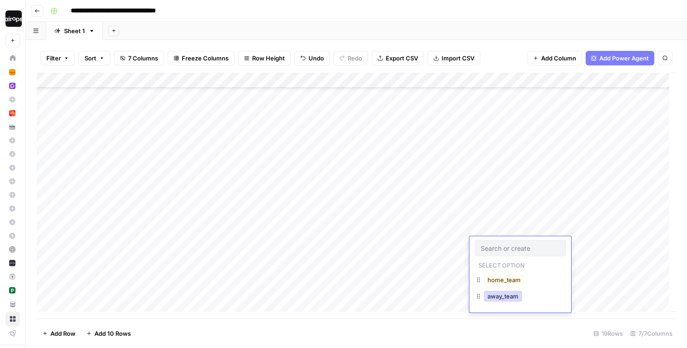
click at [497, 294] on button "away_team" at bounding box center [503, 296] width 38 height 11
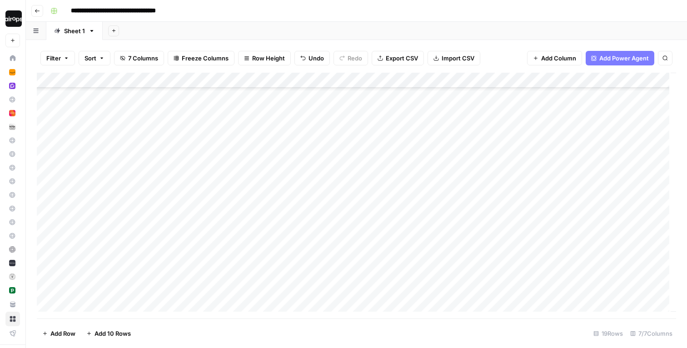
click at [495, 260] on div "Add Column" at bounding box center [356, 196] width 639 height 246
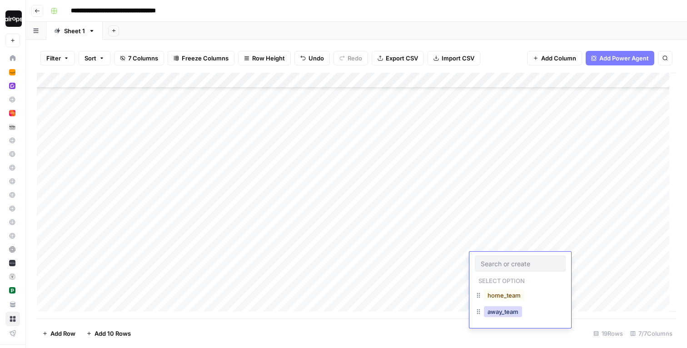
click at [492, 313] on button "away_team" at bounding box center [503, 311] width 38 height 11
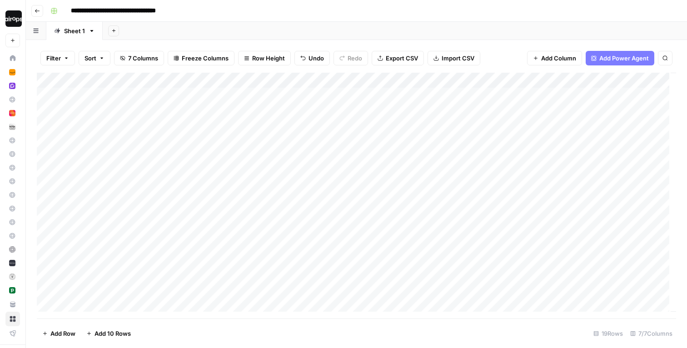
scroll to position [0, 0]
click at [341, 94] on div "Add Column" at bounding box center [356, 196] width 639 height 246
click at [326, 247] on div "Add Column" at bounding box center [356, 196] width 639 height 246
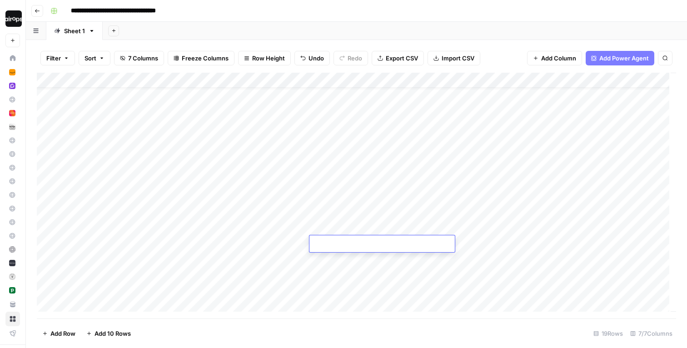
click at [326, 247] on textarea at bounding box center [381, 244] width 145 height 13
type textarea "*********"
click at [336, 227] on div "Add Column" at bounding box center [356, 196] width 639 height 246
type textarea "*********"
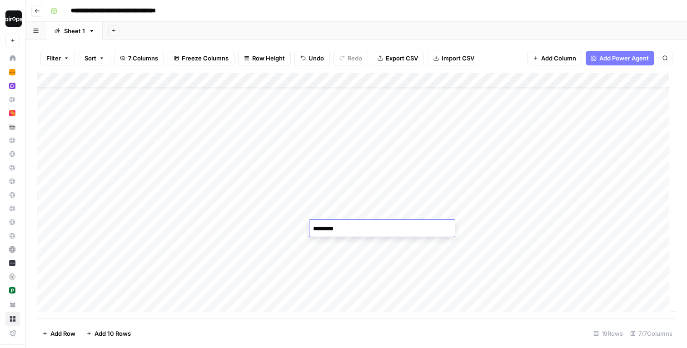
click at [333, 209] on div "Add Column" at bounding box center [356, 196] width 639 height 246
type textarea "*********"
click at [333, 195] on div "Add Column" at bounding box center [356, 196] width 639 height 246
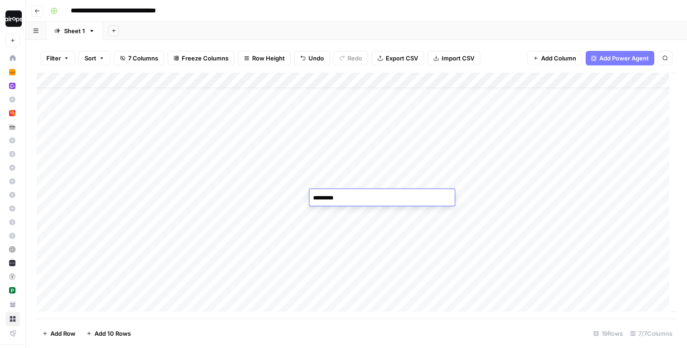
click at [334, 180] on div "Add Column" at bounding box center [356, 196] width 639 height 246
click at [334, 164] on div "Add Column" at bounding box center [356, 196] width 639 height 246
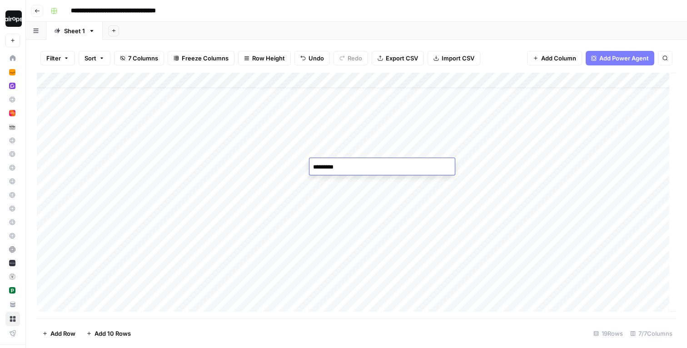
click at [334, 149] on div "Add Column" at bounding box center [356, 196] width 639 height 246
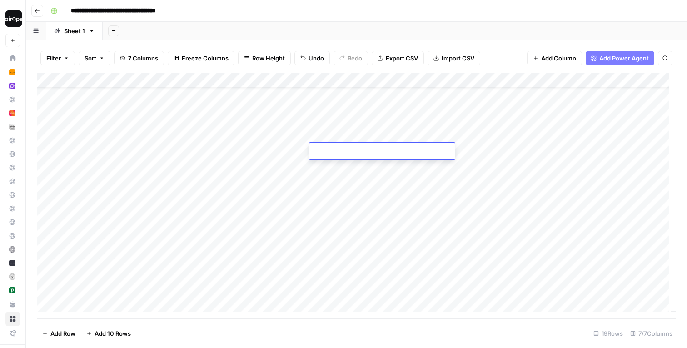
type textarea "*********"
click at [335, 138] on div "Add Column" at bounding box center [356, 196] width 639 height 246
type textarea "*********"
click at [337, 115] on div "Add Column" at bounding box center [356, 196] width 639 height 246
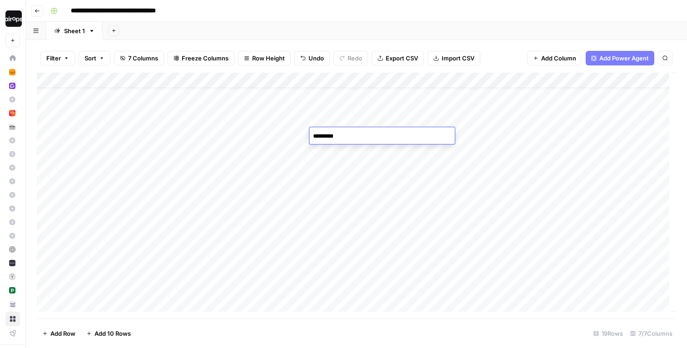
click at [337, 115] on div "Add Column" at bounding box center [356, 196] width 639 height 246
type textarea "*********"
click at [335, 104] on div "Add Column" at bounding box center [356, 196] width 639 height 246
type textarea "*********"
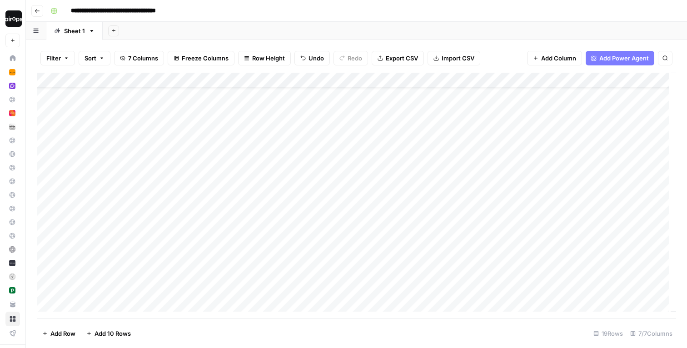
click at [331, 138] on div "Add Column" at bounding box center [356, 196] width 639 height 246
click at [332, 112] on div "Add Column" at bounding box center [356, 196] width 639 height 246
type textarea "*********"
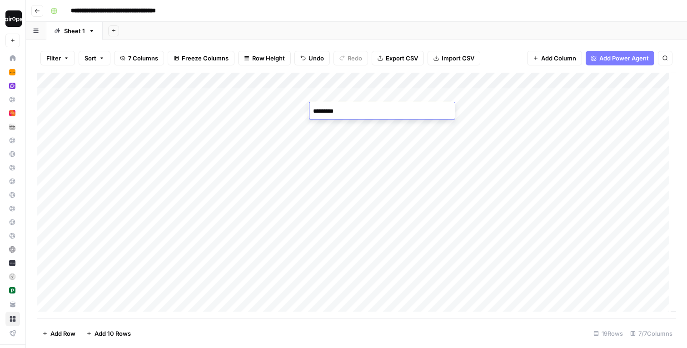
click at [333, 83] on div "Add Column" at bounding box center [356, 196] width 639 height 246
click at [291, 95] on div "Add Column" at bounding box center [356, 196] width 639 height 246
click at [322, 95] on div "Add Column" at bounding box center [356, 196] width 639 height 246
type textarea "*********"
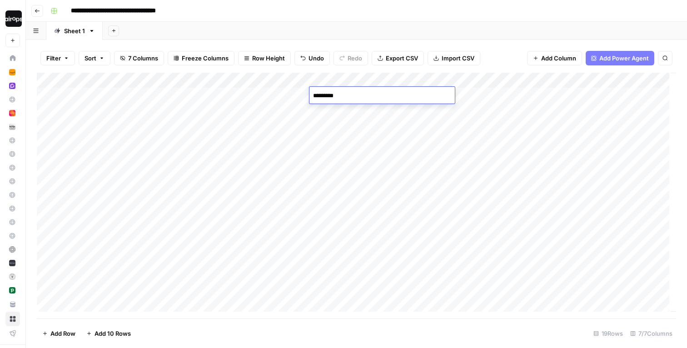
click at [322, 126] on div "Add Column" at bounding box center [356, 196] width 639 height 246
click at [341, 255] on div "Add Column" at bounding box center [356, 196] width 639 height 246
type textarea "*********"
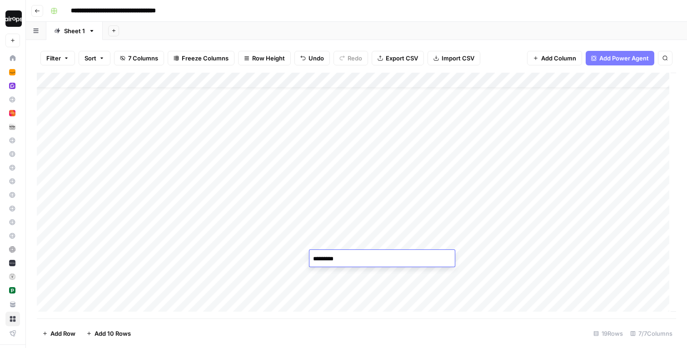
click at [328, 278] on div "Add Column" at bounding box center [356, 196] width 639 height 246
click at [325, 297] on div "Add Column" at bounding box center [356, 196] width 639 height 246
click at [328, 286] on div "Add Column" at bounding box center [356, 196] width 639 height 246
type textarea "********"
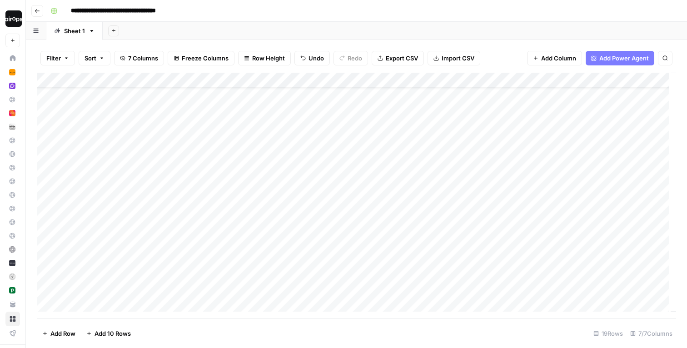
scroll to position [0, 0]
click at [610, 93] on div "Add Column" at bounding box center [356, 196] width 639 height 246
drag, startPoint x: 469, startPoint y: 78, endPoint x: 448, endPoint y: 78, distance: 21.4
click at [448, 78] on div "Add Column" at bounding box center [356, 196] width 639 height 246
drag, startPoint x: 529, startPoint y: 78, endPoint x: 503, endPoint y: 79, distance: 26.4
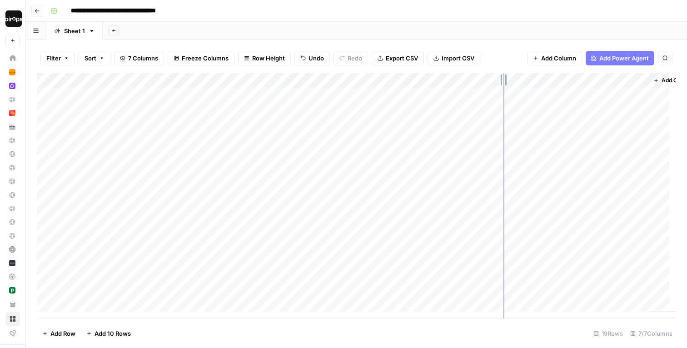
click at [503, 79] on div "Add Column" at bounding box center [356, 196] width 639 height 246
drag, startPoint x: 389, startPoint y: 82, endPoint x: 365, endPoint y: 82, distance: 23.6
click at [365, 82] on div "Add Column" at bounding box center [356, 196] width 639 height 246
drag, startPoint x: 309, startPoint y: 78, endPoint x: 286, endPoint y: 78, distance: 22.7
click at [286, 78] on div "Add Column" at bounding box center [356, 196] width 639 height 246
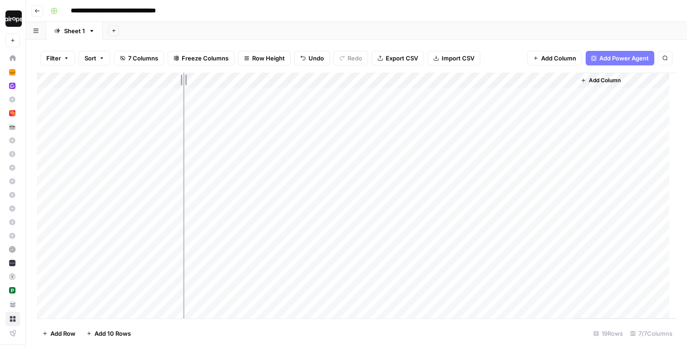
drag, startPoint x: 213, startPoint y: 78, endPoint x: 183, endPoint y: 78, distance: 29.5
click at [183, 78] on div "Add Column" at bounding box center [356, 196] width 639 height 246
click at [513, 50] on div "Filter Sort 7 Columns Freeze Columns Row Height Undo Redo Export CSV Import CSV…" at bounding box center [356, 58] width 639 height 29
drag, startPoint x: 115, startPoint y: 80, endPoint x: 104, endPoint y: 80, distance: 10.9
click at [104, 80] on div "Add Column" at bounding box center [356, 196] width 639 height 246
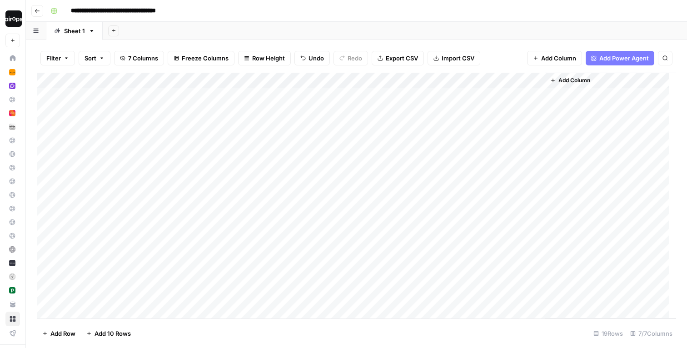
click at [219, 24] on div "Add Sheet" at bounding box center [395, 31] width 584 height 18
click at [525, 78] on div "Add Column" at bounding box center [356, 196] width 639 height 246
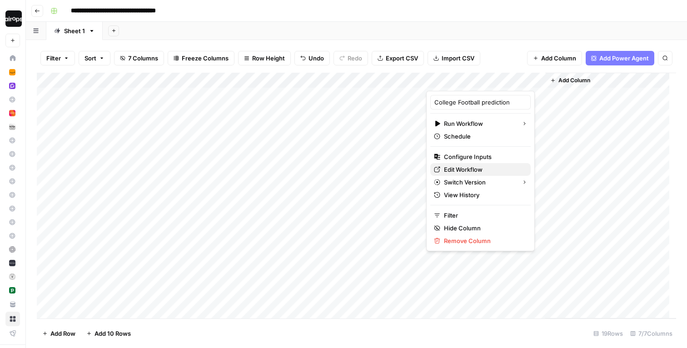
click at [455, 170] on span "Edit Workflow" at bounding box center [484, 169] width 80 height 9
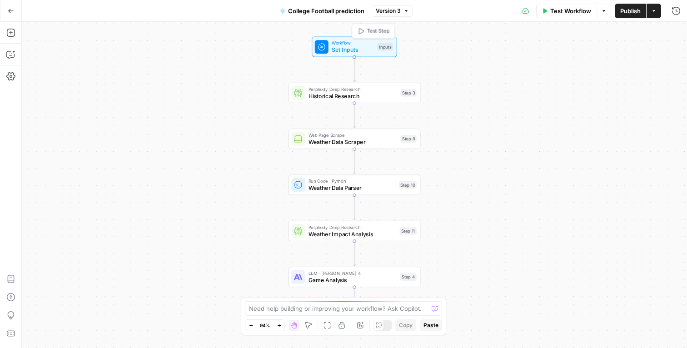
click at [343, 50] on span "Set Inputs" at bounding box center [353, 49] width 42 height 9
click at [349, 42] on span "Workflow" at bounding box center [353, 42] width 42 height 7
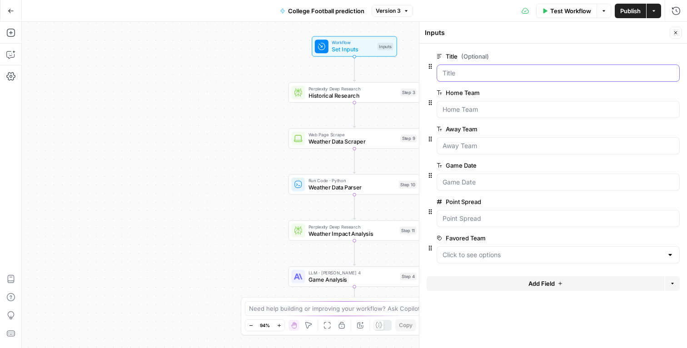
click at [458, 75] on input "Title (Optional)" at bounding box center [558, 73] width 231 height 9
click at [505, 47] on form "Title (Optional) edit field Delete group Home Team edit field Delete group Away…" at bounding box center [553, 196] width 268 height 304
click at [676, 31] on icon "button" at bounding box center [675, 32] width 5 height 5
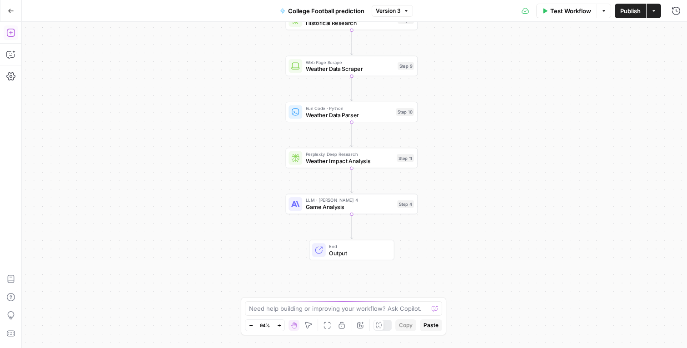
click at [9, 32] on icon "button" at bounding box center [10, 32] width 9 height 9
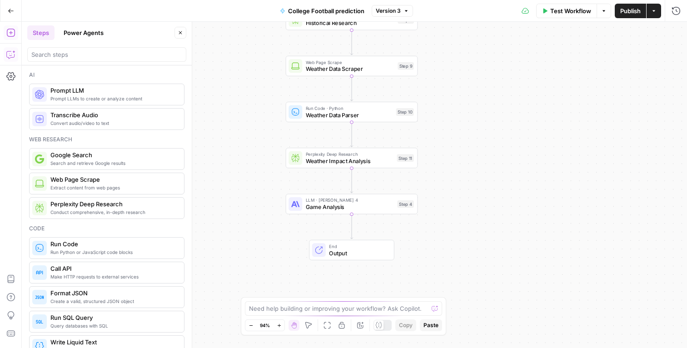
click at [9, 54] on icon "button" at bounding box center [10, 54] width 9 height 9
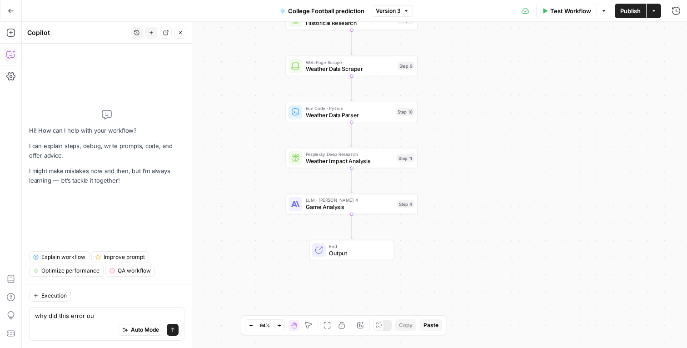
type textarea "why did this error out"
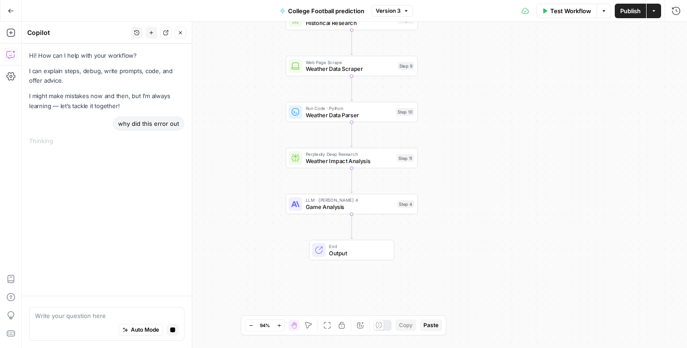
click at [549, 16] on button "Test Workflow" at bounding box center [566, 11] width 61 height 15
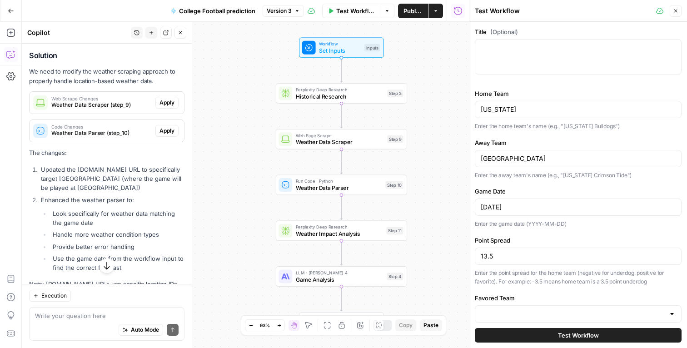
scroll to position [283, 0]
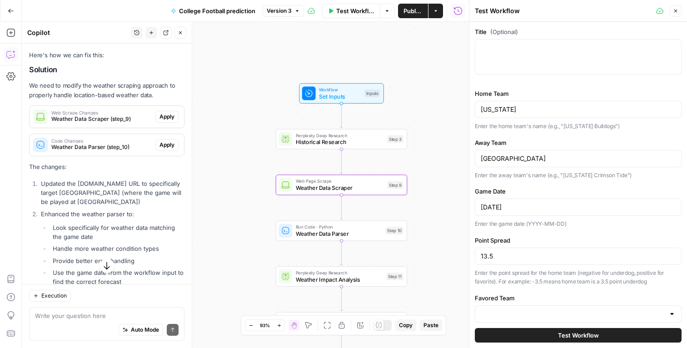
click at [159, 114] on span "Apply" at bounding box center [166, 117] width 15 height 8
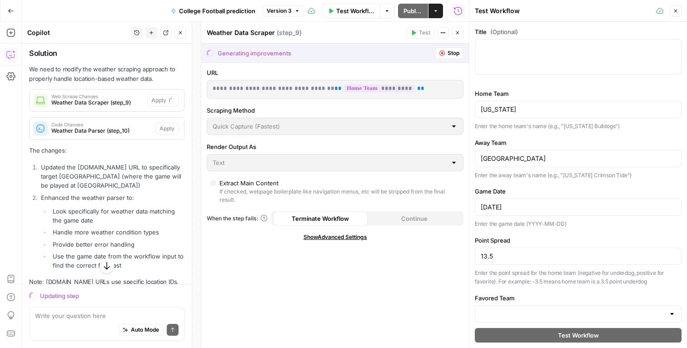
scroll to position [302, 0]
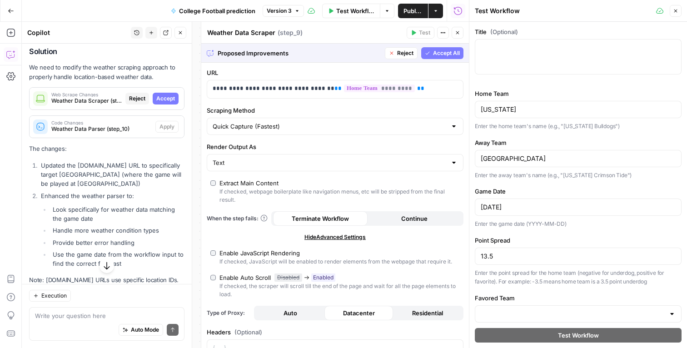
click at [158, 95] on span "Accept" at bounding box center [165, 98] width 19 height 8
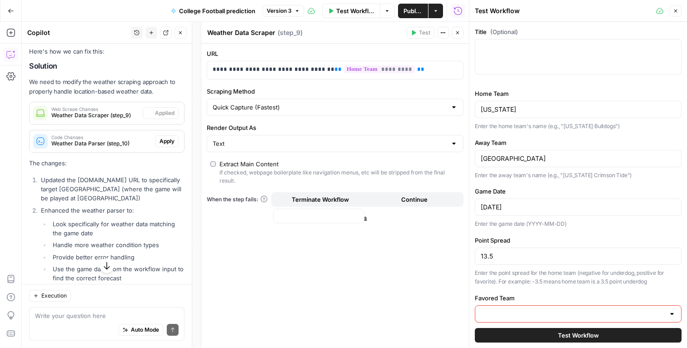
scroll to position [316, 0]
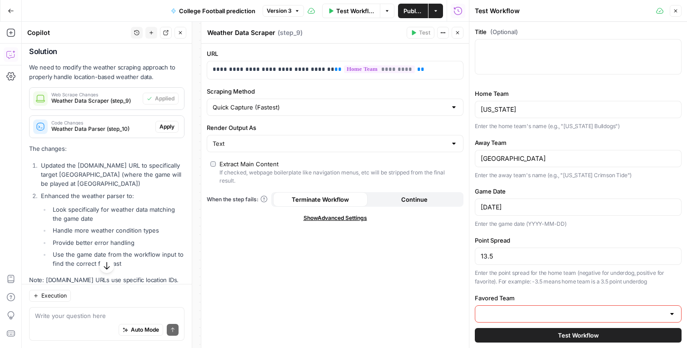
click at [164, 124] on span "Apply" at bounding box center [166, 127] width 15 height 8
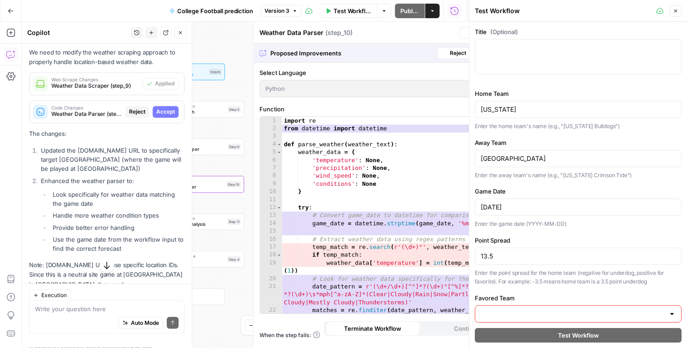
scroll to position [302, 0]
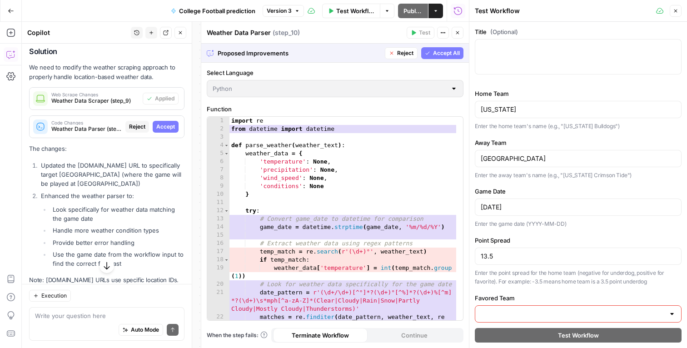
click at [159, 123] on span "Accept" at bounding box center [165, 127] width 19 height 8
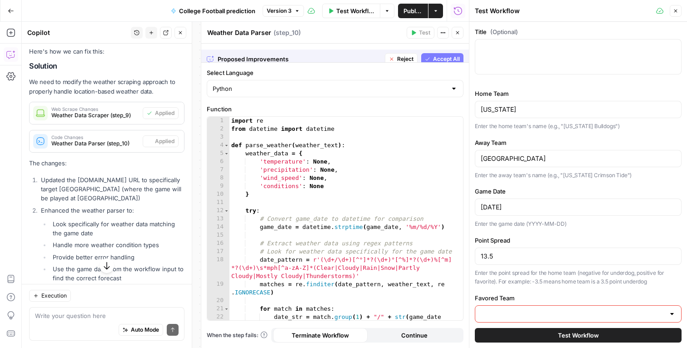
scroll to position [316, 0]
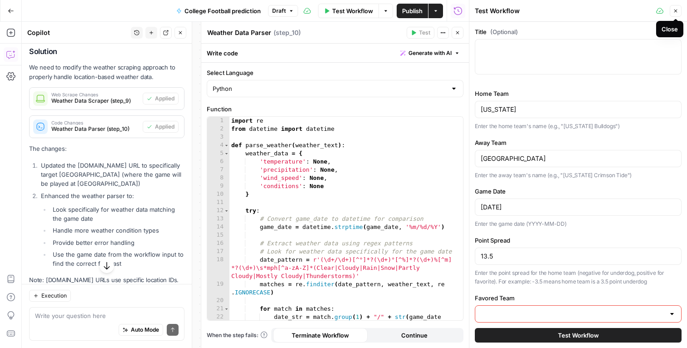
click at [676, 10] on icon "button" at bounding box center [675, 10] width 5 height 5
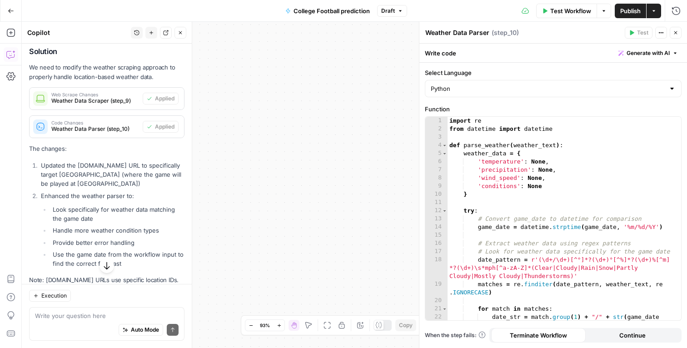
click at [446, 10] on div "Test Workflow Options Publish Actions Run History" at bounding box center [547, 10] width 280 height 21
click at [677, 35] on icon "button" at bounding box center [675, 32] width 5 height 5
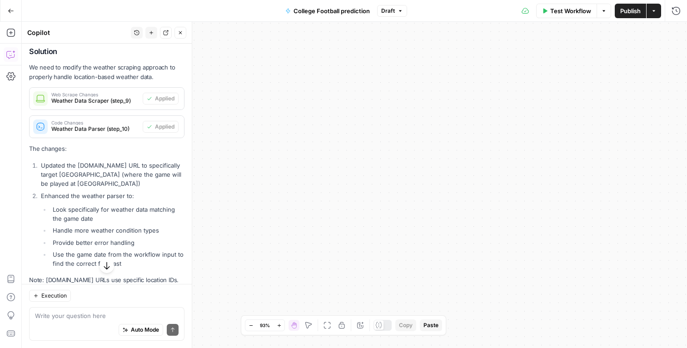
click at [335, 148] on div "Workflow Set Inputs Inputs Perplexity Deep Research Historical Research Step 3 …" at bounding box center [354, 185] width 665 height 326
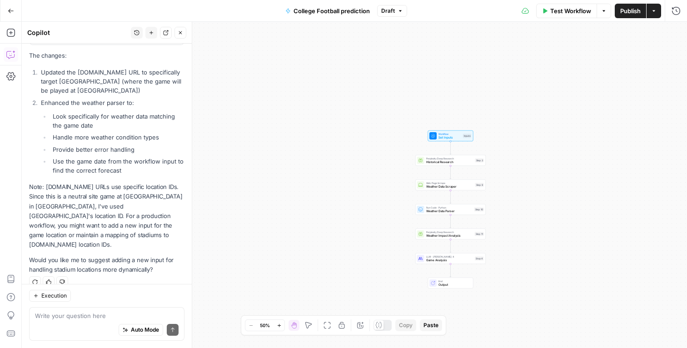
click at [180, 33] on icon "button" at bounding box center [180, 32] width 5 height 5
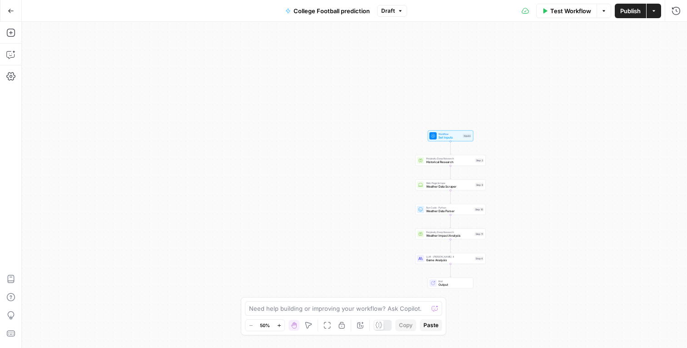
click at [184, 10] on div "Go Back College Football prediction Draft Test Workflow Options Publish Actions…" at bounding box center [343, 10] width 687 height 21
click at [548, 12] on button "Test Workflow" at bounding box center [566, 11] width 61 height 15
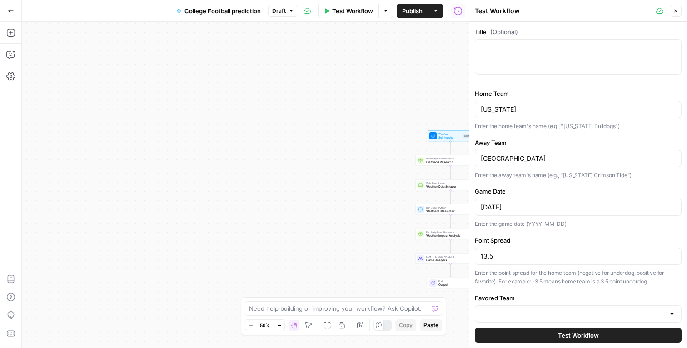
click at [330, 61] on div "Workflow Set Inputs Inputs Perplexity Deep Research Historical Research Step 3 …" at bounding box center [245, 185] width 447 height 326
click at [681, 10] on button "Close" at bounding box center [676, 11] width 12 height 12
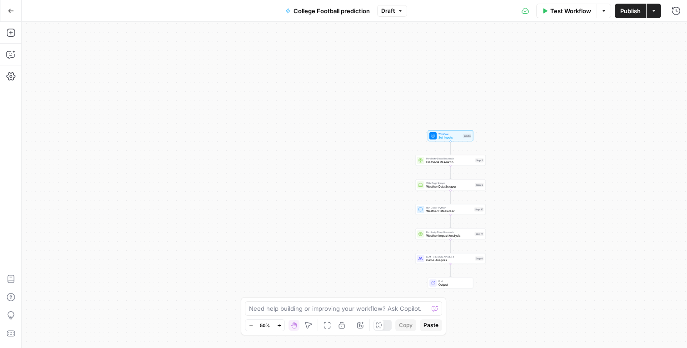
click at [637, 9] on span "Publish" at bounding box center [630, 10] width 20 height 9
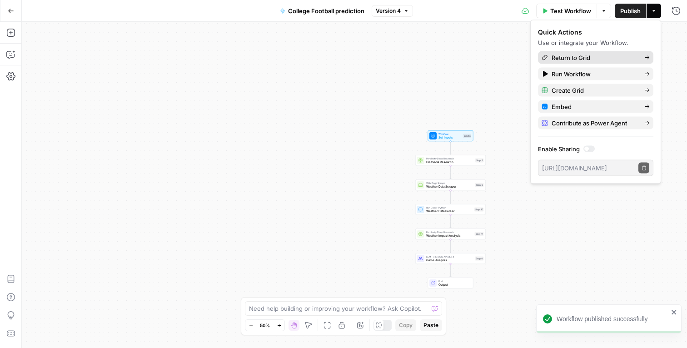
click at [592, 58] on span "Return to Grid" at bounding box center [594, 57] width 85 height 9
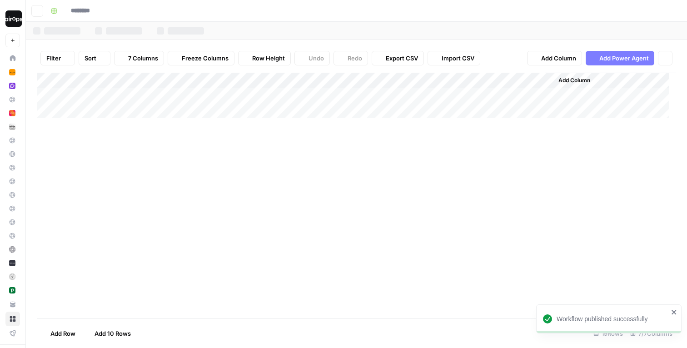
type input "**********"
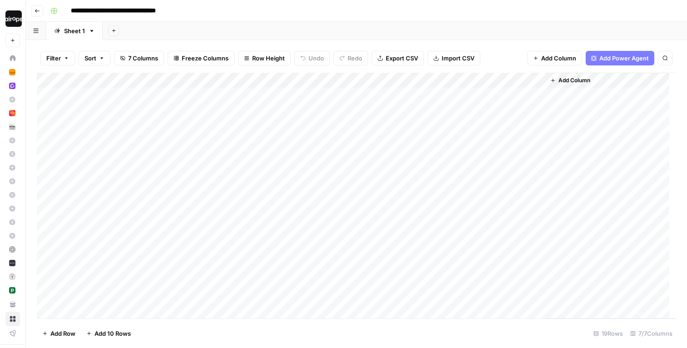
click at [487, 109] on div "Add Column" at bounding box center [356, 196] width 639 height 246
click at [537, 94] on div "Add Column" at bounding box center [356, 196] width 639 height 246
click at [486, 126] on div "Add Column" at bounding box center [356, 196] width 639 height 246
click at [494, 37] on div "Add Sheet" at bounding box center [395, 31] width 584 height 18
click at [495, 30] on div "Add Sheet" at bounding box center [395, 31] width 584 height 18
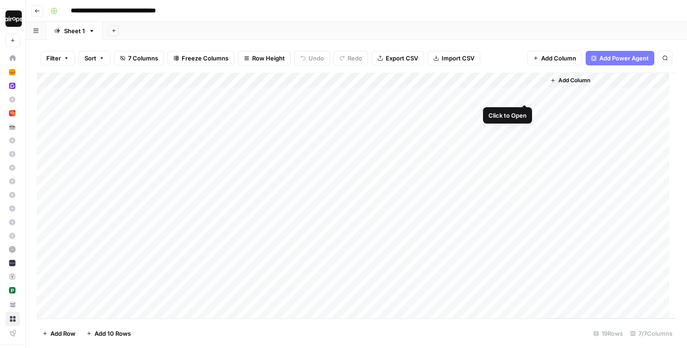
click at [525, 80] on div "Add Column" at bounding box center [356, 196] width 639 height 246
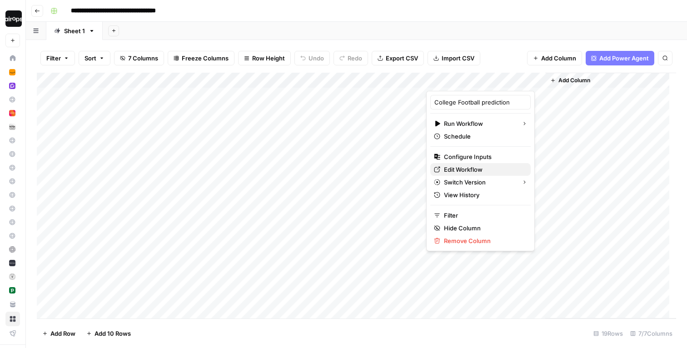
click at [464, 169] on span "Edit Workflow" at bounding box center [484, 169] width 80 height 9
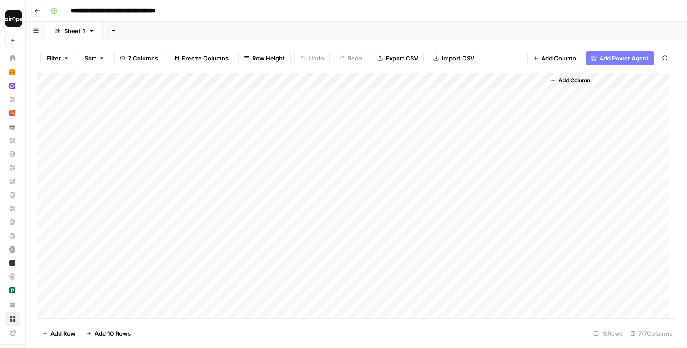
click at [148, 111] on div "Add Column" at bounding box center [356, 196] width 639 height 246
click at [148, 111] on textarea "*****" at bounding box center [186, 111] width 145 height 13
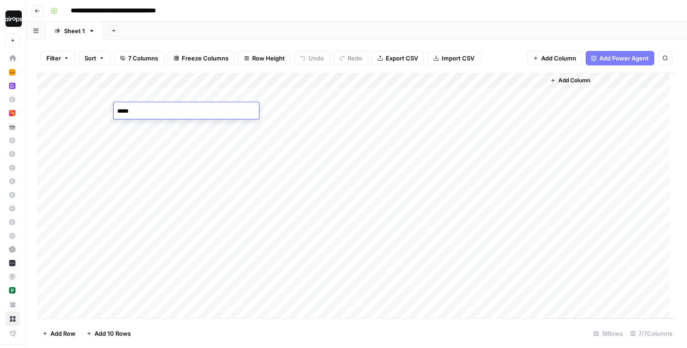
click at [277, 108] on div "Add Column" at bounding box center [356, 196] width 639 height 246
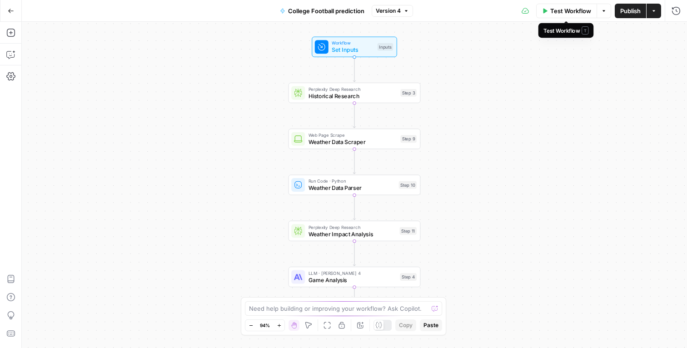
click at [567, 8] on span "Test Workflow" at bounding box center [570, 10] width 41 height 9
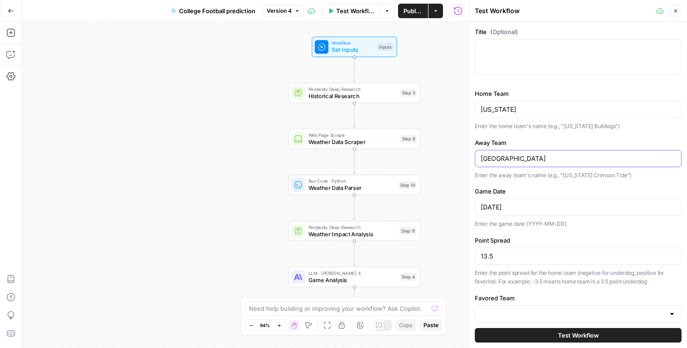
click at [514, 158] on input "[GEOGRAPHIC_DATA]" at bounding box center [578, 158] width 195 height 9
paste input "[US_STATE]"
type input "[US_STATE]"
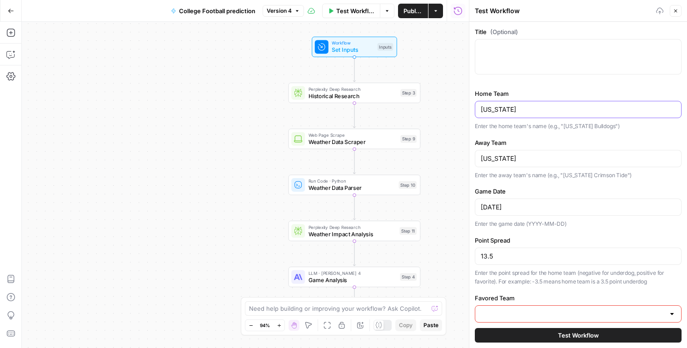
click at [518, 107] on input "[US_STATE]" at bounding box center [578, 109] width 195 height 9
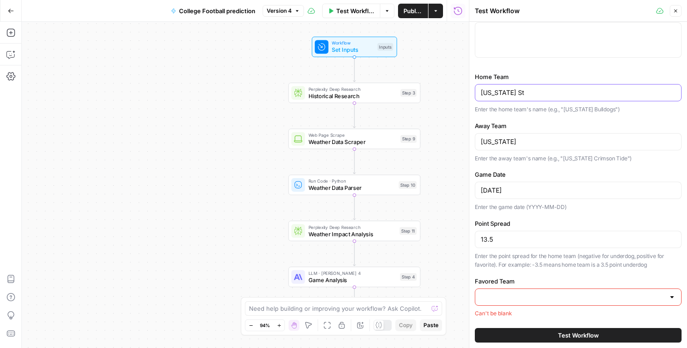
type input "[US_STATE] St"
click at [506, 238] on input "13.5" at bounding box center [578, 239] width 195 height 9
type input "2.5"
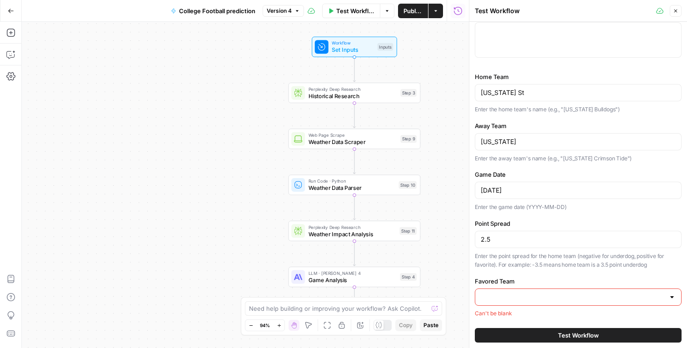
click at [512, 299] on input "Favored Team" at bounding box center [573, 297] width 184 height 9
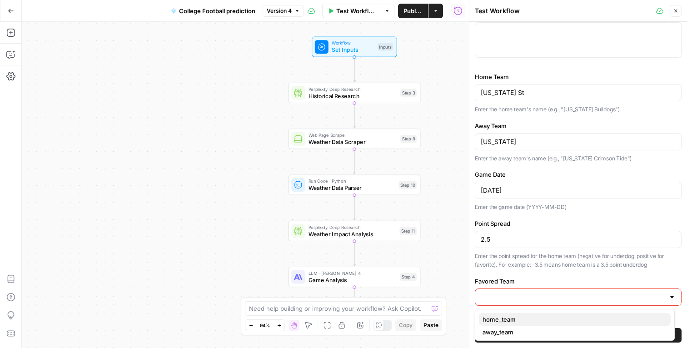
click at [514, 319] on span "home_team" at bounding box center [572, 319] width 181 height 9
type input "home_team"
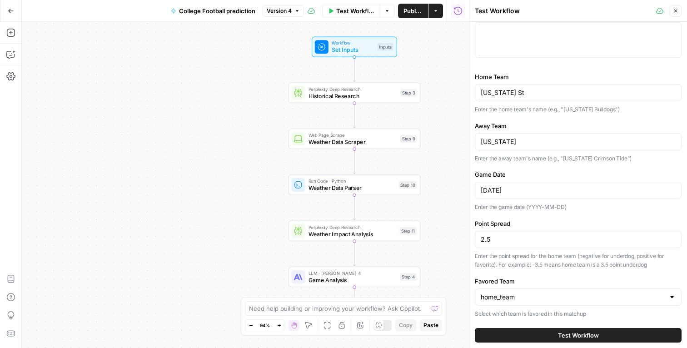
click at [514, 329] on button "Test Workflow" at bounding box center [578, 335] width 207 height 15
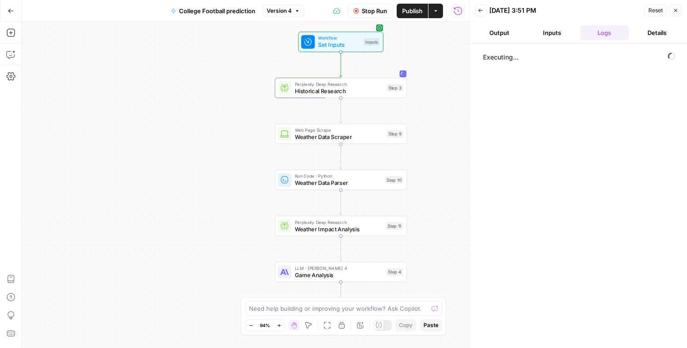
drag, startPoint x: 447, startPoint y: 102, endPoint x: 433, endPoint y: 97, distance: 14.5
click at [433, 97] on div "Workflow Set Inputs Inputs Perplexity Deep Research Historical Research Step 3 …" at bounding box center [245, 185] width 447 height 326
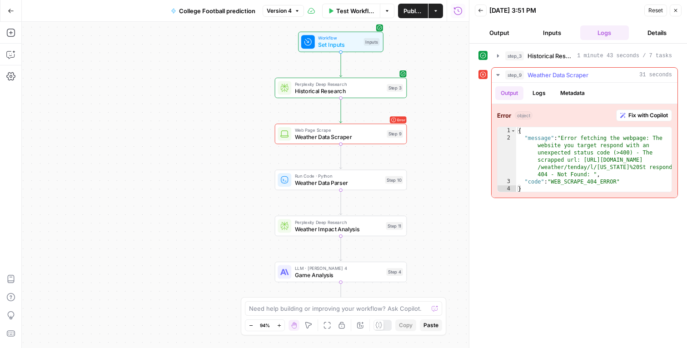
click at [630, 114] on span "Fix with Copilot" at bounding box center [648, 115] width 40 height 8
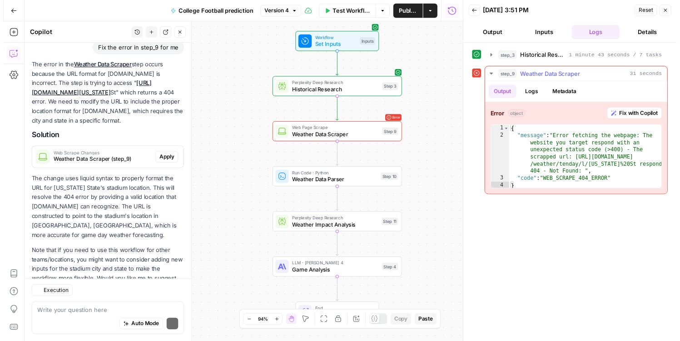
scroll to position [102, 0]
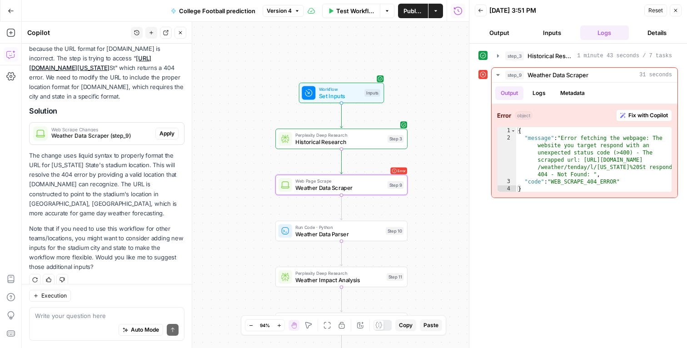
click at [163, 132] on span "Apply" at bounding box center [166, 133] width 15 height 8
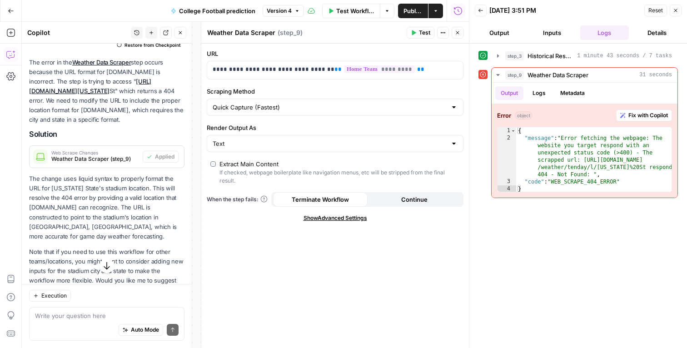
scroll to position [95, 0]
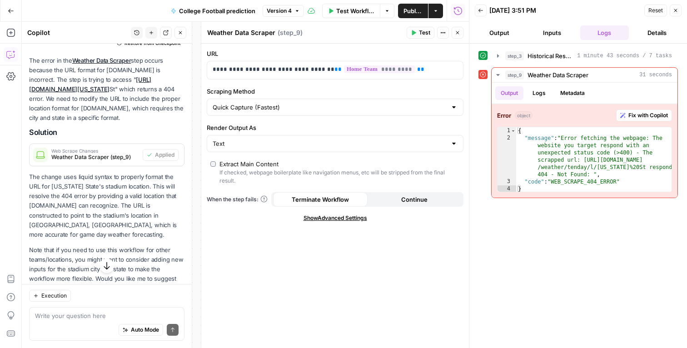
click at [21, 174] on div "Add Steps Copilot Settings AirOps Academy Help Give Feedback Shortcuts" at bounding box center [11, 185] width 22 height 326
drag, startPoint x: 29, startPoint y: 177, endPoint x: 95, endPoint y: 195, distance: 68.3
click at [95, 195] on p "The change uses liquid syntax to properly format the URL for [US_STATE] State's…" at bounding box center [106, 205] width 155 height 67
drag, startPoint x: 50, startPoint y: 185, endPoint x: 134, endPoint y: 185, distance: 84.1
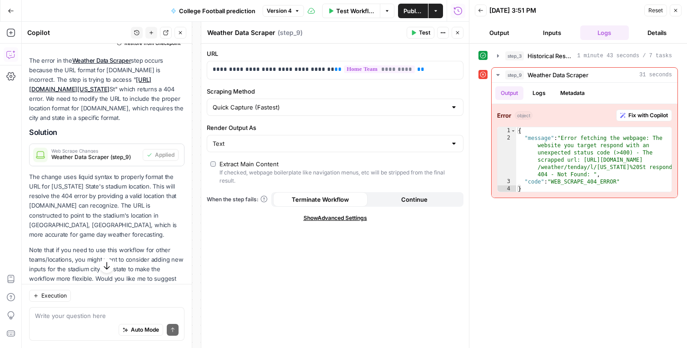
click at [134, 185] on p "The change uses liquid syntax to properly format the URL for [US_STATE] State's…" at bounding box center [106, 205] width 155 height 67
click at [134, 212] on p "The change uses liquid syntax to properly format the URL for [US_STATE] State's…" at bounding box center [106, 205] width 155 height 67
drag, startPoint x: 117, startPoint y: 215, endPoint x: 164, endPoint y: 215, distance: 46.3
click at [164, 215] on p "The change uses liquid syntax to properly format the URL for [US_STATE] State's…" at bounding box center [106, 205] width 155 height 67
drag, startPoint x: 157, startPoint y: 217, endPoint x: 116, endPoint y: 218, distance: 41.3
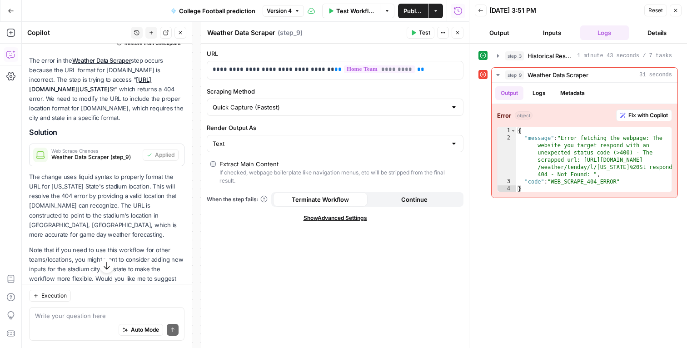
click at [117, 217] on p "The change uses liquid syntax to properly format the URL for [US_STATE] State's…" at bounding box center [106, 205] width 155 height 67
click at [159, 8] on div "Go Back College Football prediction Version 4 Test Workflow Options Publish Act…" at bounding box center [234, 10] width 469 height 21
click at [181, 31] on icon "button" at bounding box center [180, 32] width 3 height 3
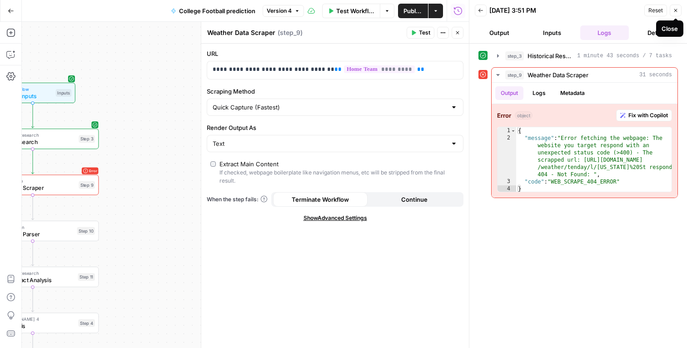
click at [679, 12] on button "Close" at bounding box center [676, 11] width 12 height 12
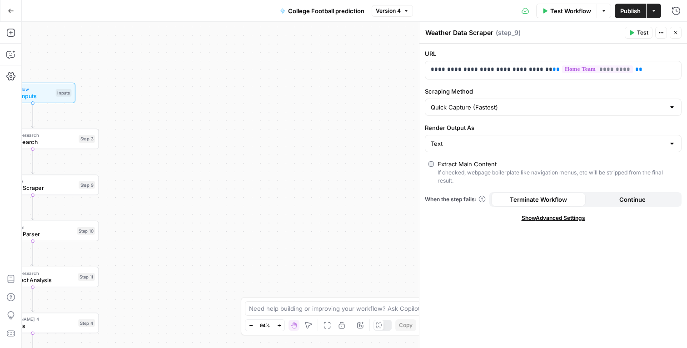
click at [673, 29] on button "Close" at bounding box center [676, 33] width 12 height 12
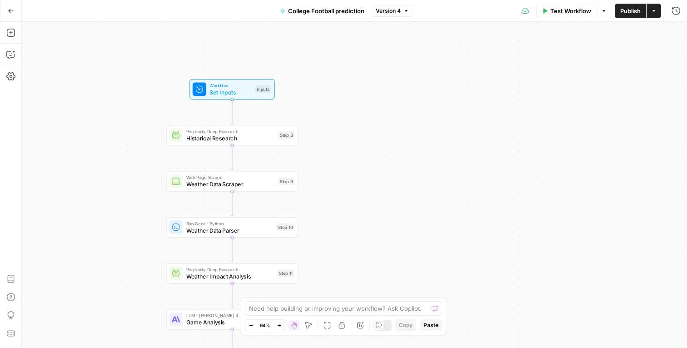
drag, startPoint x: 242, startPoint y: 144, endPoint x: 443, endPoint y: 140, distance: 201.3
click at [443, 140] on div "Workflow Set Inputs Inputs Perplexity Deep Research Historical Research Step 3 …" at bounding box center [354, 185] width 665 height 326
click at [568, 14] on span "Test Workflow" at bounding box center [570, 10] width 41 height 9
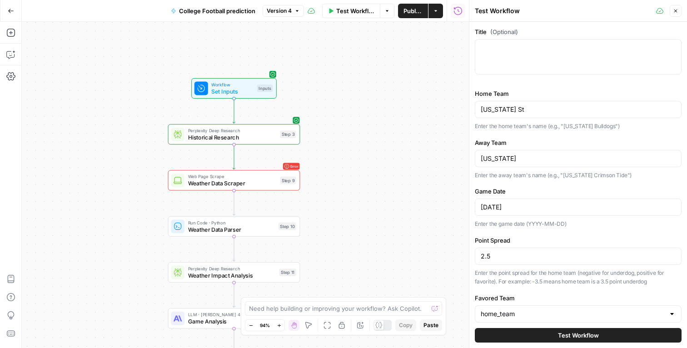
click at [527, 340] on button "Test Workflow" at bounding box center [578, 335] width 207 height 15
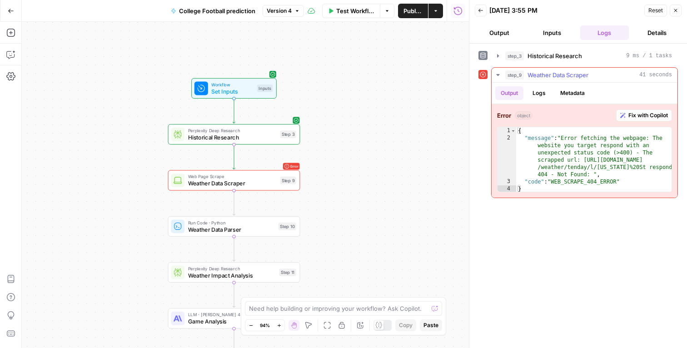
click at [659, 114] on span "Fix with Copilot" at bounding box center [648, 115] width 40 height 8
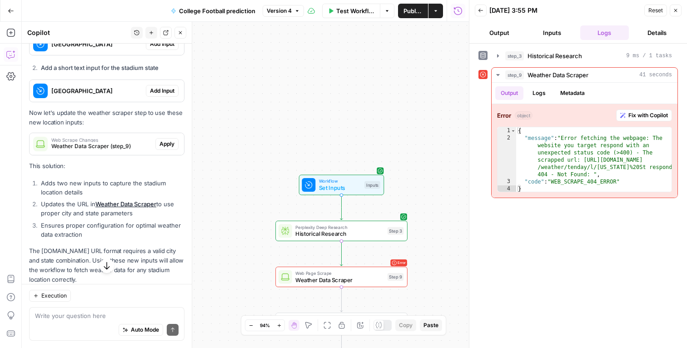
scroll to position [516, 0]
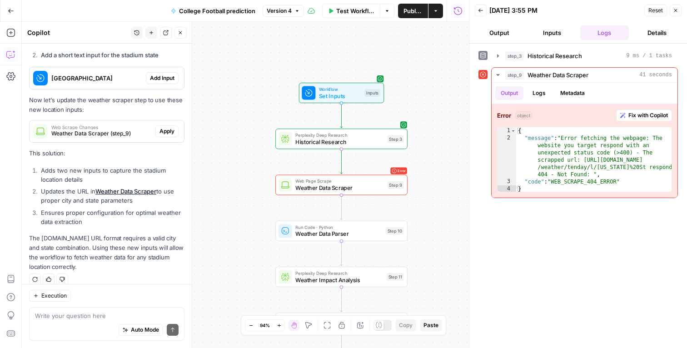
click at [75, 314] on textarea at bounding box center [107, 315] width 144 height 9
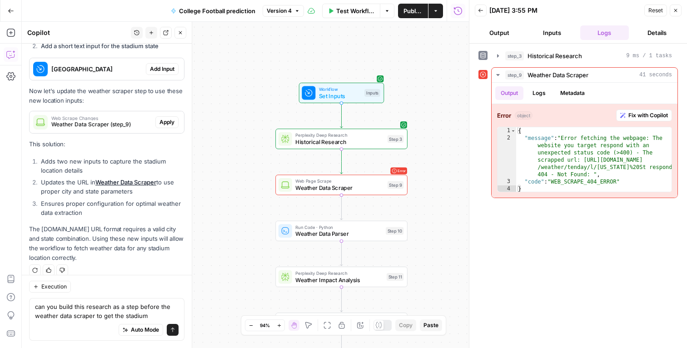
scroll to position [471, 0]
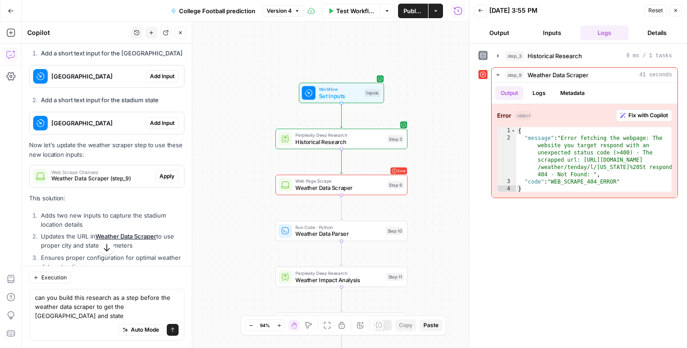
drag, startPoint x: 59, startPoint y: 299, endPoint x: 30, endPoint y: 300, distance: 29.1
click at [30, 300] on div "can you build this research as a step before the weather data scraper to get th…" at bounding box center [106, 315] width 155 height 52
click at [168, 317] on textarea "build this research as a step before the weather data scraper to get the stadiu…" at bounding box center [107, 306] width 144 height 27
type textarea "build this research as a step before the weather data scraper to get the stadiu…"
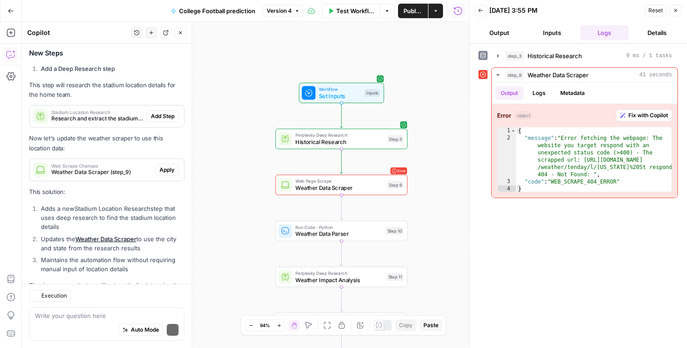
scroll to position [893, 0]
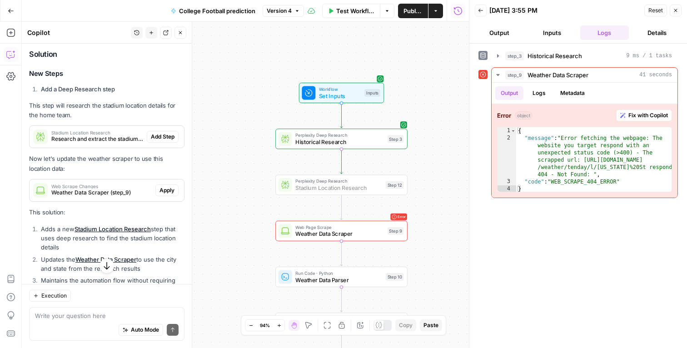
click at [160, 133] on span "Add Step" at bounding box center [163, 137] width 24 height 8
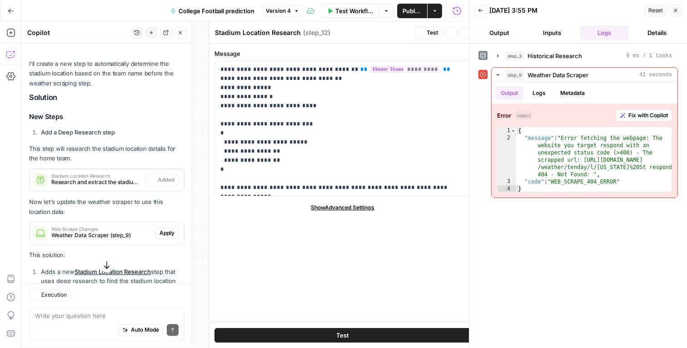
scroll to position [854, 0]
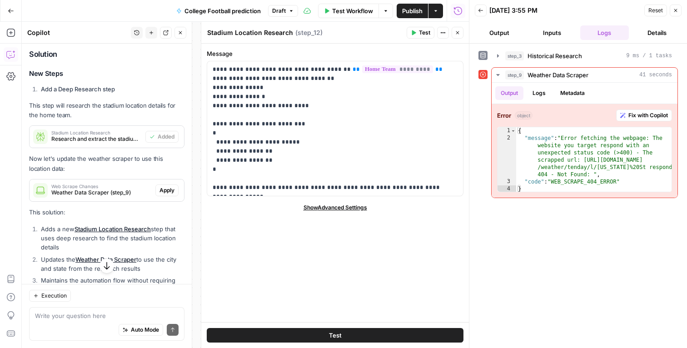
click at [166, 186] on span "Apply" at bounding box center [166, 190] width 15 height 8
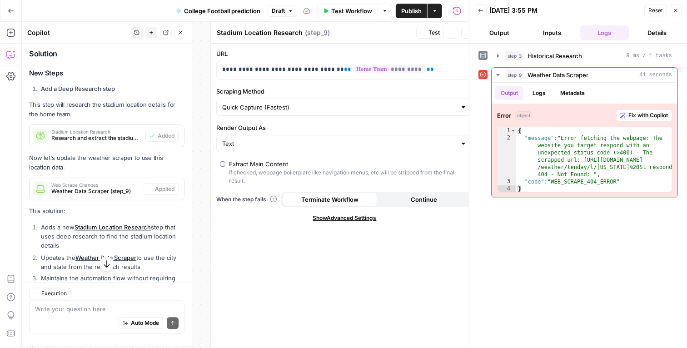
type textarea "Weather Data Scraper"
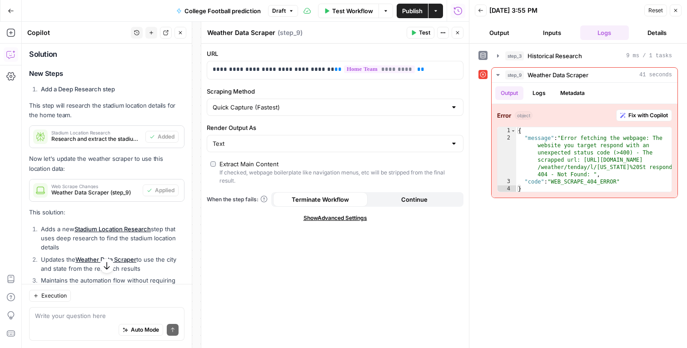
click at [675, 10] on icon "button" at bounding box center [675, 10] width 3 height 3
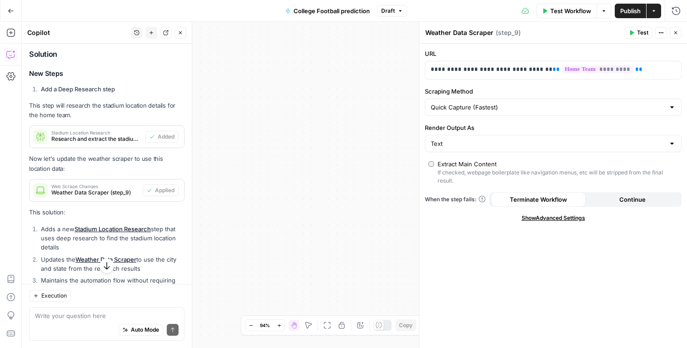
click at [676, 31] on icon "button" at bounding box center [675, 32] width 5 height 5
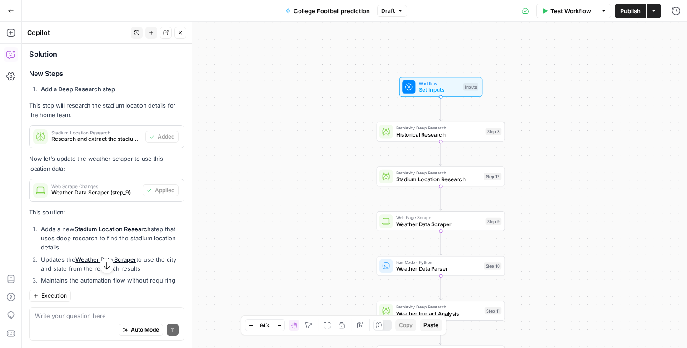
scroll to position [922, 0]
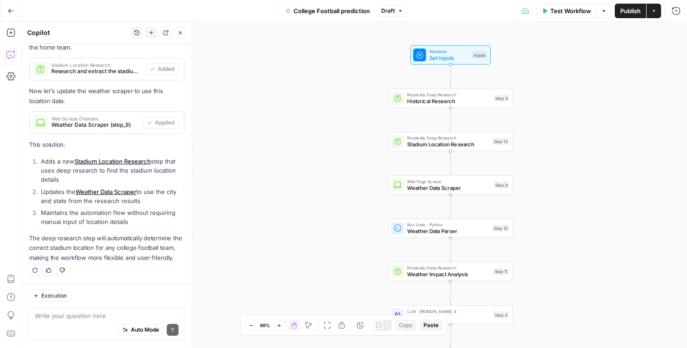
click at [178, 35] on icon "button" at bounding box center [180, 32] width 5 height 5
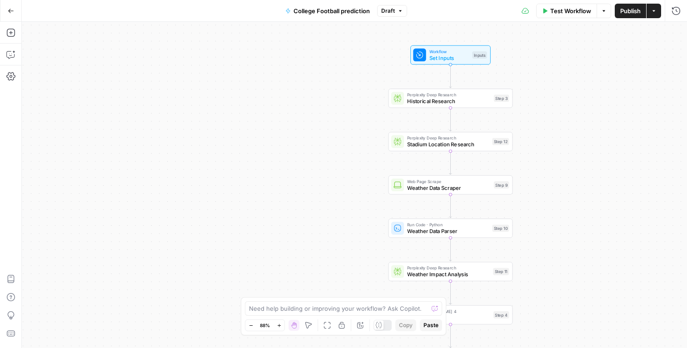
click at [581, 11] on span "Test Workflow" at bounding box center [570, 10] width 41 height 9
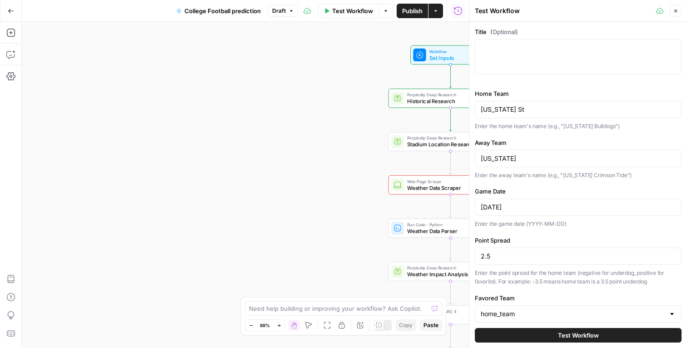
click at [519, 337] on button "Test Workflow" at bounding box center [578, 335] width 207 height 15
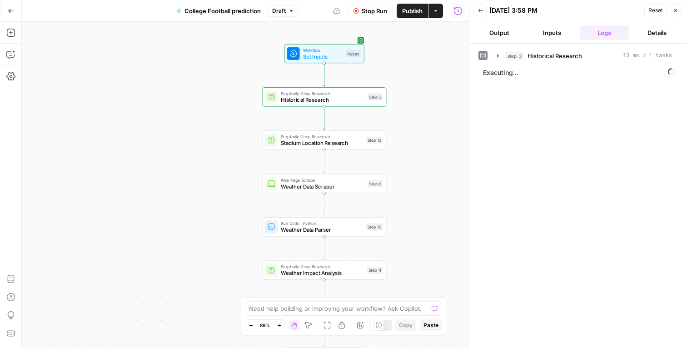
drag, startPoint x: 366, startPoint y: 258, endPoint x: 240, endPoint y: 256, distance: 125.9
click at [240, 256] on div "Workflow Set Inputs Inputs Perplexity Deep Research Historical Research Step 3 …" at bounding box center [245, 185] width 447 height 326
click at [364, 138] on div "Perplexity Deep Research Stadium Location Research Step 12 Copy step Delete ste…" at bounding box center [324, 141] width 118 height 14
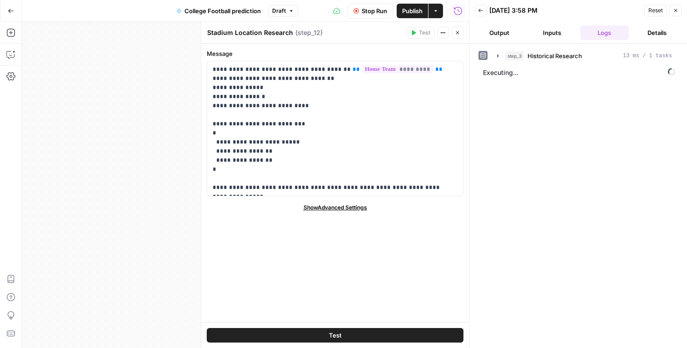
click at [673, 11] on icon "button" at bounding box center [675, 10] width 5 height 5
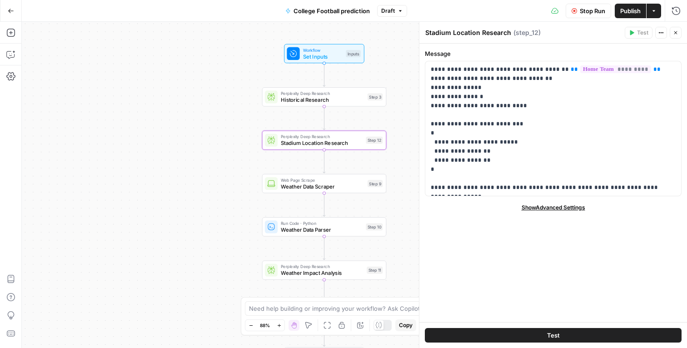
click at [678, 33] on span "Close" at bounding box center [678, 33] width 0 height 0
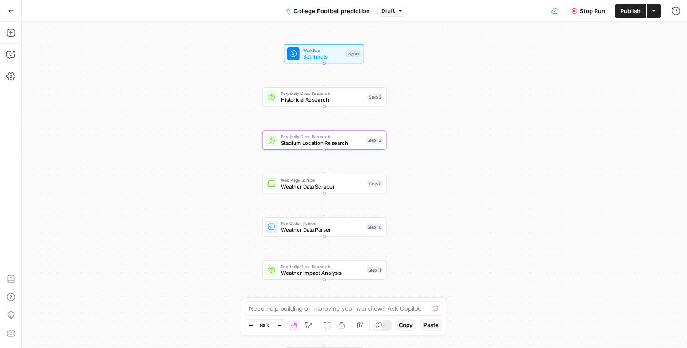
click at [463, 167] on div "Workflow Set Inputs Inputs Perplexity Deep Research Historical Research Step 3 …" at bounding box center [354, 185] width 665 height 326
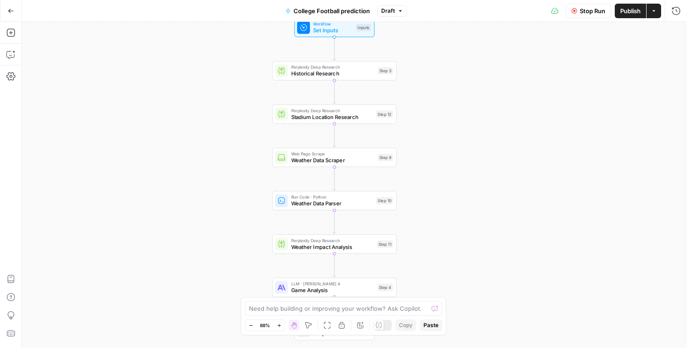
click at [552, 10] on icon at bounding box center [554, 10] width 7 height 7
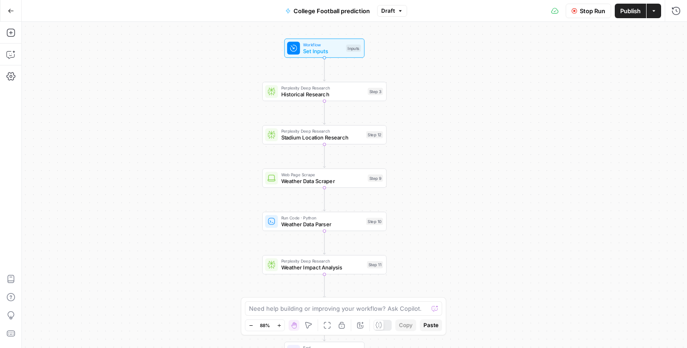
click at [413, 174] on div "Workflow Set Inputs Inputs Perplexity Deep Research Historical Research Step 3 …" at bounding box center [354, 185] width 665 height 326
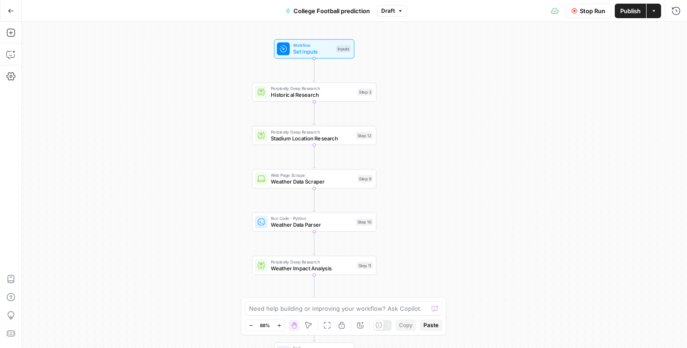
click at [582, 10] on span "Stop Run" at bounding box center [592, 10] width 25 height 9
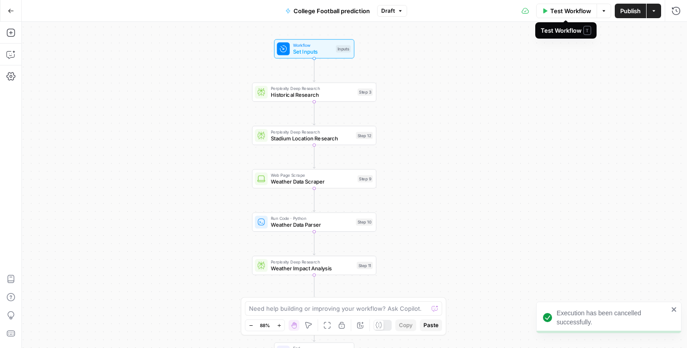
click at [580, 14] on span "Test Workflow" at bounding box center [570, 10] width 41 height 9
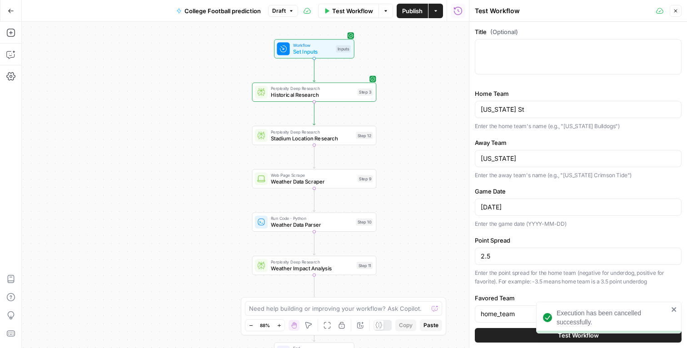
click at [508, 338] on button "Test Workflow" at bounding box center [578, 335] width 207 height 15
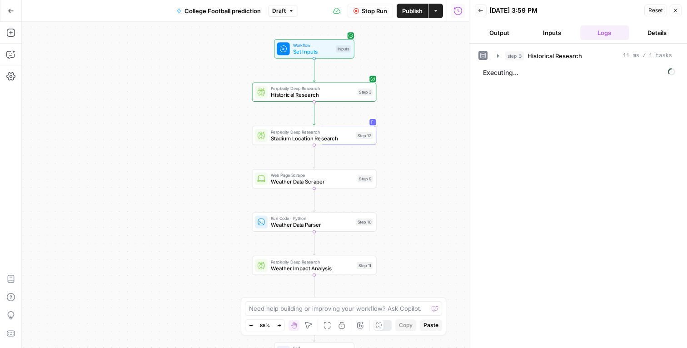
click at [678, 7] on button "Close" at bounding box center [676, 11] width 12 height 12
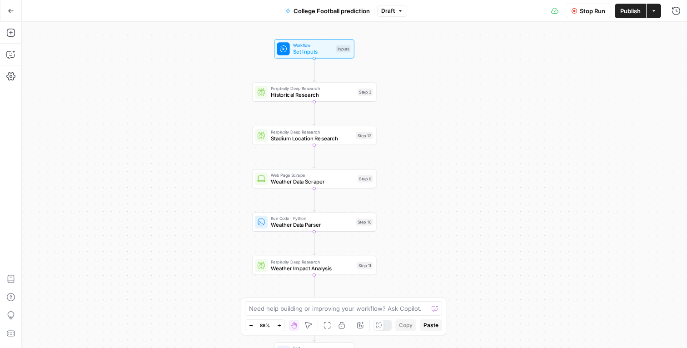
click at [321, 137] on span "Stadium Location Research" at bounding box center [312, 138] width 82 height 8
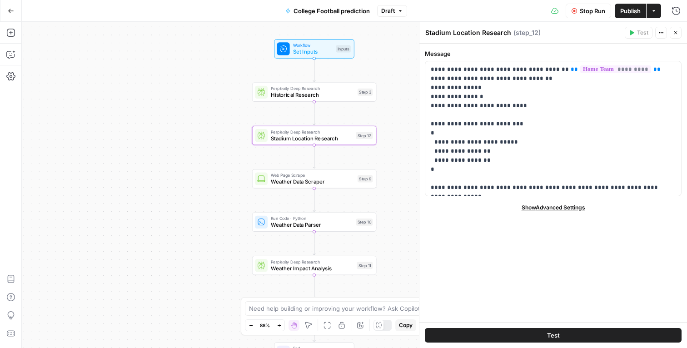
click at [587, 4] on button "Stop Run" at bounding box center [588, 11] width 45 height 15
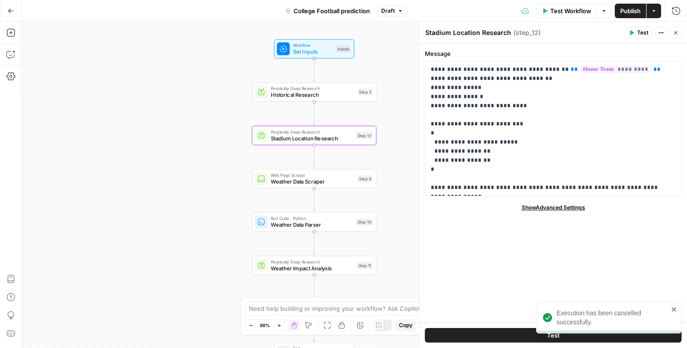
click at [672, 35] on button "Close" at bounding box center [676, 33] width 12 height 12
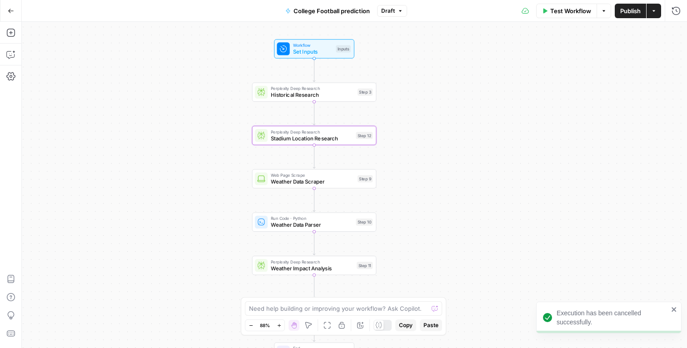
click at [335, 134] on span "Perplexity Deep Research" at bounding box center [312, 132] width 82 height 6
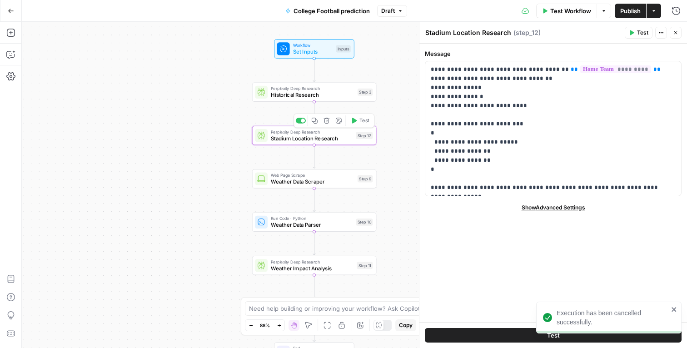
click at [324, 139] on span "Stadium Location Research" at bounding box center [312, 138] width 82 height 8
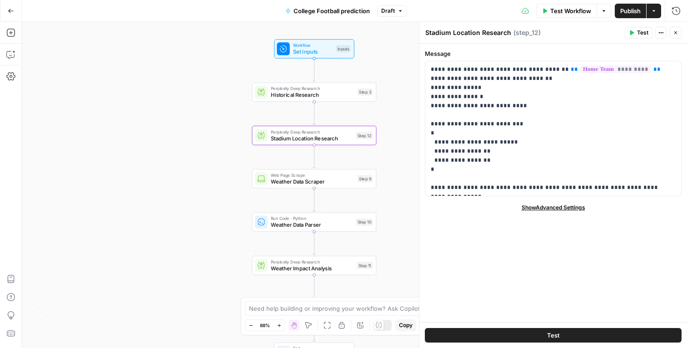
click at [550, 206] on span "Show Advanced Settings" at bounding box center [554, 208] width 64 height 8
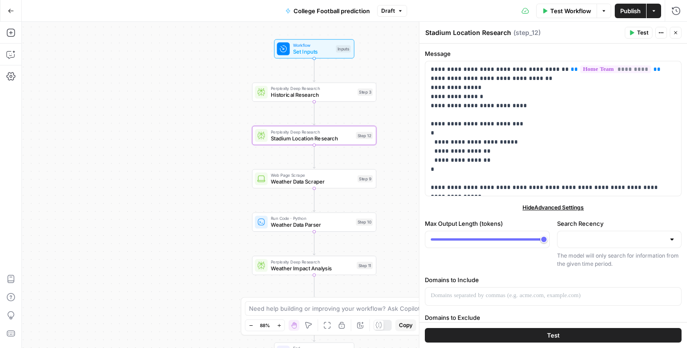
click at [659, 33] on icon "button" at bounding box center [660, 32] width 5 height 5
click at [547, 49] on label "Message" at bounding box center [553, 53] width 257 height 9
click at [673, 30] on button "Close" at bounding box center [676, 33] width 12 height 12
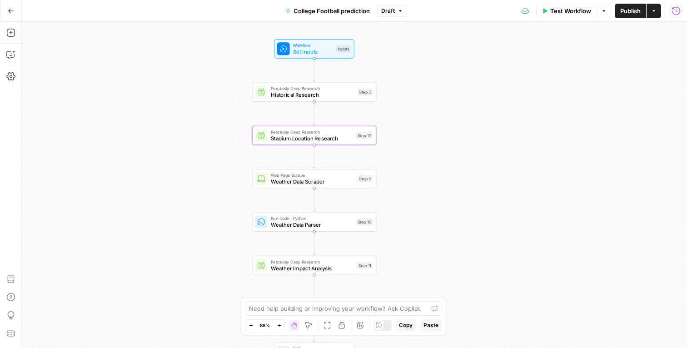
click at [572, 6] on span "Test Workflow" at bounding box center [570, 10] width 41 height 9
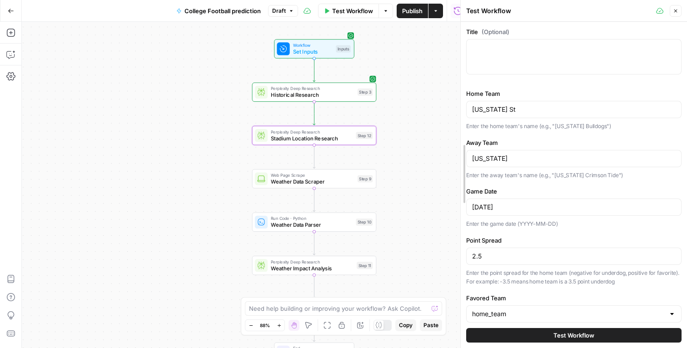
drag, startPoint x: 471, startPoint y: 44, endPoint x: 462, endPoint y: 49, distance: 10.2
click at [675, 15] on button "Close" at bounding box center [676, 11] width 12 height 12
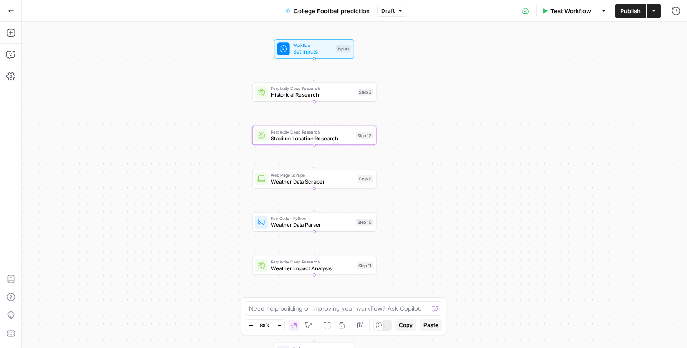
click at [562, 16] on button "Test Workflow" at bounding box center [566, 11] width 61 height 15
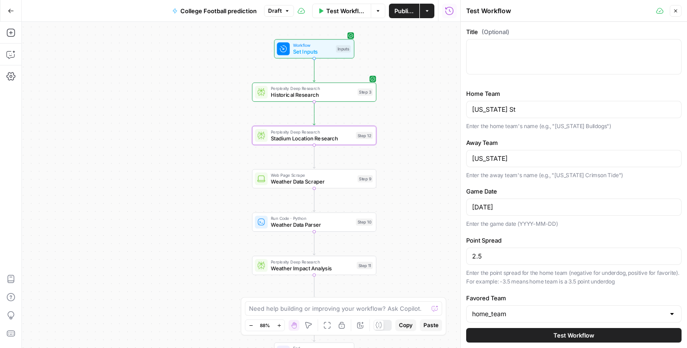
click at [537, 333] on button "Test Workflow" at bounding box center [573, 335] width 215 height 15
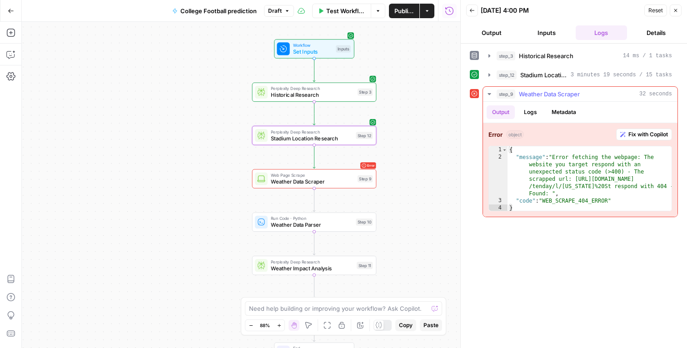
click at [647, 130] on span "Fix with Copilot" at bounding box center [648, 134] width 40 height 8
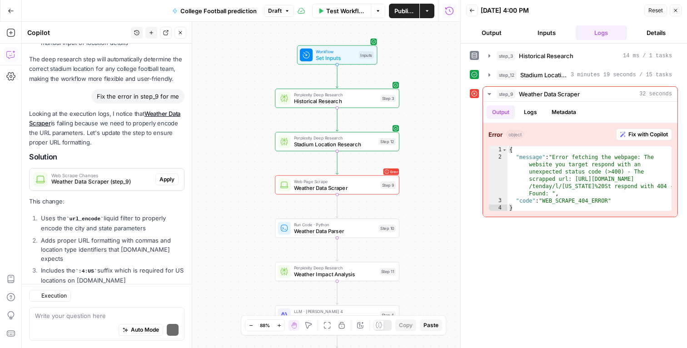
scroll to position [1178, 0]
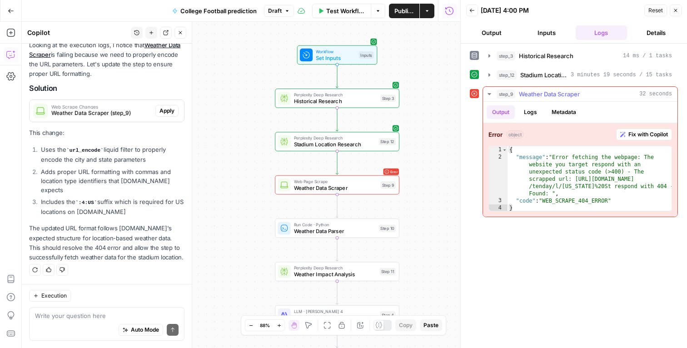
click at [659, 131] on span "Fix with Copilot" at bounding box center [648, 134] width 40 height 8
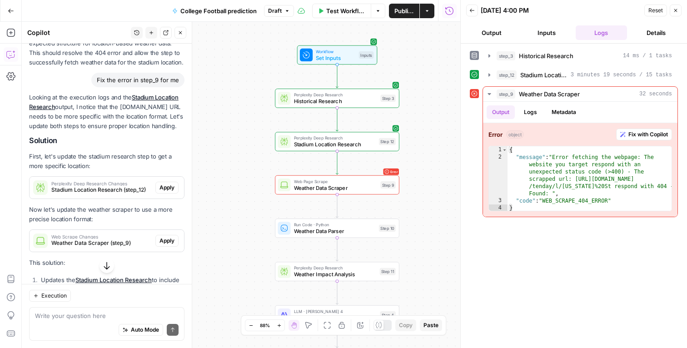
scroll to position [1379, 0]
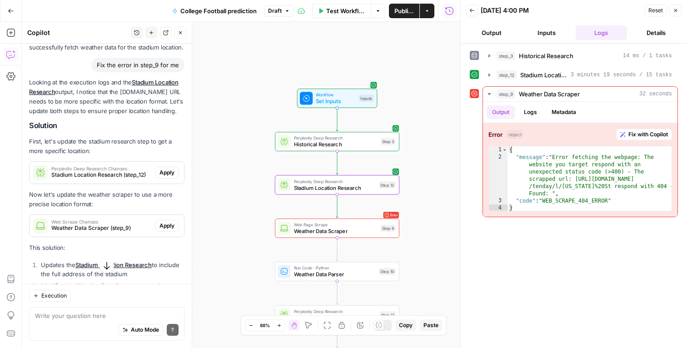
click at [159, 177] on span "Apply" at bounding box center [166, 173] width 15 height 8
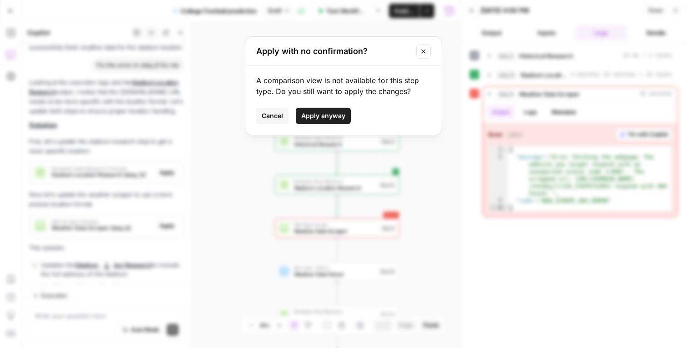
click at [310, 119] on span "Apply anyway" at bounding box center [323, 115] width 44 height 9
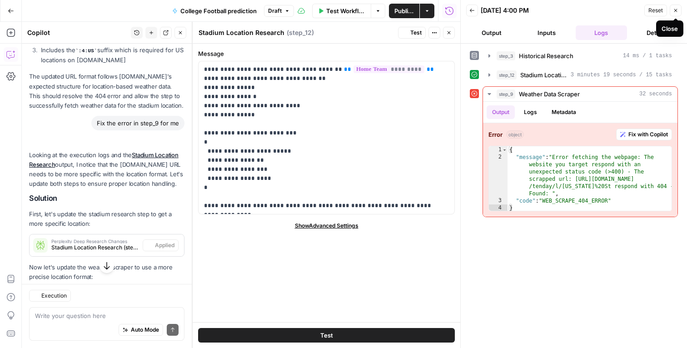
scroll to position [1394, 0]
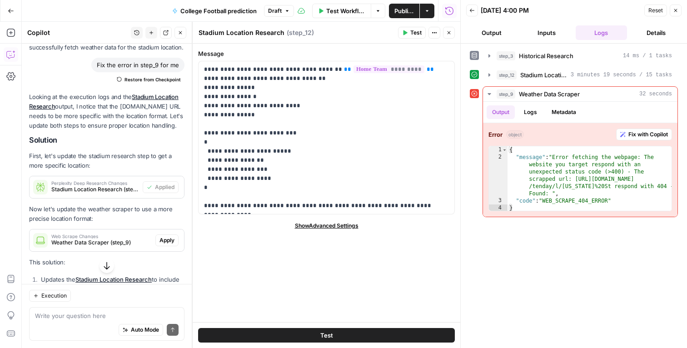
click at [163, 244] on span "Apply" at bounding box center [166, 240] width 15 height 8
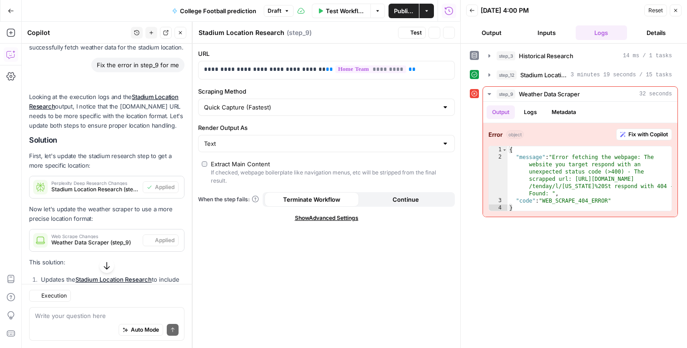
type textarea "Weather Data Scraper"
click at [676, 10] on icon "button" at bounding box center [675, 10] width 5 height 5
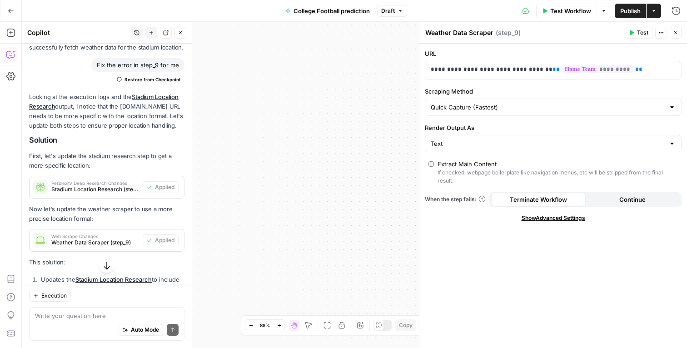
click at [677, 32] on span "E" at bounding box center [674, 30] width 7 height 9
click at [676, 34] on icon "button" at bounding box center [675, 32] width 5 height 5
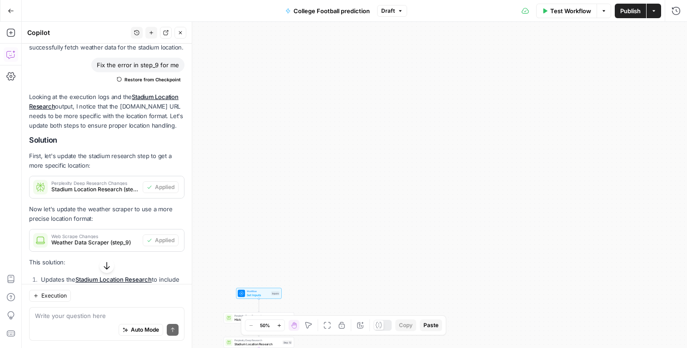
drag, startPoint x: 311, startPoint y: 182, endPoint x: 519, endPoint y: 373, distance: 282.9
click at [519, 348] on html "[PERSON_NAME]-Sandbox New Home Amazon: Project [PERSON_NAME] Insights Opportuni…" at bounding box center [343, 174] width 687 height 348
drag, startPoint x: 483, startPoint y: 240, endPoint x: 481, endPoint y: 77, distance: 163.1
click at [481, 77] on div "Workflow Set Inputs Inputs Perplexity Deep Research Historical Research Step 3 …" at bounding box center [354, 185] width 665 height 326
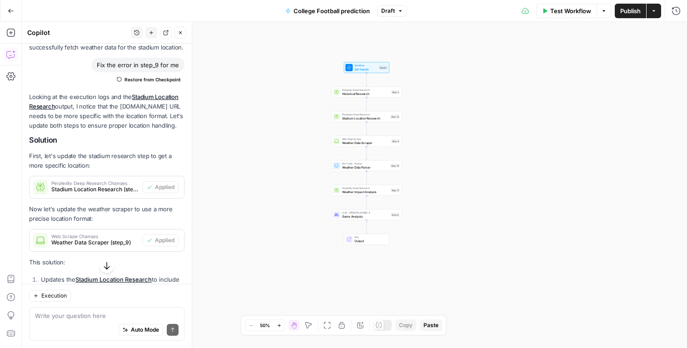
drag, startPoint x: 470, startPoint y: 144, endPoint x: 472, endPoint y: 65, distance: 79.1
click at [472, 65] on div "Workflow Set Inputs Inputs Perplexity Deep Research Historical Research Step 3 …" at bounding box center [354, 185] width 665 height 326
click at [437, 136] on div "Workflow Set Inputs Inputs Perplexity Deep Research Historical Research Step 3 …" at bounding box center [354, 185] width 665 height 326
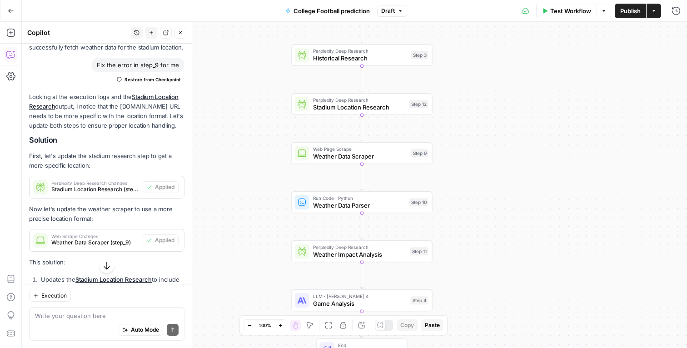
drag, startPoint x: 404, startPoint y: 171, endPoint x: 472, endPoint y: 171, distance: 67.7
click at [472, 171] on div "Workflow Set Inputs Inputs Perplexity Deep Research Historical Research Step 3 …" at bounding box center [354, 185] width 665 height 326
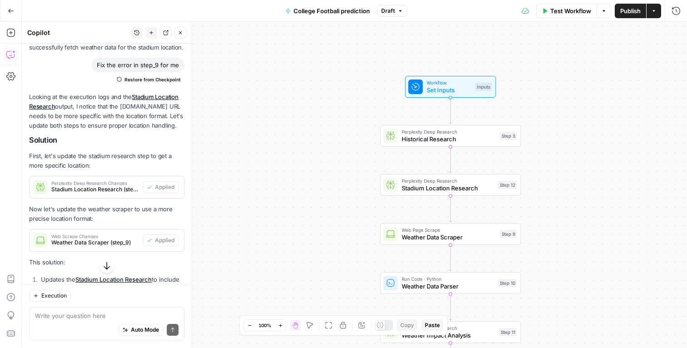
click at [570, 20] on div "Test Workflow Options Publish Actions Run History" at bounding box center [547, 10] width 280 height 21
click at [571, 13] on span "Test Workflow" at bounding box center [570, 10] width 41 height 9
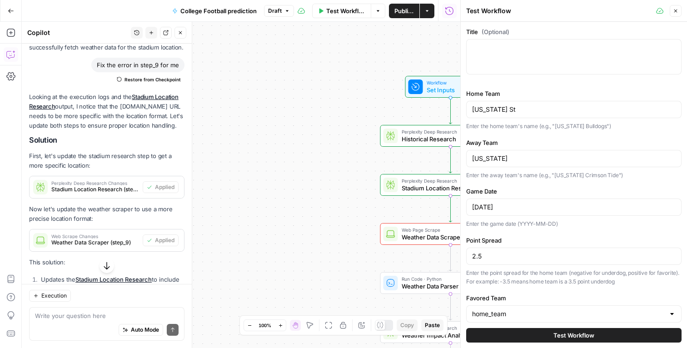
click at [532, 335] on button "Test Workflow" at bounding box center [573, 335] width 215 height 15
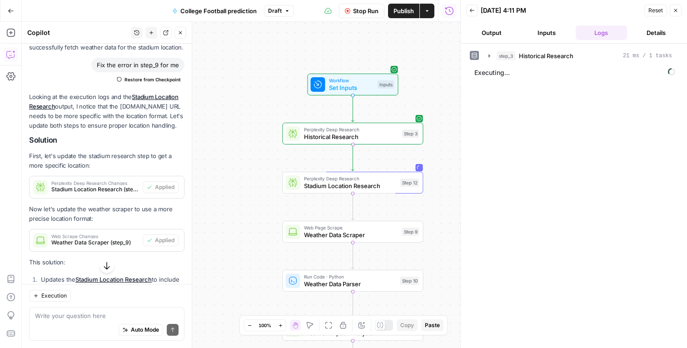
drag, startPoint x: 408, startPoint y: 260, endPoint x: 311, endPoint y: 258, distance: 97.7
click at [311, 258] on div "Workflow Set Inputs Inputs Perplexity Deep Research Historical Research Step 3 …" at bounding box center [241, 185] width 438 height 326
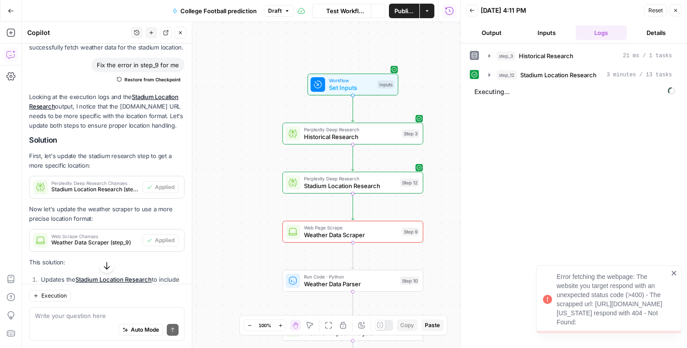
scroll to position [1394, 0]
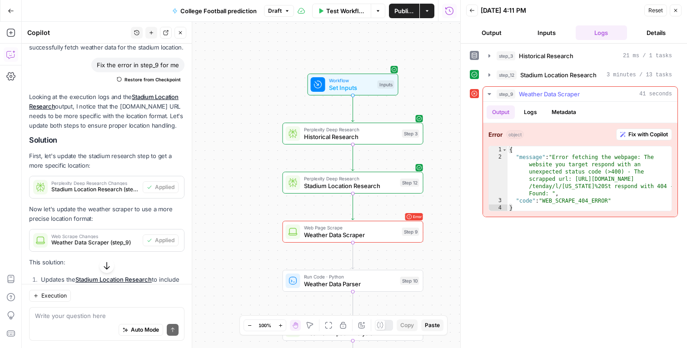
click at [627, 136] on button "Fix with Copilot" at bounding box center [644, 135] width 56 height 12
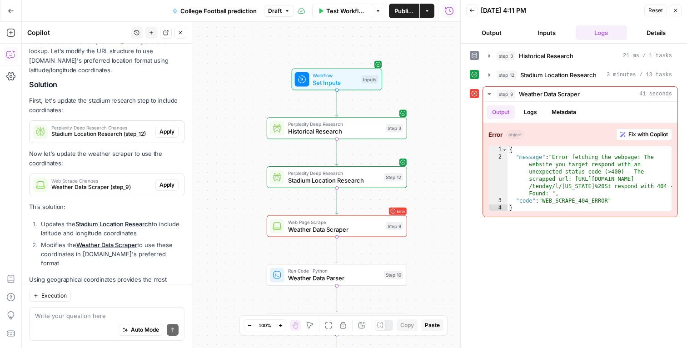
scroll to position [1778, 0]
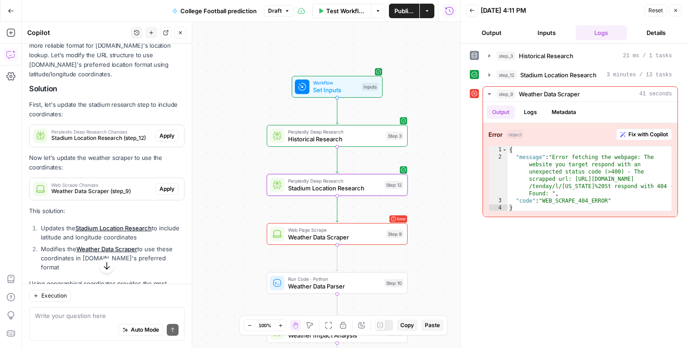
click at [163, 140] on span "Apply" at bounding box center [166, 136] width 15 height 8
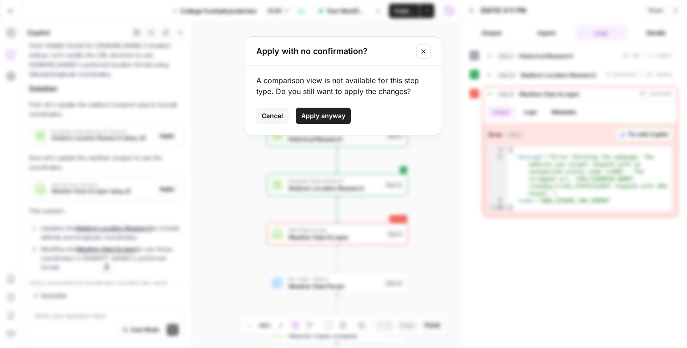
click at [319, 117] on span "Apply anyway" at bounding box center [323, 115] width 44 height 9
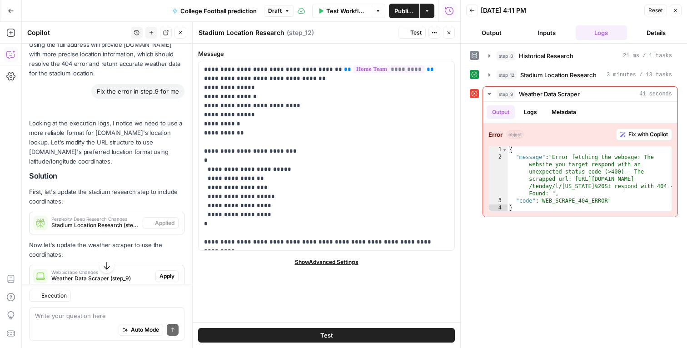
scroll to position [1793, 0]
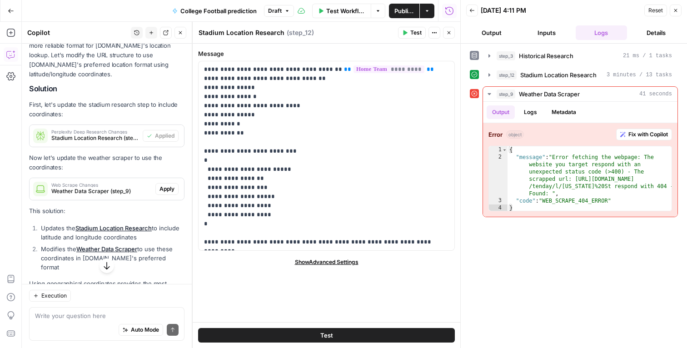
click at [160, 193] on span "Apply" at bounding box center [166, 189] width 15 height 8
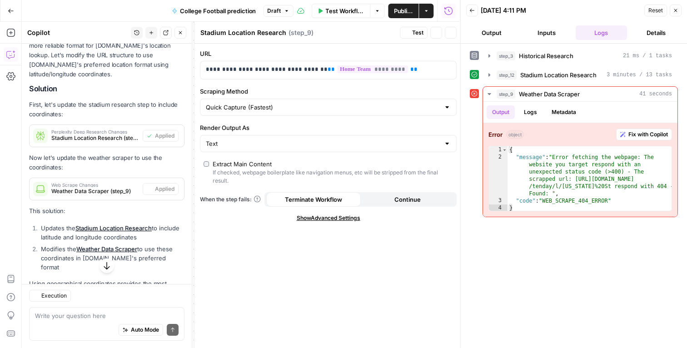
type textarea "Weather Data Scraper"
click at [676, 7] on button "Close" at bounding box center [676, 11] width 12 height 12
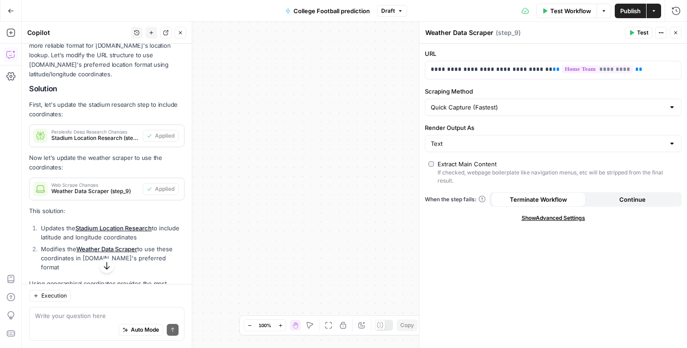
click at [677, 33] on icon "button" at bounding box center [675, 32] width 5 height 5
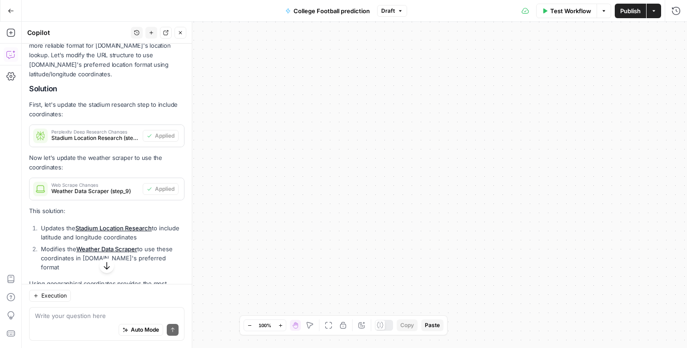
click at [558, 15] on span "Test Workflow" at bounding box center [570, 10] width 41 height 9
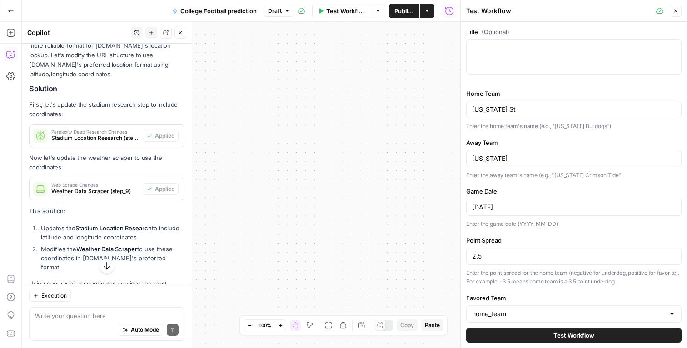
drag, startPoint x: 376, startPoint y: 246, endPoint x: 397, endPoint y: -15, distance: 261.7
click at [397, 0] on html "Dille-Sandbox New Home Amazon: Project Kuiper Insights Opportunities Gong Insig…" at bounding box center [343, 174] width 687 height 348
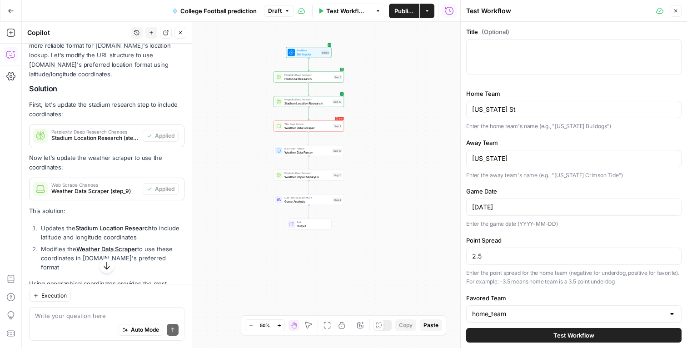
drag, startPoint x: 251, startPoint y: 98, endPoint x: 358, endPoint y: 170, distance: 129.7
click at [358, 170] on div "Workflow Set Inputs Inputs Perplexity Deep Research Historical Research Step 3 …" at bounding box center [241, 185] width 438 height 326
click at [359, 136] on div "Workflow Set Inputs Inputs Perplexity Deep Research Historical Research Step 3 …" at bounding box center [241, 185] width 438 height 326
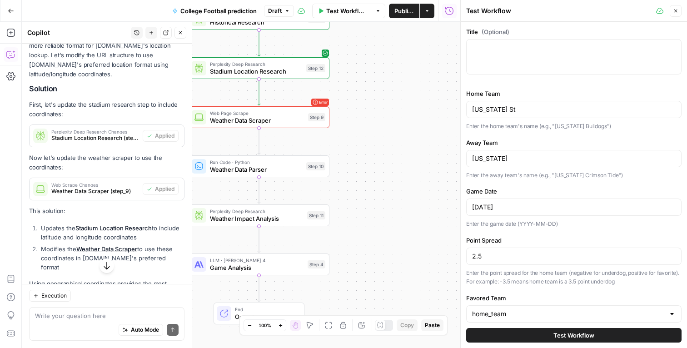
click at [356, 127] on div "Workflow Set Inputs Inputs Perplexity Deep Research Historical Research Step 3 …" at bounding box center [241, 185] width 438 height 326
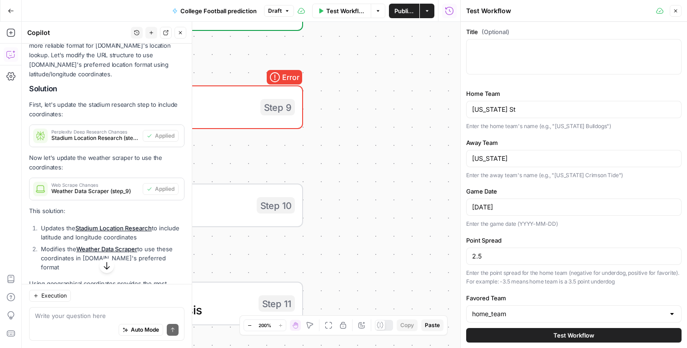
click at [555, 337] on span "Test Workflow" at bounding box center [573, 335] width 41 height 9
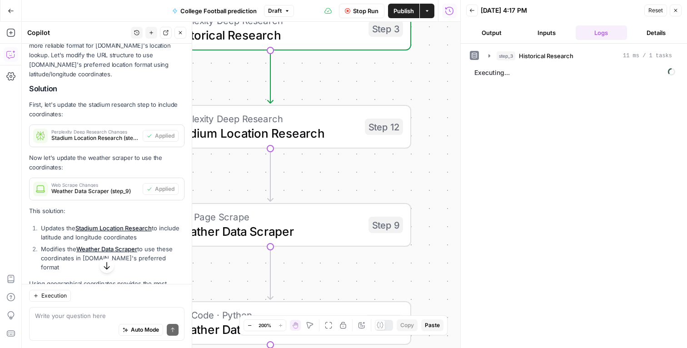
drag, startPoint x: 380, startPoint y: 126, endPoint x: 480, endPoint y: 236, distance: 148.9
click at [480, 236] on body "Dille-Sandbox New Home Amazon: Project Kuiper Insights Opportunities Gong Insig…" at bounding box center [343, 174] width 687 height 348
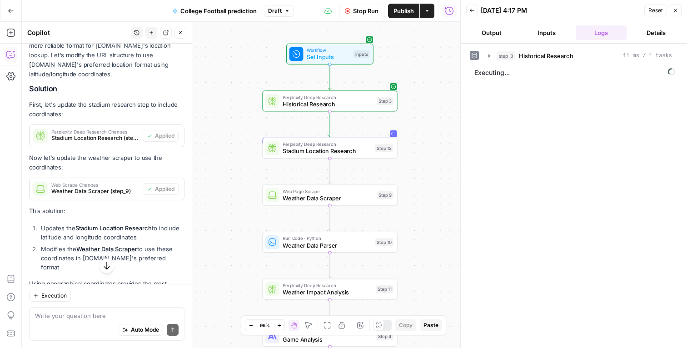
drag, startPoint x: 416, startPoint y: 203, endPoint x: 407, endPoint y: 183, distance: 21.8
click at [407, 183] on div "Workflow Set Inputs Inputs Perplexity Deep Research Historical Research Step 3 …" at bounding box center [241, 185] width 438 height 326
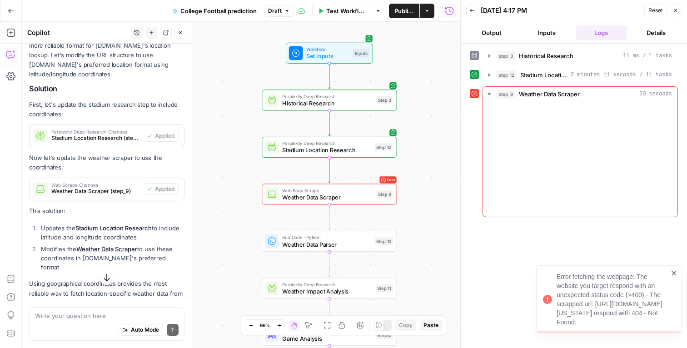
scroll to position [1793, 0]
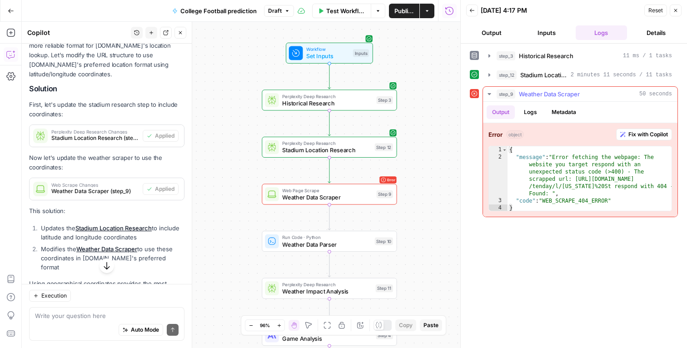
click at [632, 129] on button "Fix with Copilot" at bounding box center [644, 135] width 56 height 12
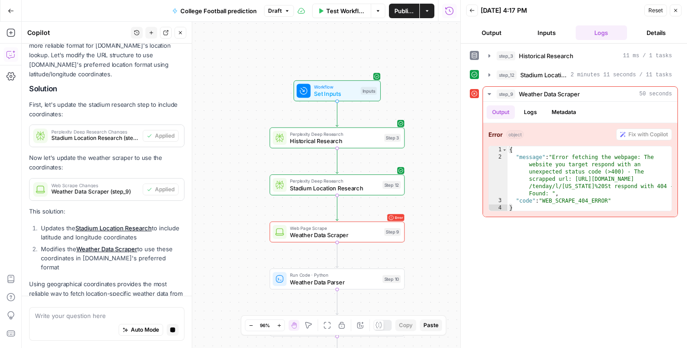
scroll to position [1761, 0]
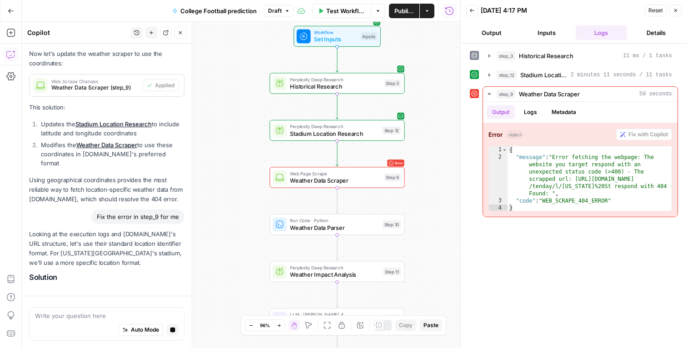
drag, startPoint x: 261, startPoint y: 236, endPoint x: 261, endPoint y: 182, distance: 54.1
click at [261, 182] on div "Workflow Set Inputs Inputs Perplexity Deep Research Historical Research Step 3 …" at bounding box center [241, 185] width 438 height 326
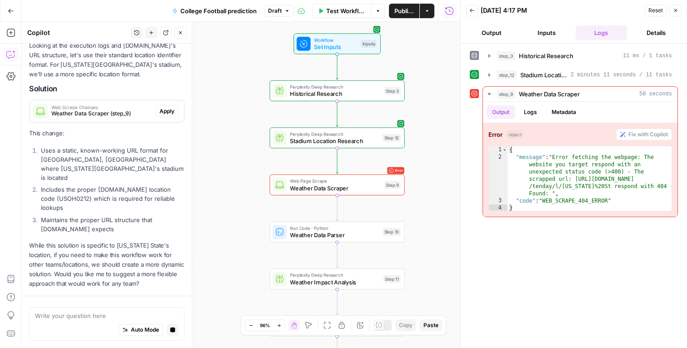
scroll to position [2111, 0]
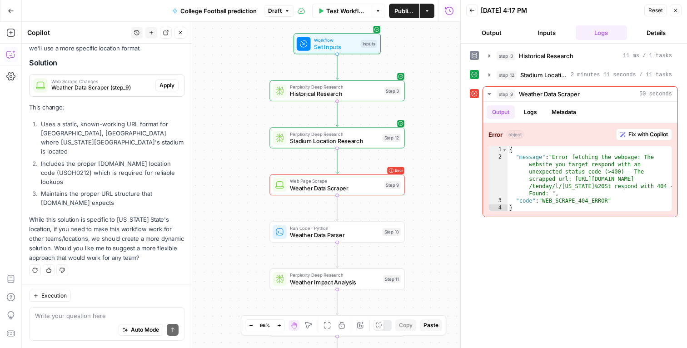
click at [115, 183] on li "Includes the proper [DOMAIN_NAME] location code (USOH0212) which is required fo…" at bounding box center [112, 172] width 146 height 27
click at [159, 90] on span "Apply" at bounding box center [166, 85] width 15 height 8
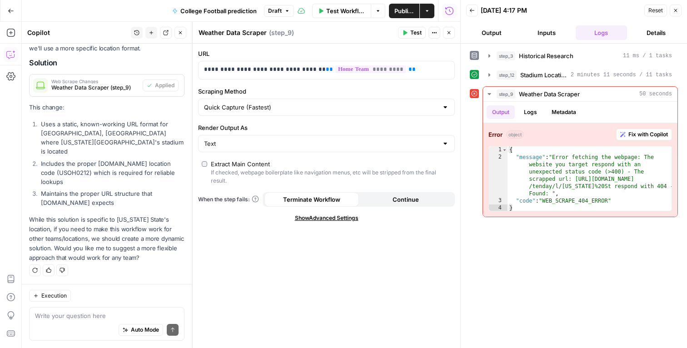
click at [111, 249] on p "While this solution is specific to [US_STATE] State's location, if you need to …" at bounding box center [106, 239] width 155 height 48
click at [99, 264] on div "Regenerate Helpful Not helpful" at bounding box center [106, 270] width 155 height 12
click at [677, 11] on icon "button" at bounding box center [675, 10] width 5 height 5
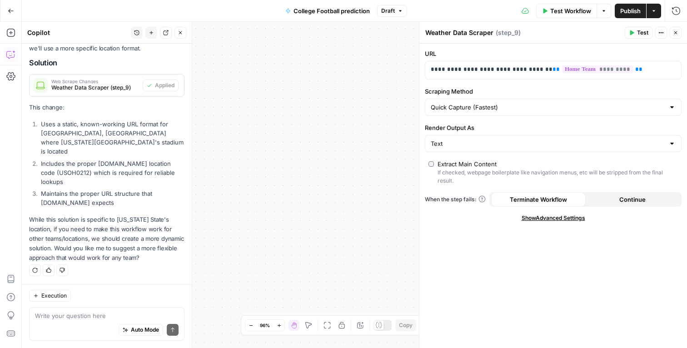
click at [676, 33] on icon "button" at bounding box center [675, 32] width 5 height 5
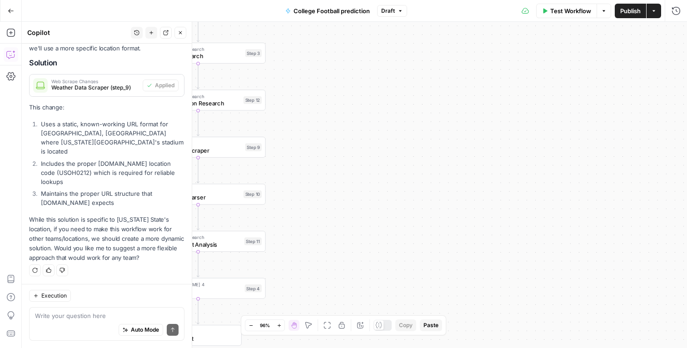
drag, startPoint x: 411, startPoint y: 140, endPoint x: 627, endPoint y: 100, distance: 220.5
click at [626, 100] on div "Workflow Set Inputs Inputs Perplexity Deep Research Historical Research Step 3 …" at bounding box center [354, 185] width 665 height 326
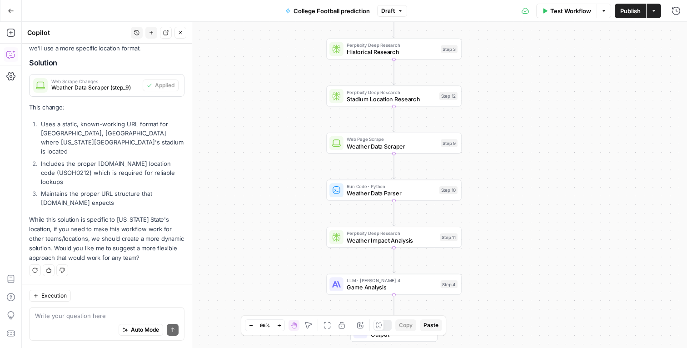
drag, startPoint x: 429, startPoint y: 154, endPoint x: 575, endPoint y: 153, distance: 145.8
click at [575, 153] on div "Workflow Set Inputs Inputs Perplexity Deep Research Historical Research Step 3 …" at bounding box center [354, 185] width 665 height 326
click at [567, 13] on span "Test Workflow" at bounding box center [570, 10] width 41 height 9
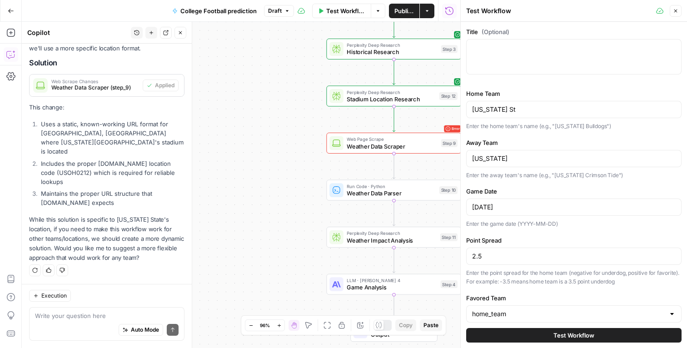
click at [532, 335] on button "Test Workflow" at bounding box center [573, 335] width 215 height 15
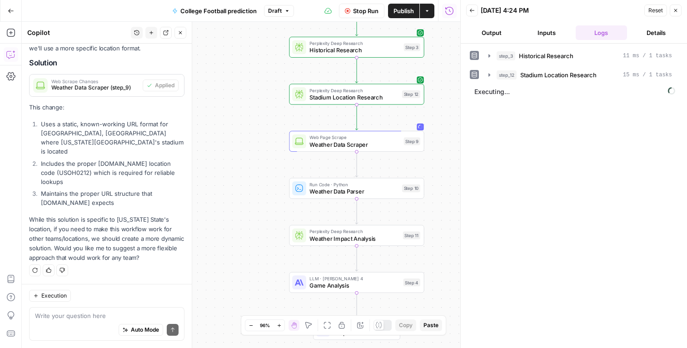
drag, startPoint x: 279, startPoint y: 221, endPoint x: 241, endPoint y: 219, distance: 37.3
click at [241, 219] on div "Workflow Set Inputs Inputs Perplexity Deep Research Historical Research Step 3 …" at bounding box center [241, 185] width 438 height 326
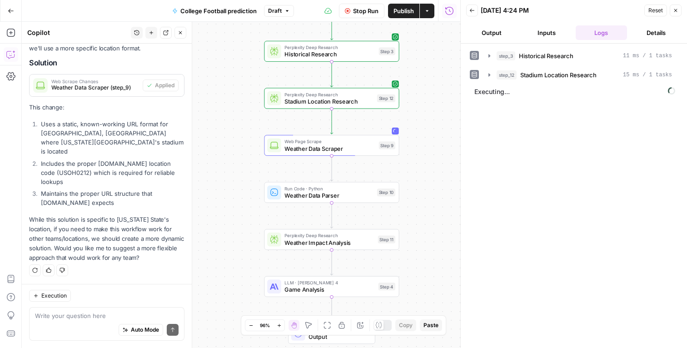
drag, startPoint x: 241, startPoint y: 219, endPoint x: 216, endPoint y: 224, distance: 25.3
click at [216, 224] on div "Workflow Set Inputs Inputs Perplexity Deep Research Historical Research Step 3 …" at bounding box center [241, 185] width 438 height 326
click at [82, 319] on textarea at bounding box center [107, 315] width 144 height 9
click at [676, 12] on icon "button" at bounding box center [675, 10] width 5 height 5
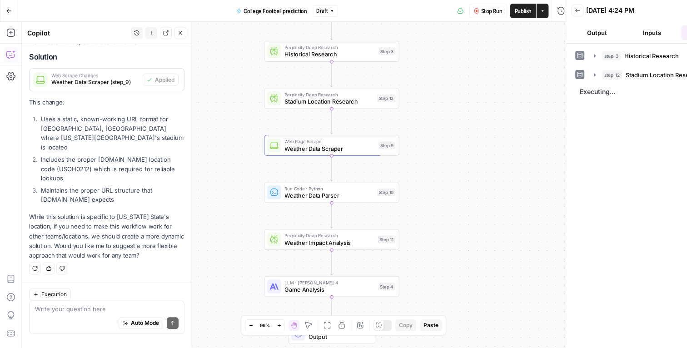
scroll to position [2111, 0]
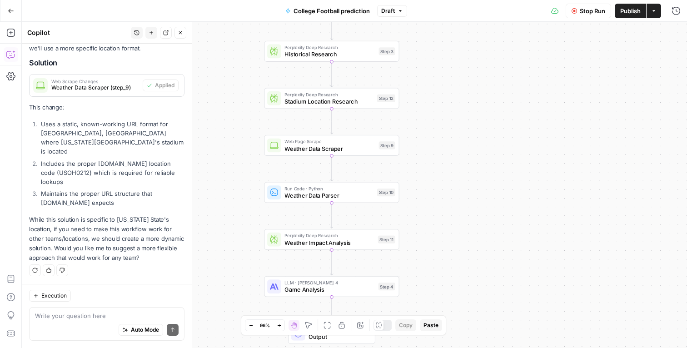
click at [593, 19] on div "Stop Run Publish Actions Run History" at bounding box center [547, 10] width 280 height 21
click at [593, 17] on button "Stop Run" at bounding box center [588, 11] width 45 height 15
click at [66, 327] on div "Auto Mode Send" at bounding box center [107, 330] width 144 height 20
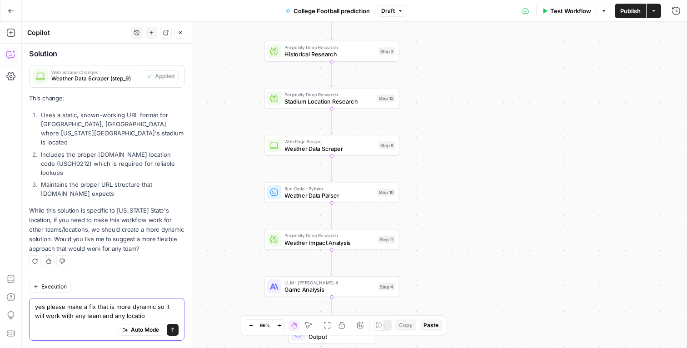
type textarea "yes please make a fix that is more dynamic so it will work with any team and an…"
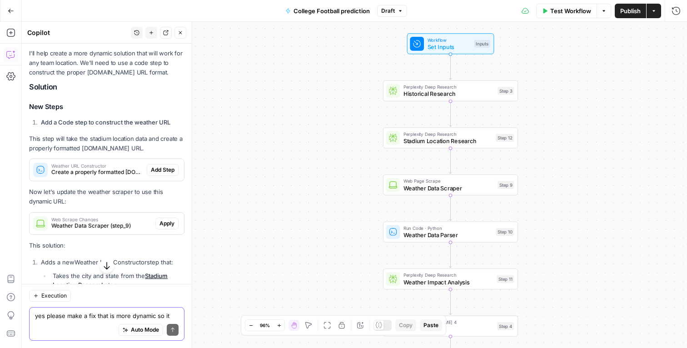
scroll to position [2371, 0]
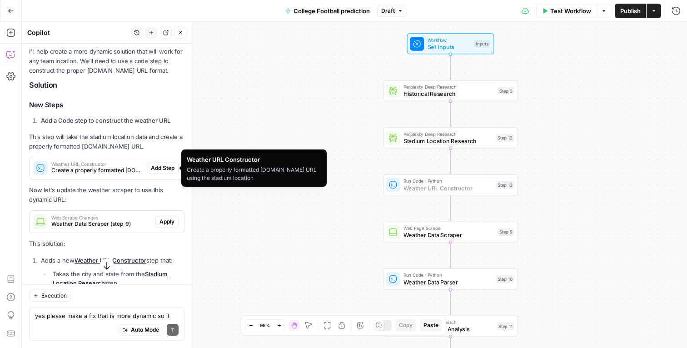
click at [168, 168] on button "Add Step" at bounding box center [163, 168] width 32 height 12
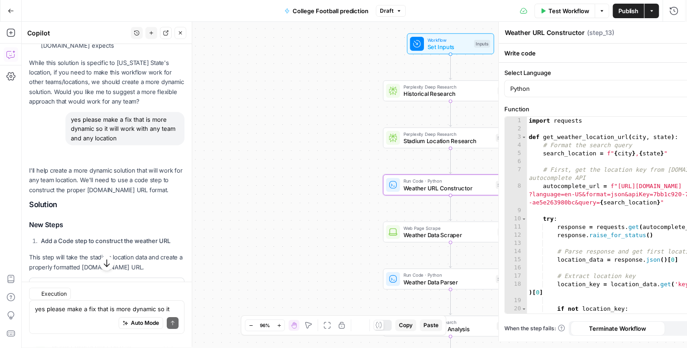
scroll to position [2400, 0]
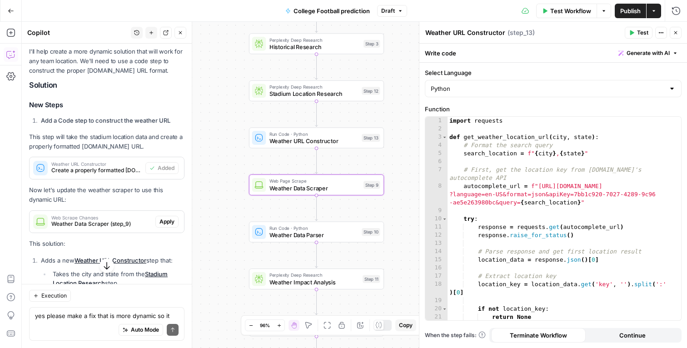
click at [162, 222] on span "Apply" at bounding box center [166, 222] width 15 height 8
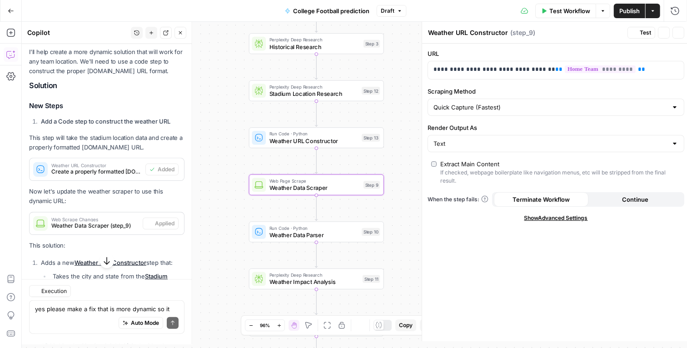
type textarea "Weather Data Scraper"
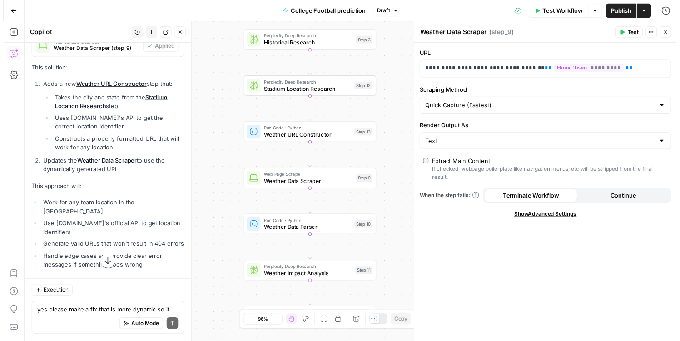
scroll to position [2622, 0]
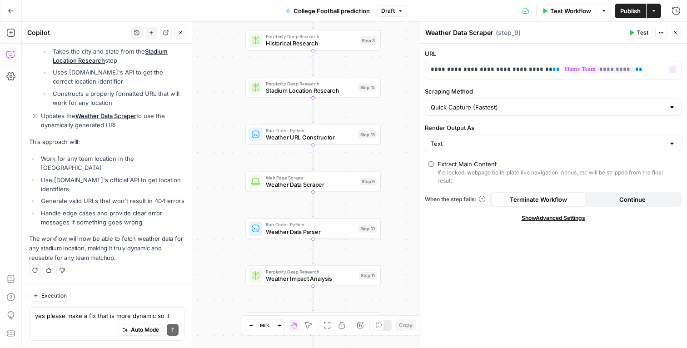
click at [679, 35] on button "Close" at bounding box center [676, 33] width 12 height 12
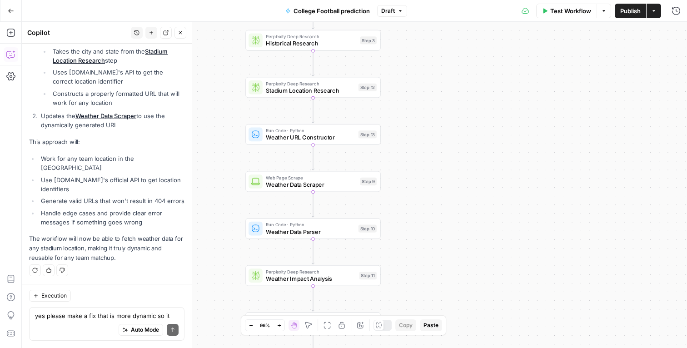
click at [580, 13] on span "Test Workflow" at bounding box center [570, 10] width 41 height 9
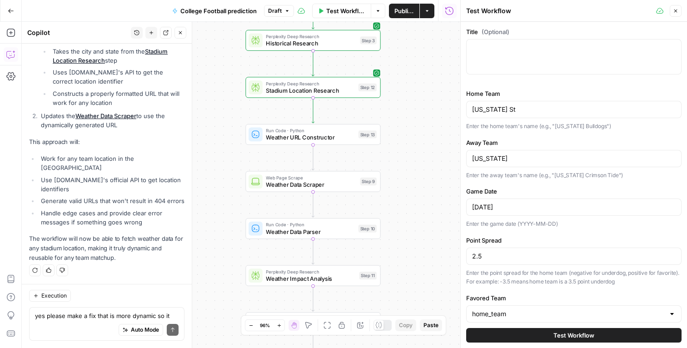
click at [480, 335] on button "Test Workflow" at bounding box center [573, 335] width 215 height 15
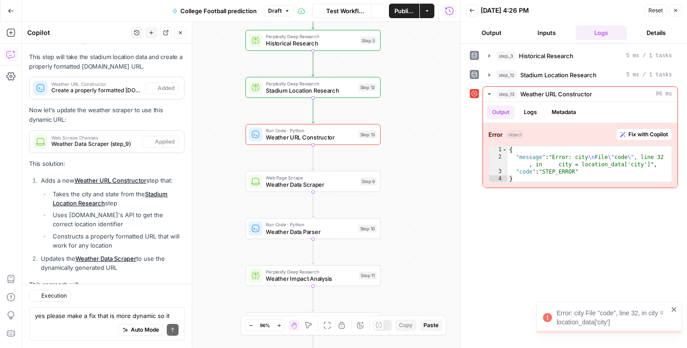
scroll to position [2622, 0]
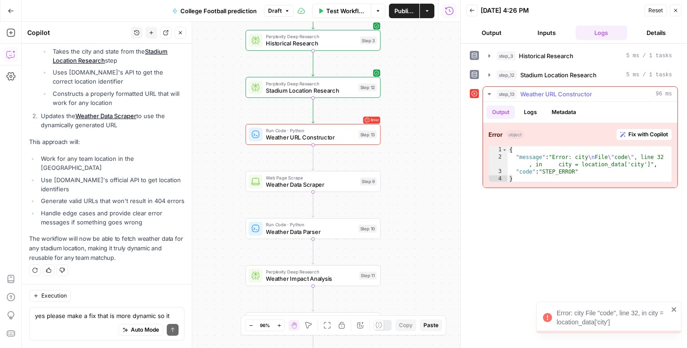
click at [653, 133] on span "Fix with Copilot" at bounding box center [648, 134] width 40 height 8
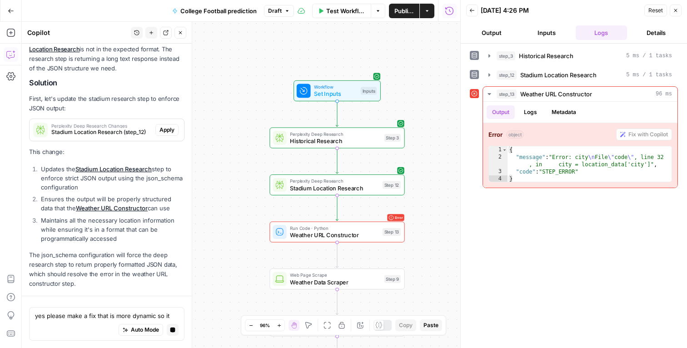
scroll to position [2911, 0]
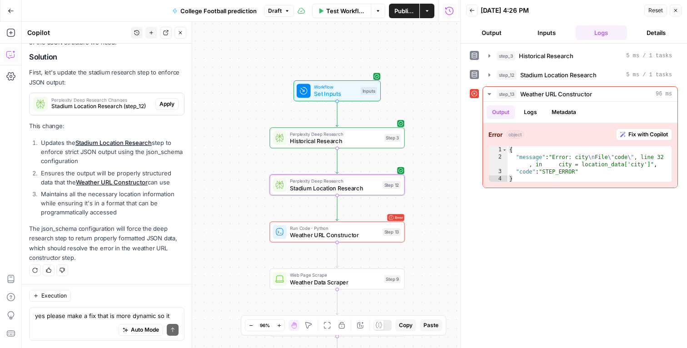
click at [159, 103] on span "Apply" at bounding box center [166, 104] width 15 height 8
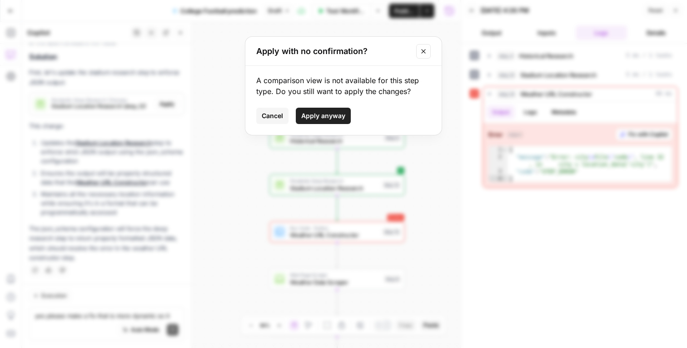
click at [333, 116] on span "Apply anyway" at bounding box center [323, 115] width 44 height 9
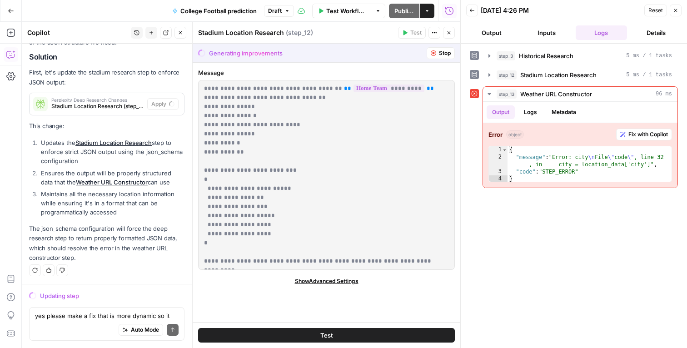
scroll to position [2926, 0]
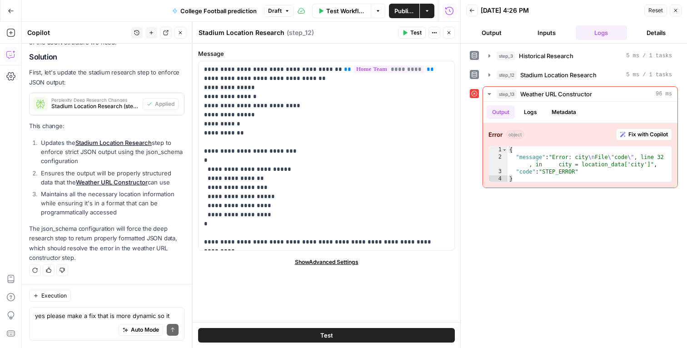
click at [401, 5] on button "Publish" at bounding box center [404, 11] width 30 height 15
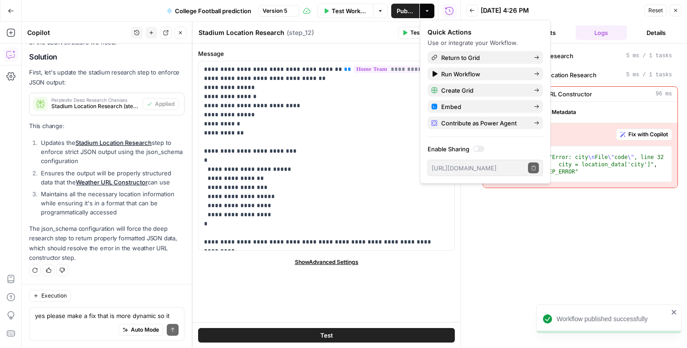
click at [676, 12] on icon "button" at bounding box center [675, 10] width 5 height 5
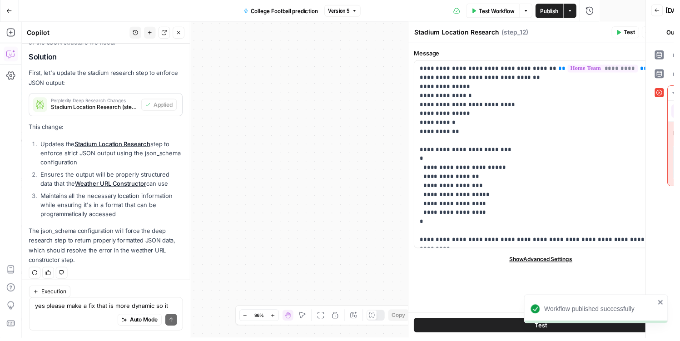
scroll to position [2926, 0]
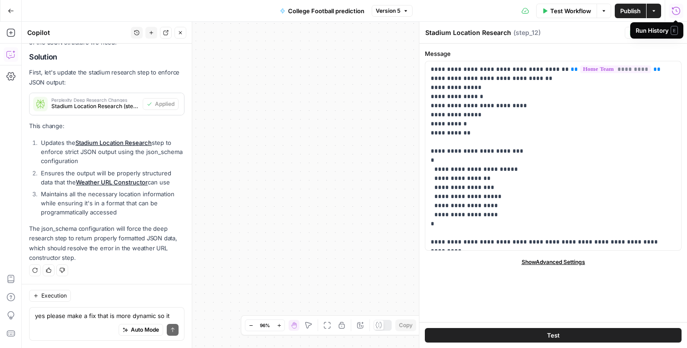
click at [577, 37] on div "Stadium Location Research Stadium Location Research ( step_12 )" at bounding box center [523, 33] width 197 height 10
click at [677, 30] on icon "button" at bounding box center [675, 32] width 5 height 5
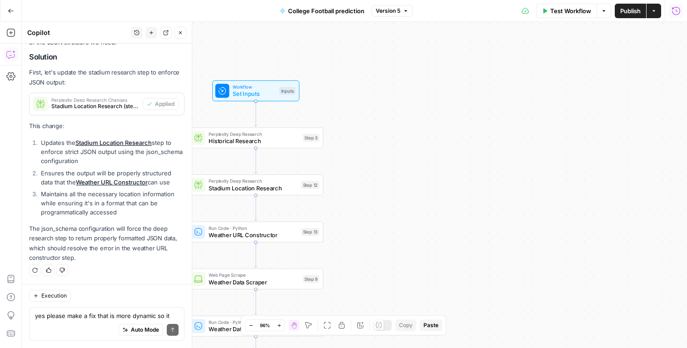
drag, startPoint x: 312, startPoint y: 151, endPoint x: 534, endPoint y: 151, distance: 222.6
click at [534, 151] on div "Workflow Set Inputs Inputs Perplexity Deep Research Historical Research Step 3 …" at bounding box center [354, 185] width 665 height 326
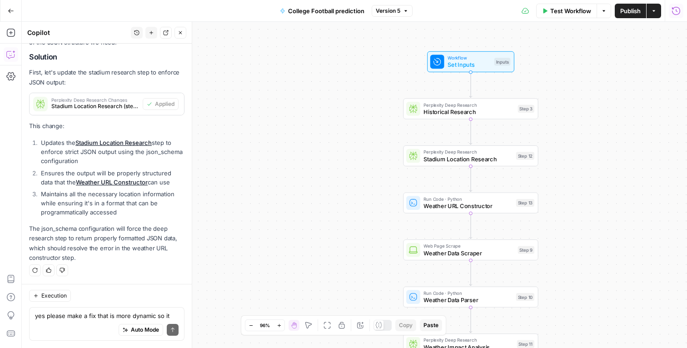
drag, startPoint x: 401, startPoint y: 196, endPoint x: 603, endPoint y: 138, distance: 210.1
click at [603, 138] on div "Workflow Set Inputs Inputs Perplexity Deep Research Historical Research Step 3 …" at bounding box center [354, 185] width 665 height 326
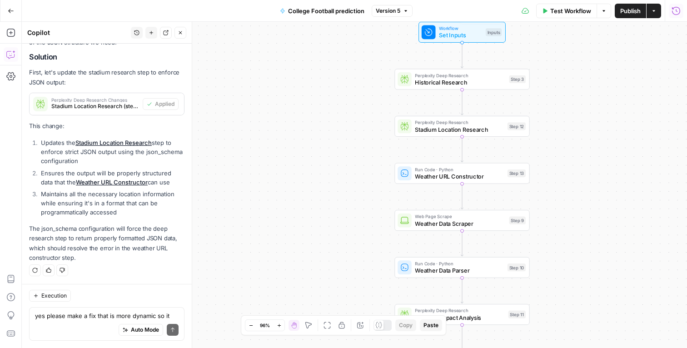
click at [573, 12] on span "Test Workflow" at bounding box center [570, 10] width 41 height 9
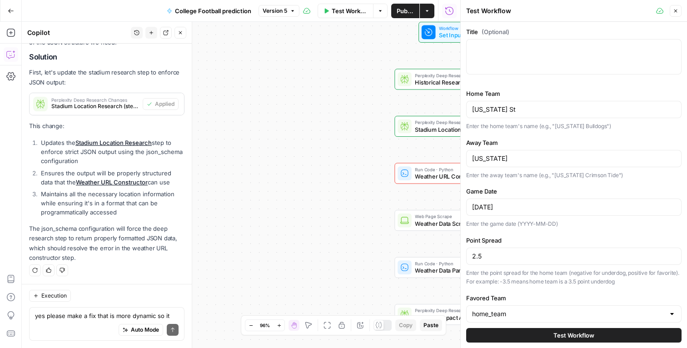
click at [559, 333] on span "Test Workflow" at bounding box center [573, 335] width 41 height 9
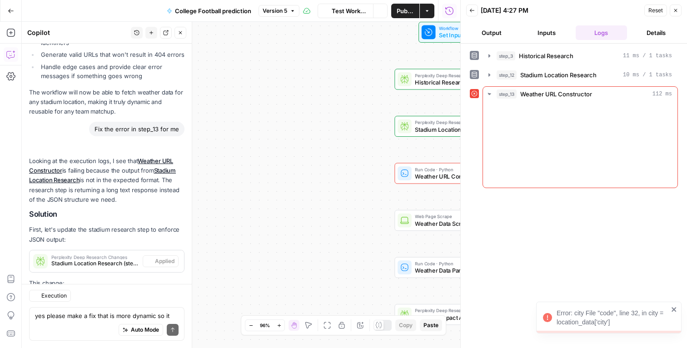
scroll to position [2926, 0]
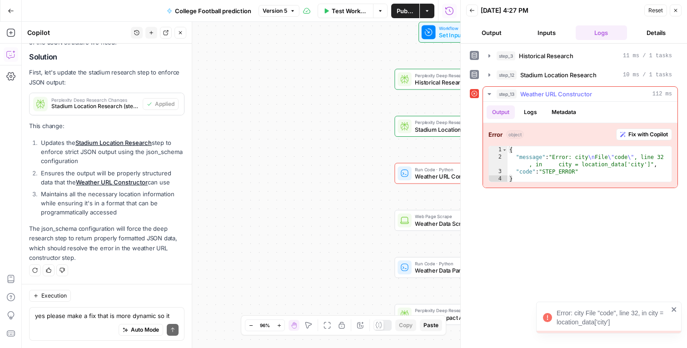
click at [640, 132] on span "Fix with Copilot" at bounding box center [648, 134] width 40 height 8
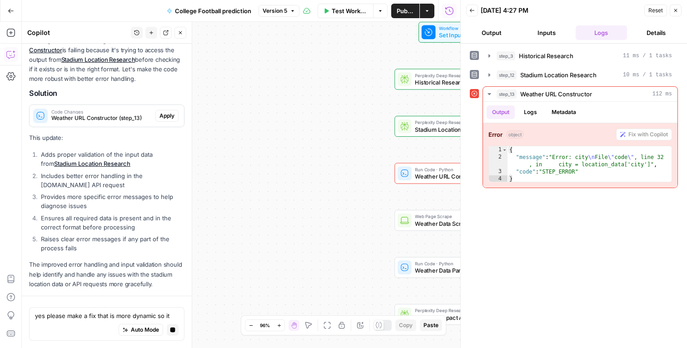
scroll to position [3204, 0]
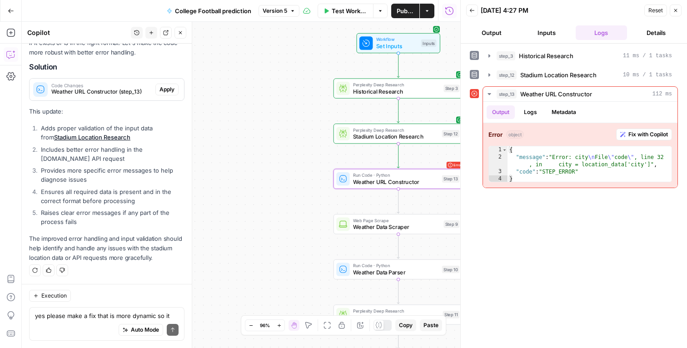
click at [155, 84] on button "Apply" at bounding box center [166, 90] width 23 height 12
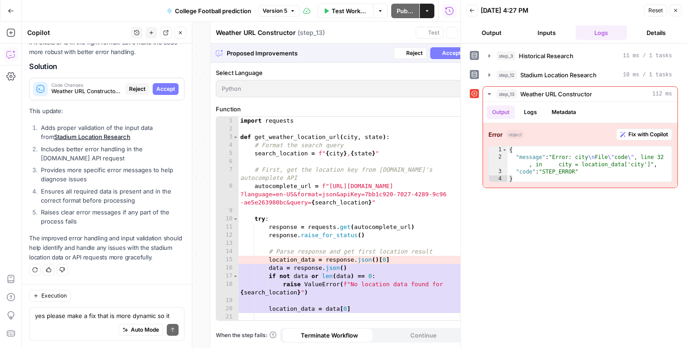
scroll to position [3074, 0]
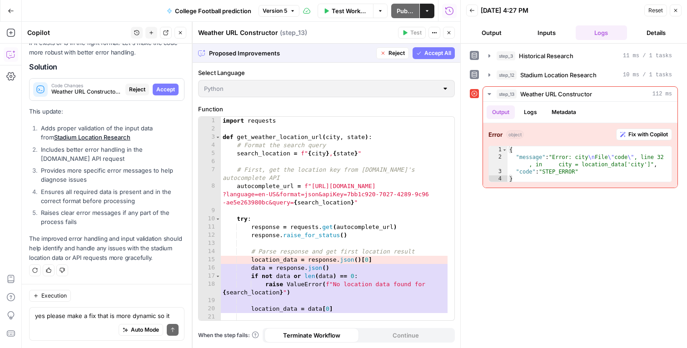
click at [158, 86] on span "Accept" at bounding box center [165, 89] width 19 height 8
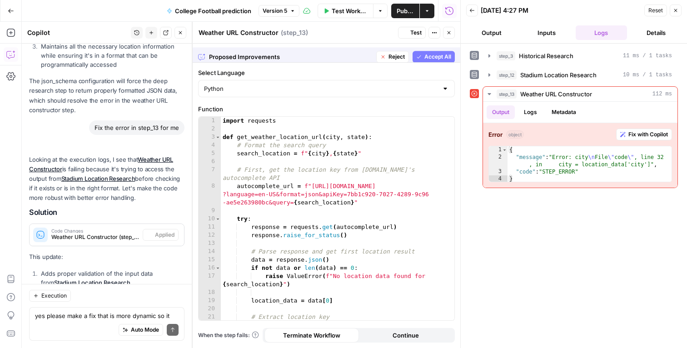
scroll to position [3219, 0]
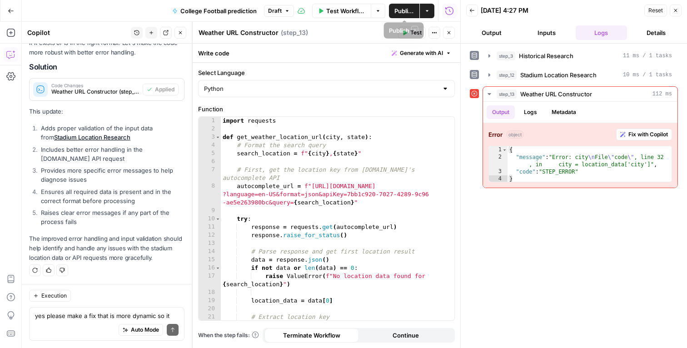
click at [340, 10] on span "Test Workflow" at bounding box center [346, 10] width 40 height 9
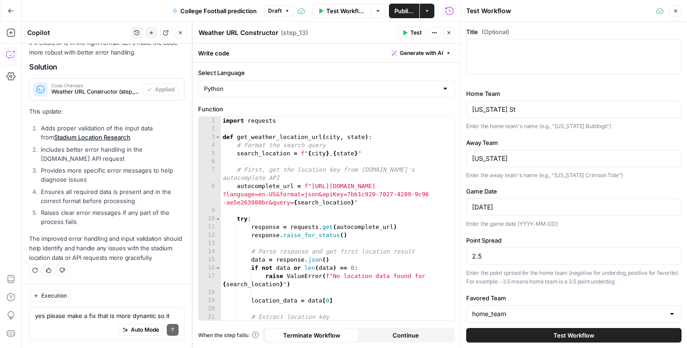
click at [523, 340] on button "Test Workflow" at bounding box center [573, 335] width 215 height 15
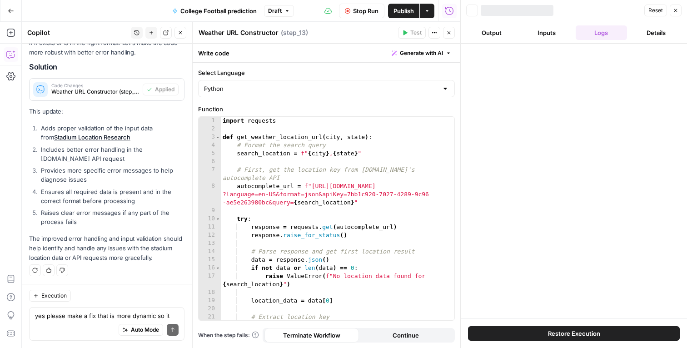
click at [448, 34] on icon "button" at bounding box center [448, 32] width 5 height 5
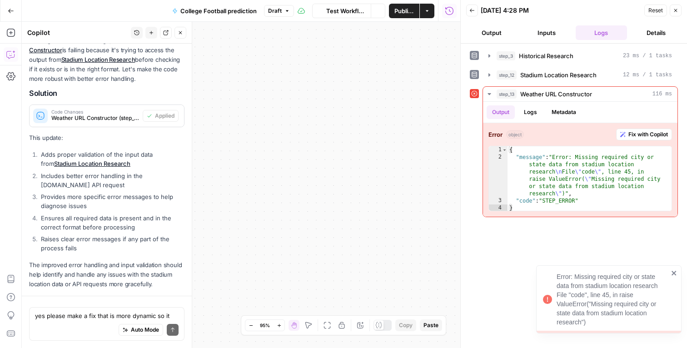
scroll to position [3219, 0]
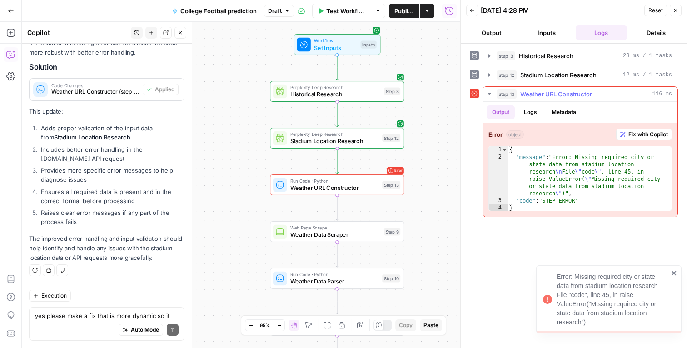
click at [650, 133] on span "Fix with Copilot" at bounding box center [648, 134] width 40 height 8
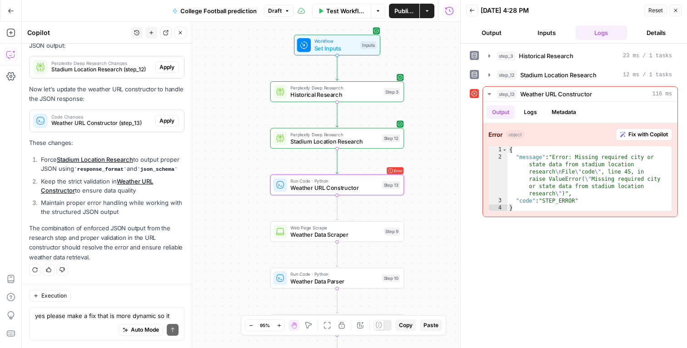
scroll to position [3498, 0]
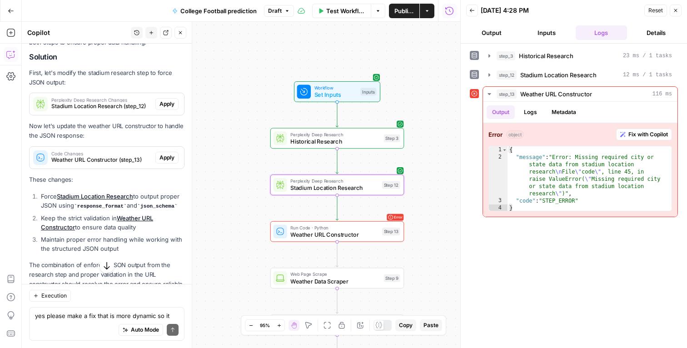
click at [159, 103] on span "Apply" at bounding box center [166, 104] width 15 height 8
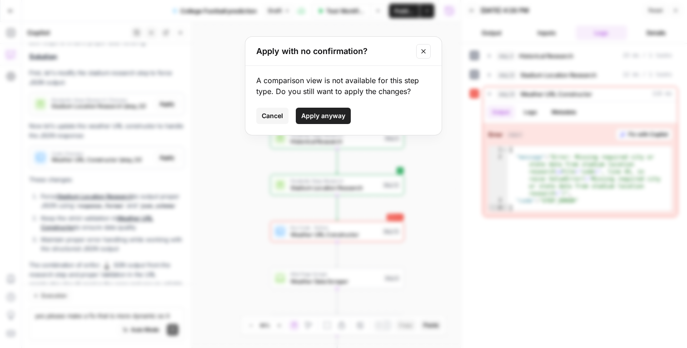
click at [331, 114] on span "Apply anyway" at bounding box center [323, 115] width 44 height 9
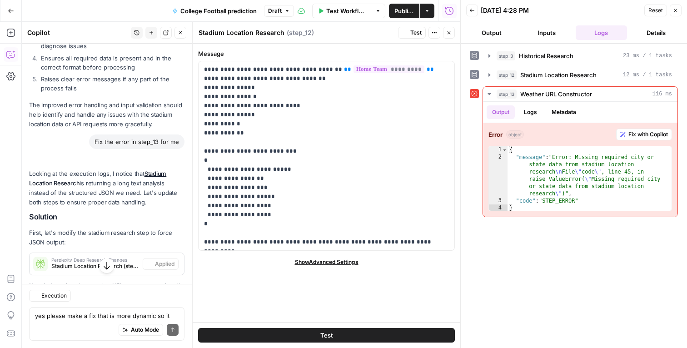
scroll to position [3512, 0]
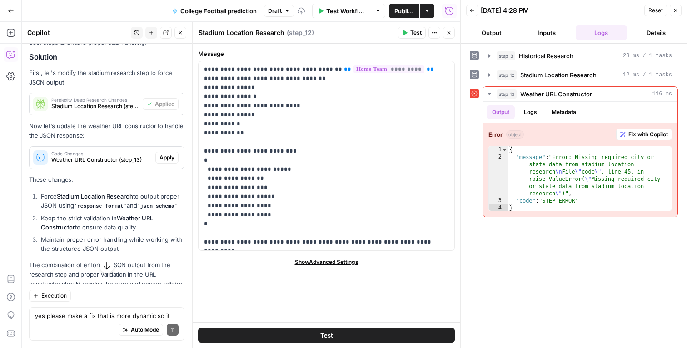
click at [163, 155] on span "Apply" at bounding box center [166, 158] width 15 height 8
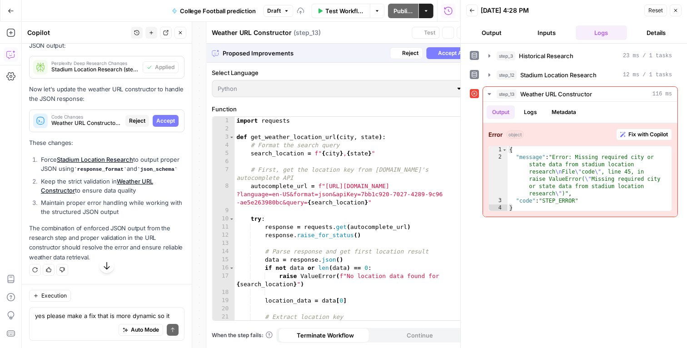
scroll to position [3352, 0]
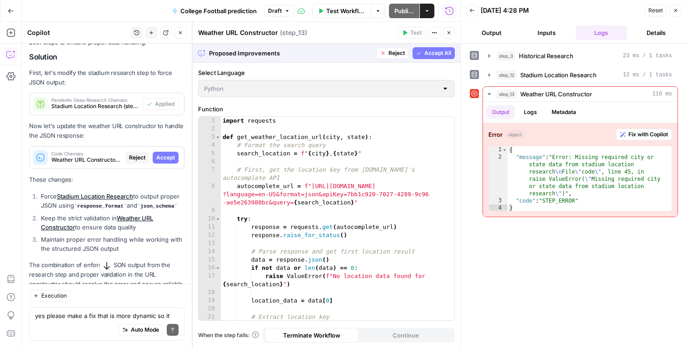
click at [429, 52] on span "Accept All" at bounding box center [437, 53] width 27 height 8
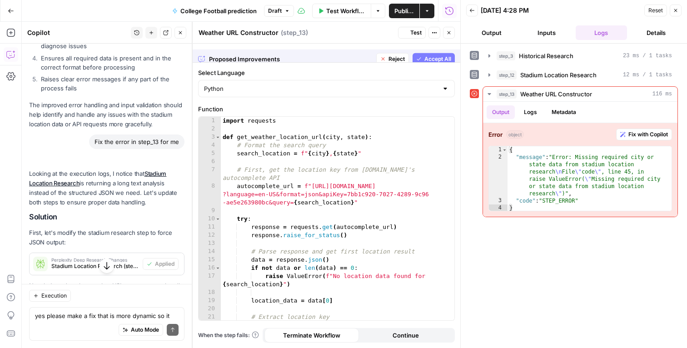
scroll to position [3512, 0]
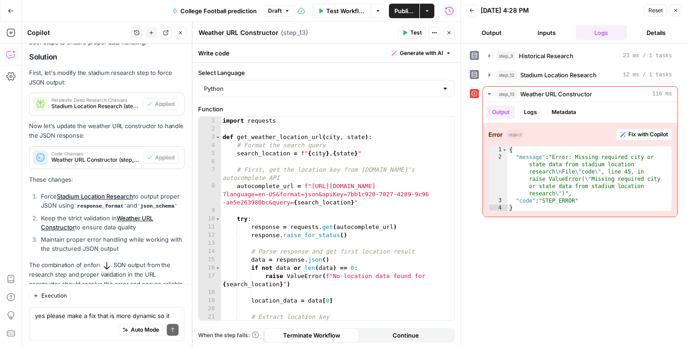
click at [677, 11] on icon "button" at bounding box center [675, 10] width 5 height 5
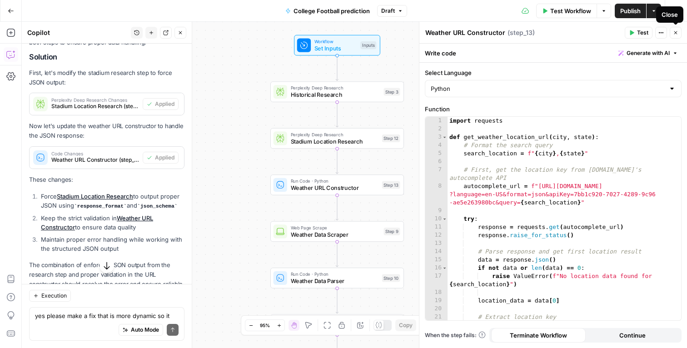
click at [676, 30] on icon "button" at bounding box center [675, 32] width 5 height 5
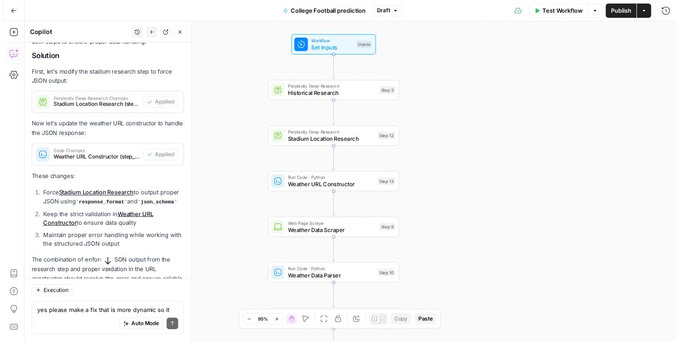
scroll to position [3557, 0]
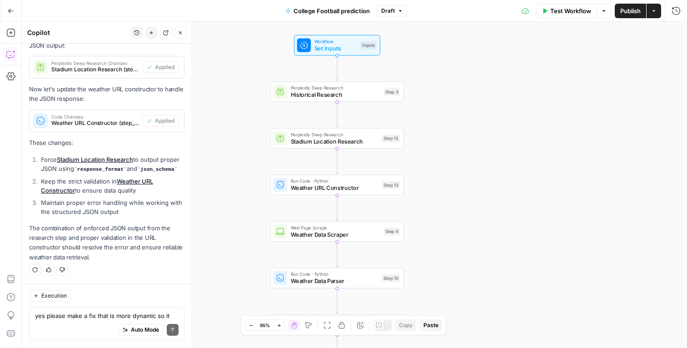
click at [561, 10] on span "Test Workflow" at bounding box center [570, 10] width 41 height 9
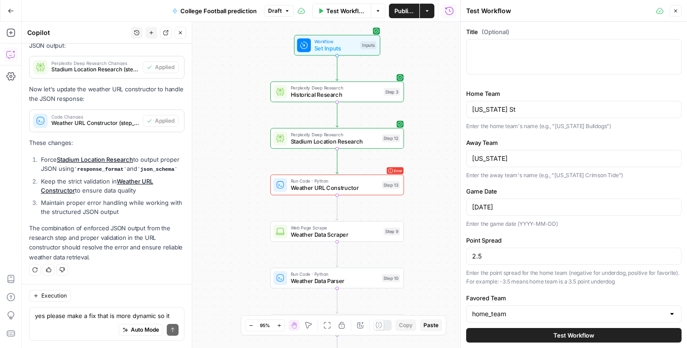
click at [553, 334] on span "Test Workflow" at bounding box center [573, 335] width 41 height 9
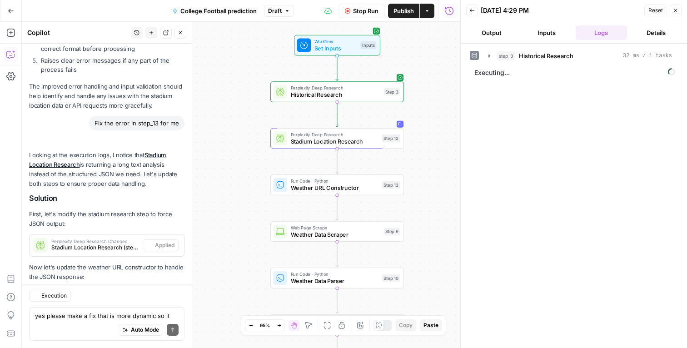
scroll to position [3557, 0]
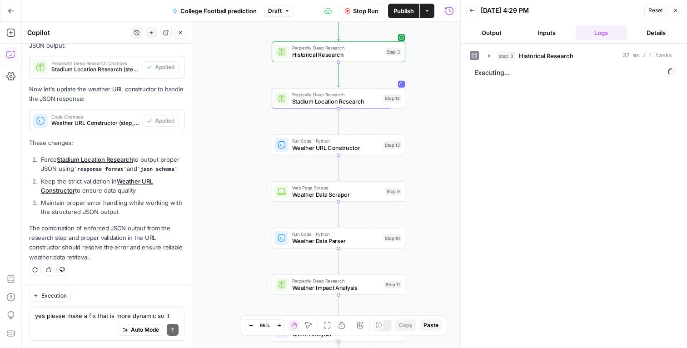
drag, startPoint x: 435, startPoint y: 232, endPoint x: 436, endPoint y: 192, distance: 40.0
click at [436, 192] on div "Workflow Set Inputs Inputs Perplexity Deep Research Historical Research Step 3 …" at bounding box center [241, 185] width 438 height 326
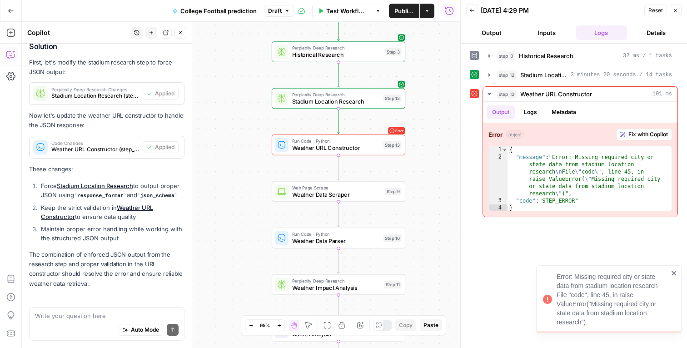
scroll to position [3557, 0]
